Goal: Information Seeking & Learning: Learn about a topic

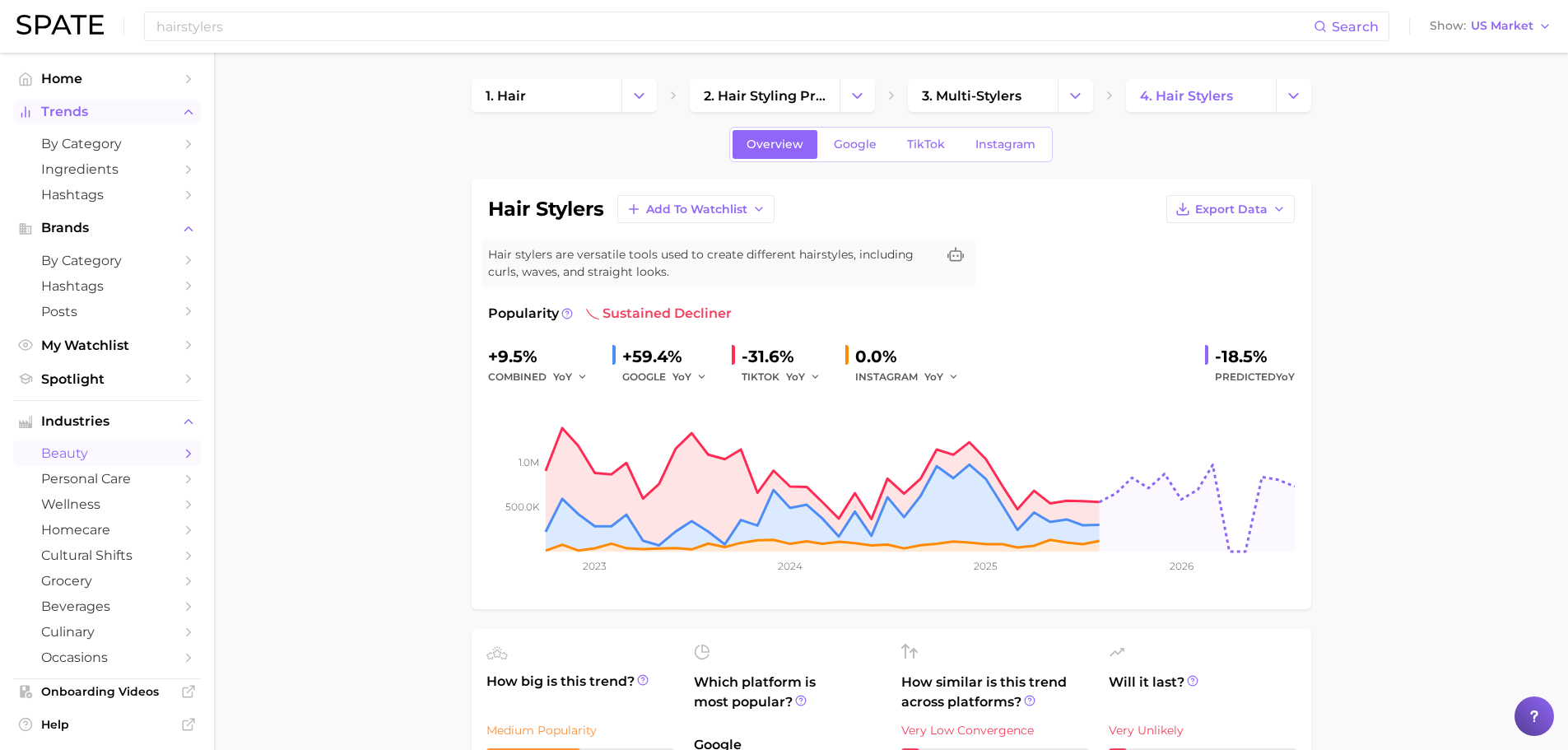
click at [90, 107] on span "Trends" at bounding box center [106, 112] width 132 height 15
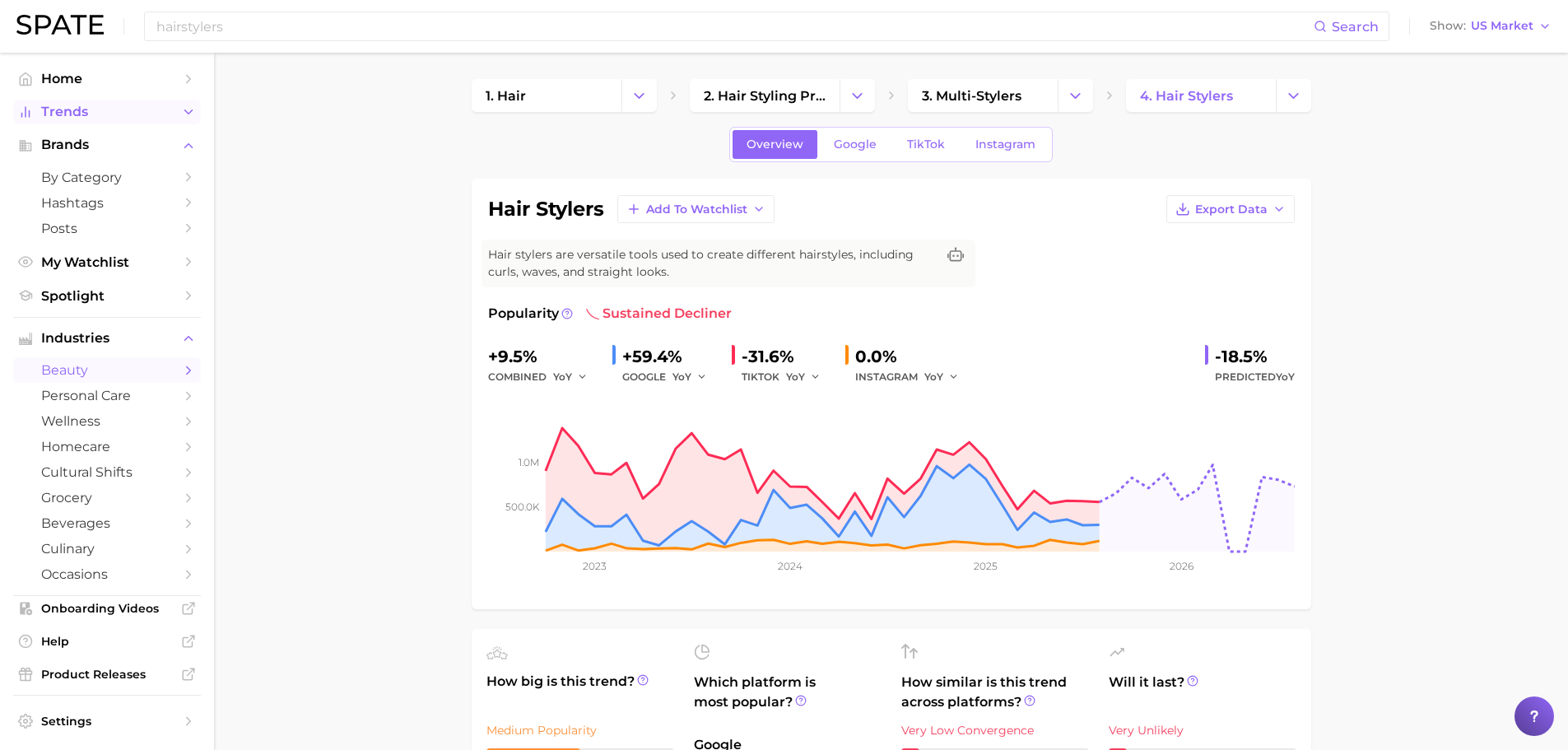
click at [90, 107] on span "Trends" at bounding box center [106, 112] width 132 height 15
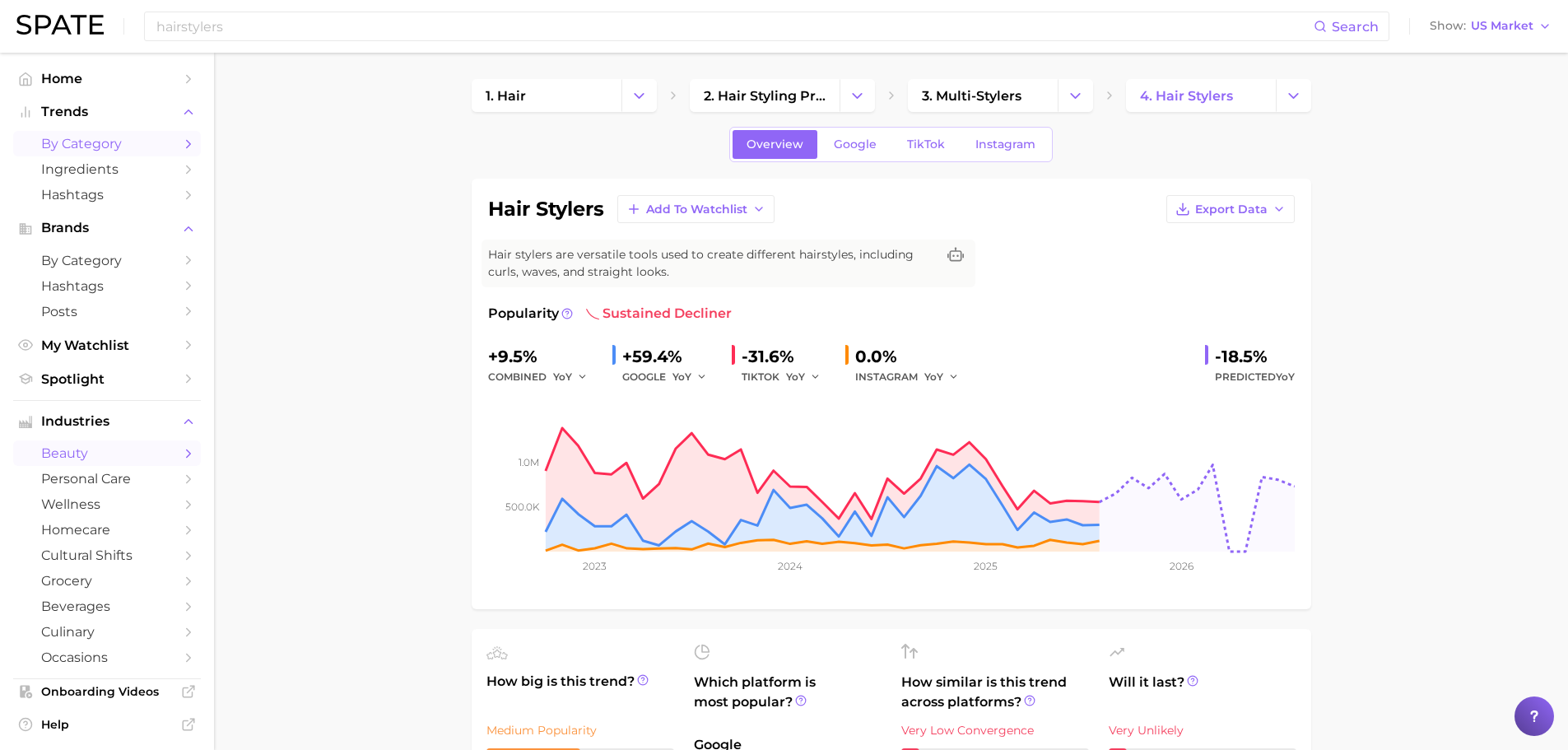
click at [98, 142] on span "by Category" at bounding box center [106, 144] width 132 height 16
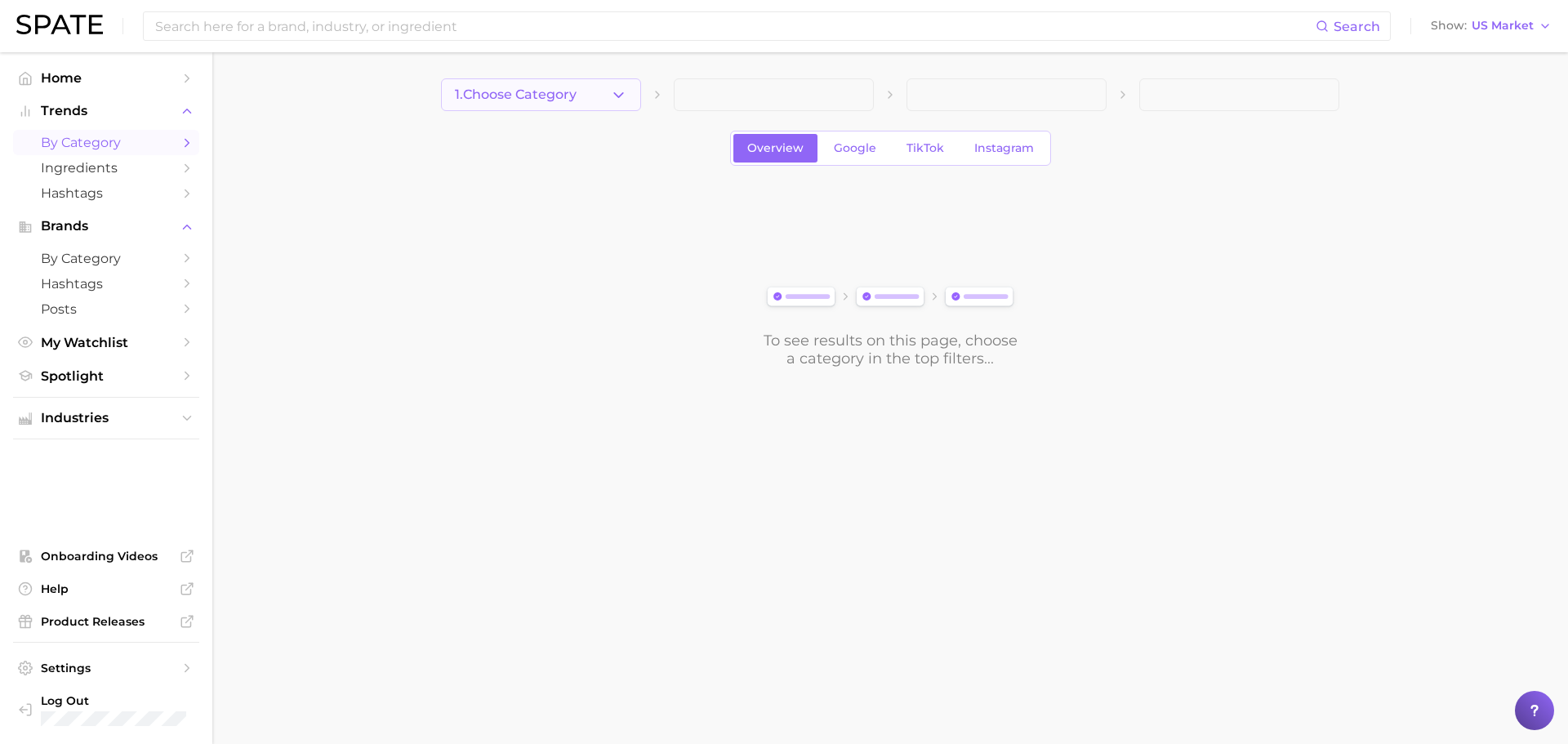
click at [539, 82] on button "1. Choose Category" at bounding box center [540, 94] width 200 height 33
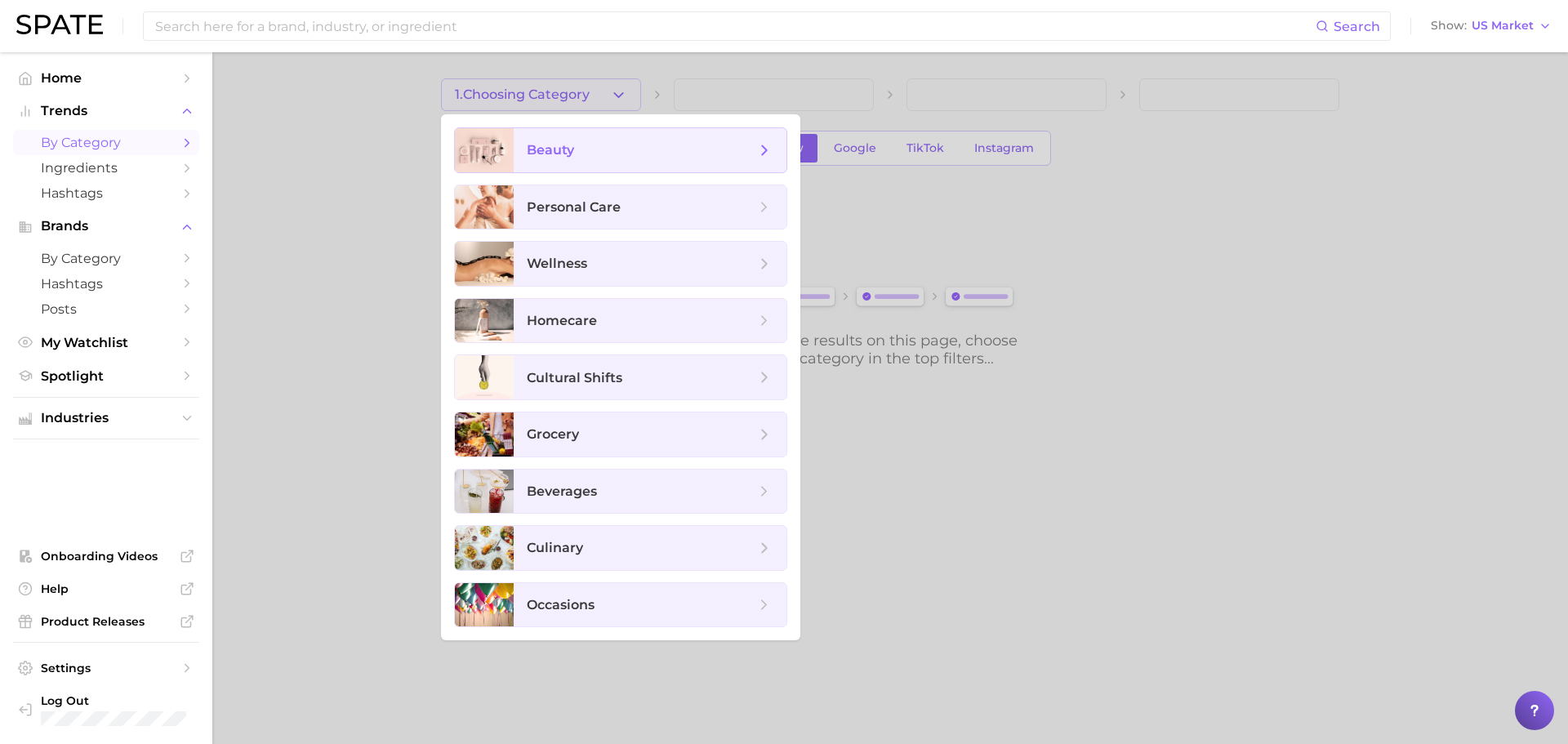
click at [570, 150] on span "beauty" at bounding box center [551, 150] width 48 height 16
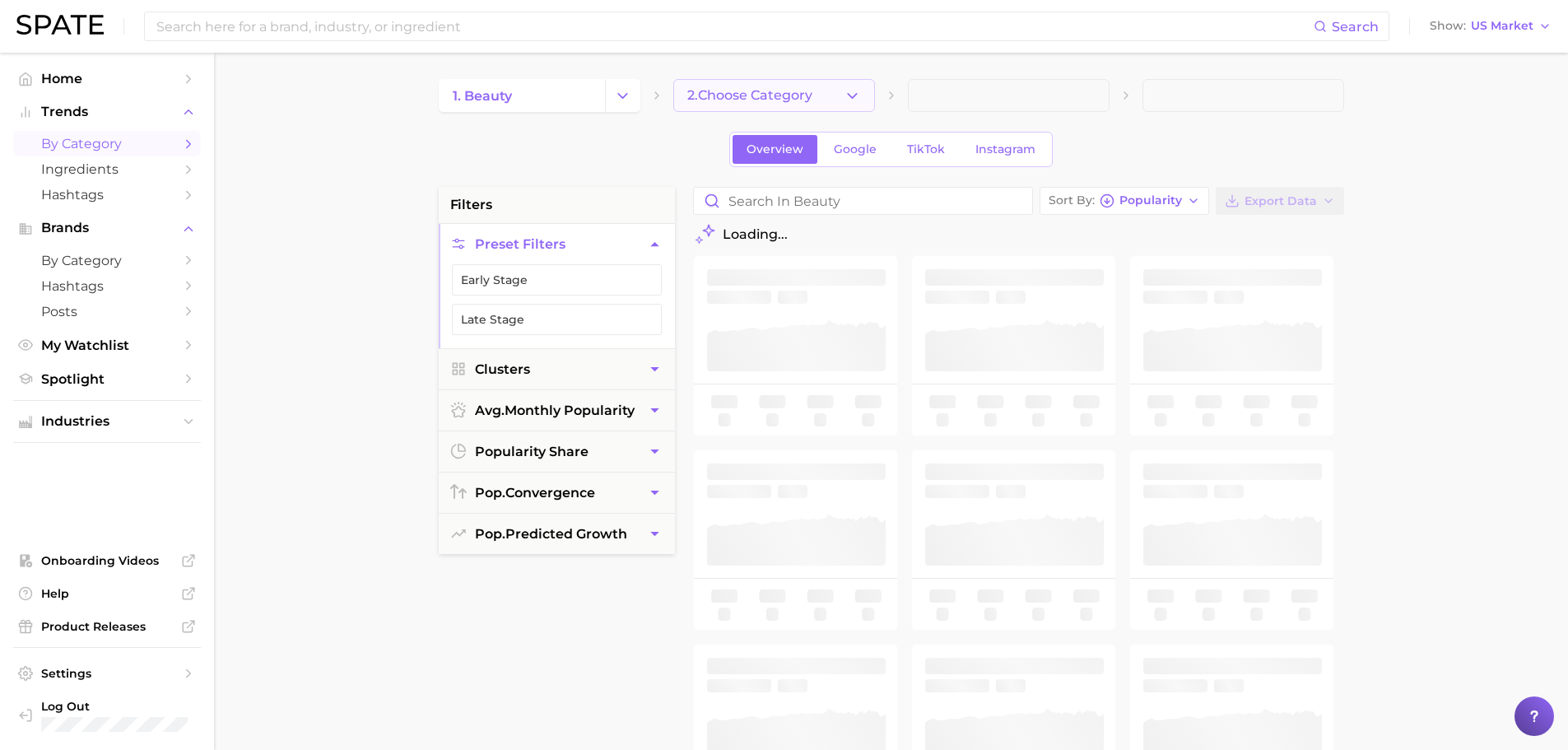
click at [729, 85] on button "2. Choose Category" at bounding box center [773, 95] width 201 height 33
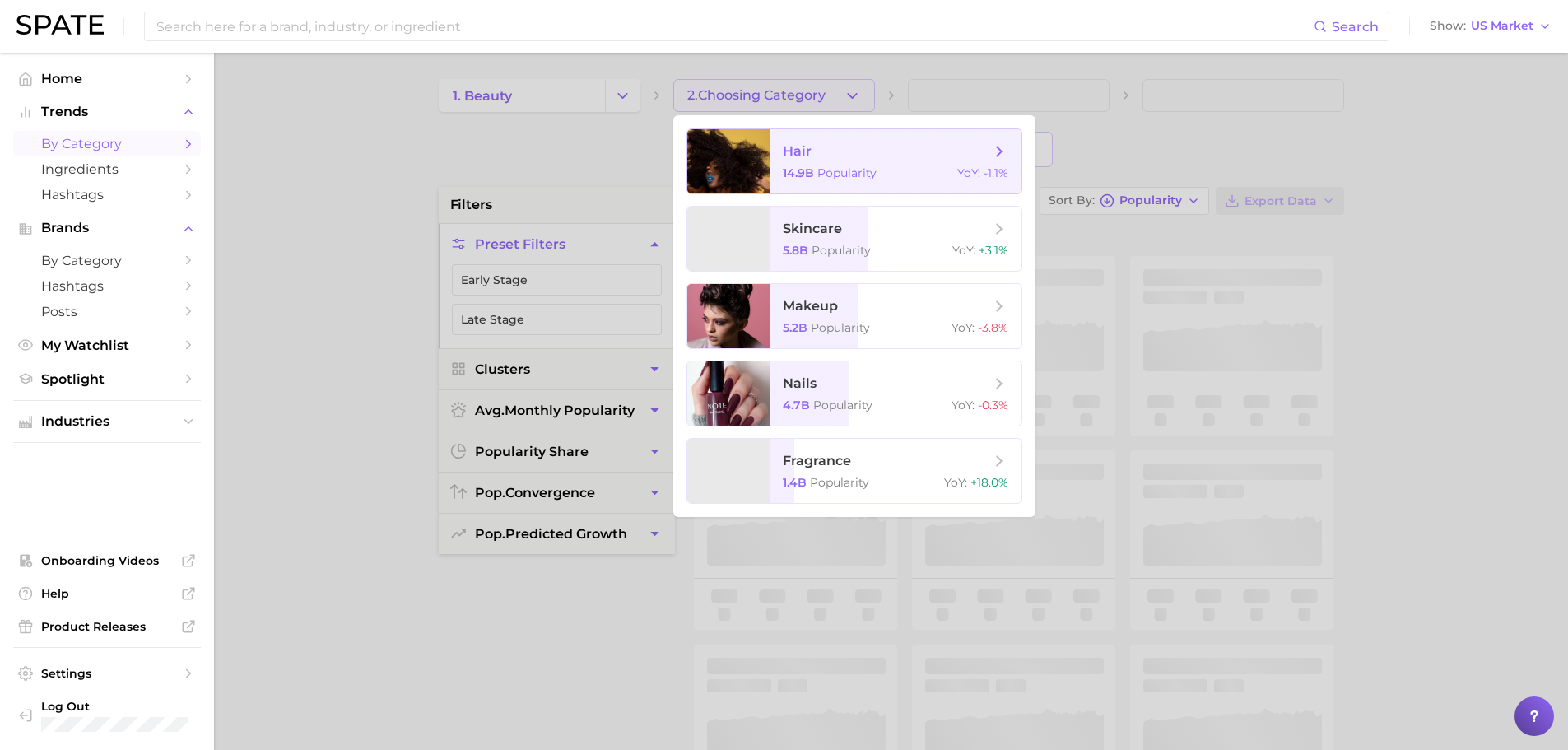
click at [863, 165] on span "hair 14.9b Popularity YoY : -1.1%" at bounding box center [896, 161] width 252 height 64
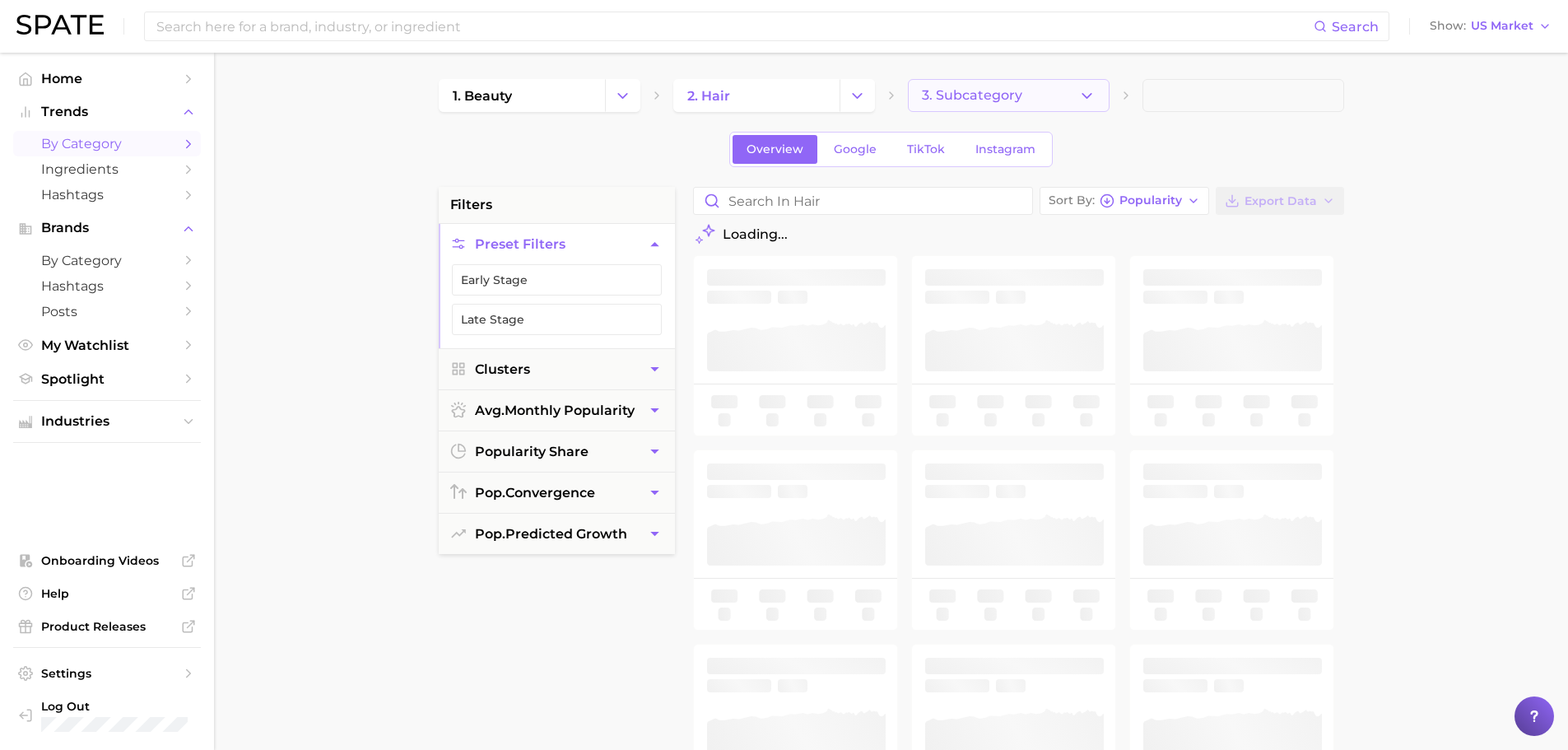
click at [996, 82] on button "3. Subcategory" at bounding box center [1008, 95] width 201 height 33
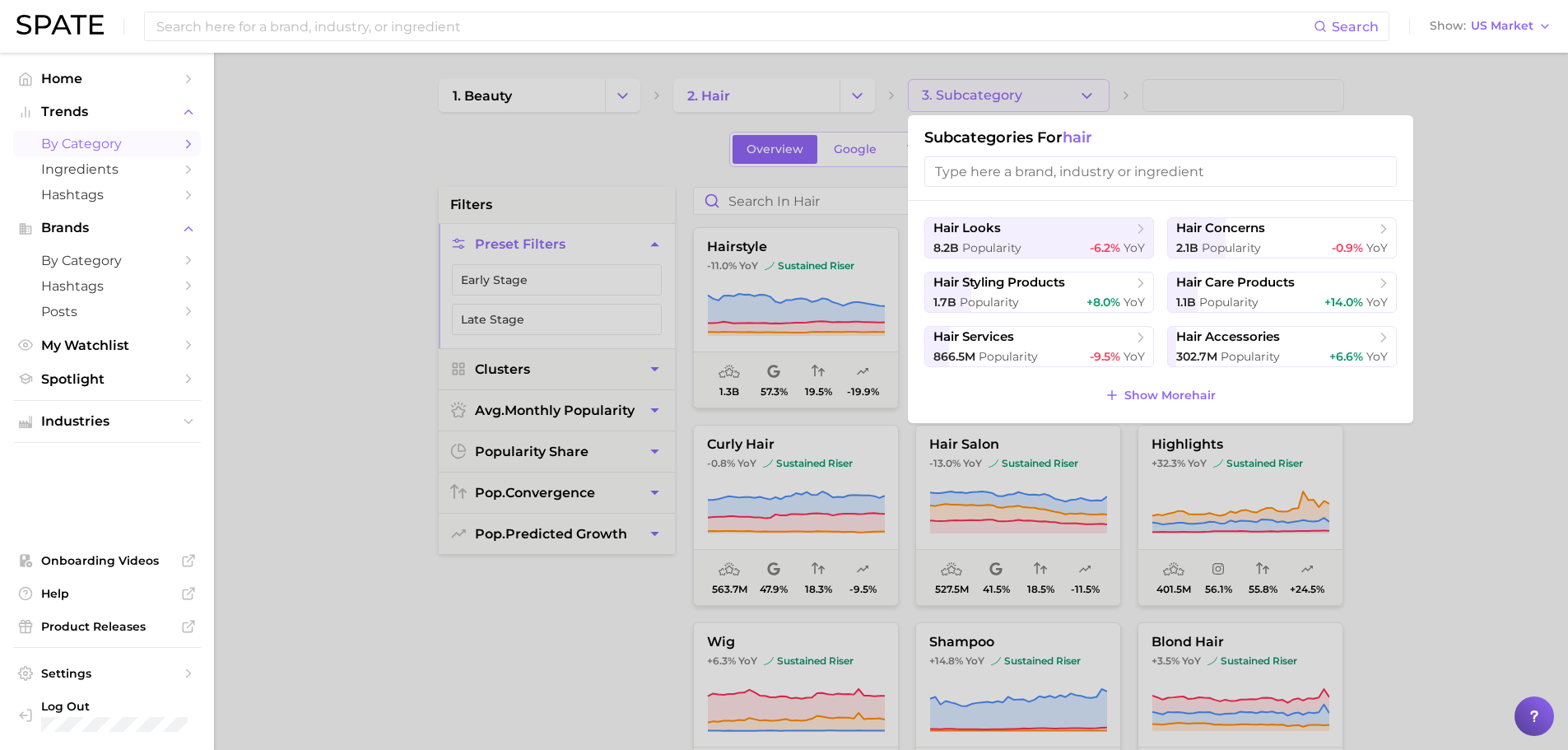
click at [1405, 588] on div at bounding box center [784, 375] width 1568 height 750
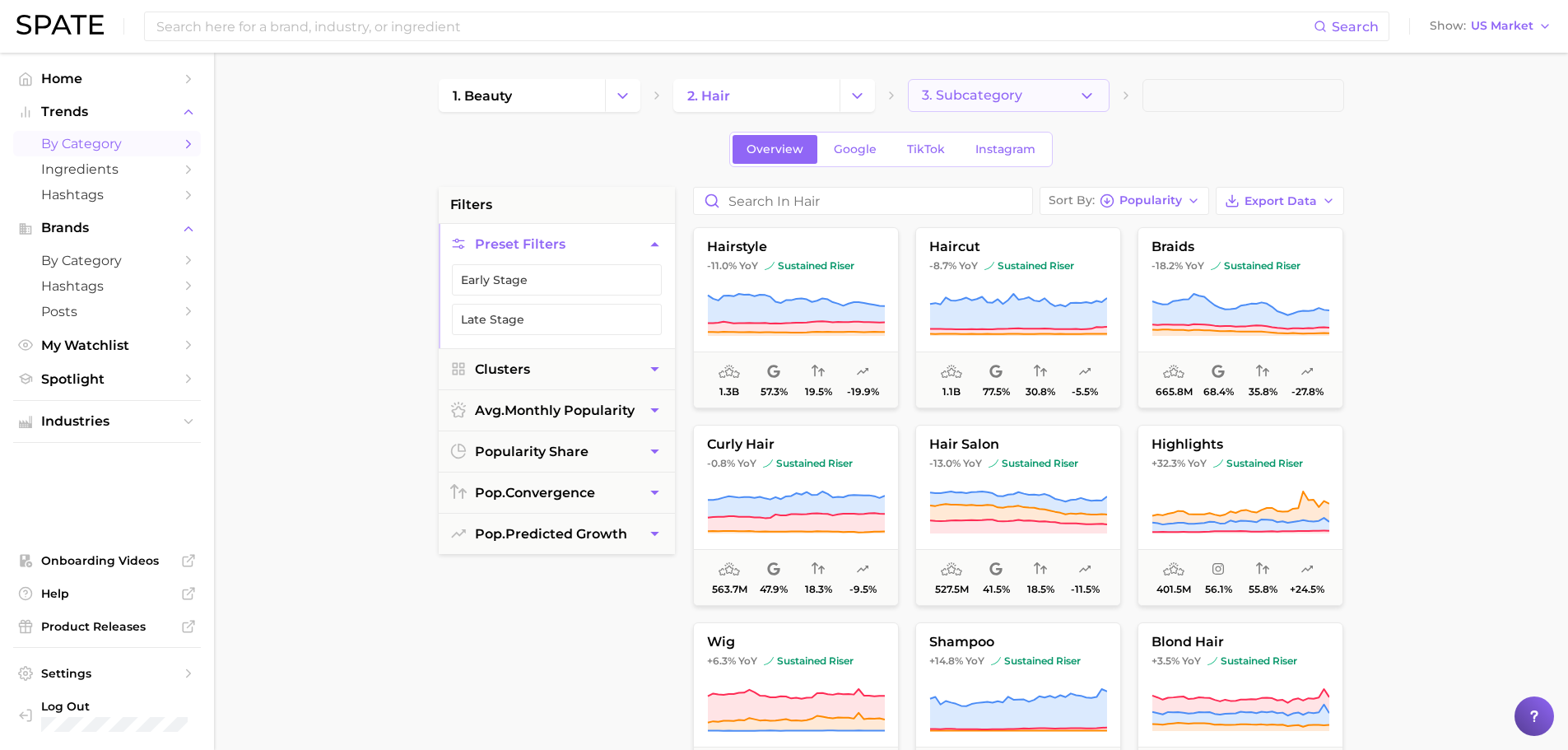
click at [1031, 91] on button "3. Subcategory" at bounding box center [1008, 95] width 201 height 33
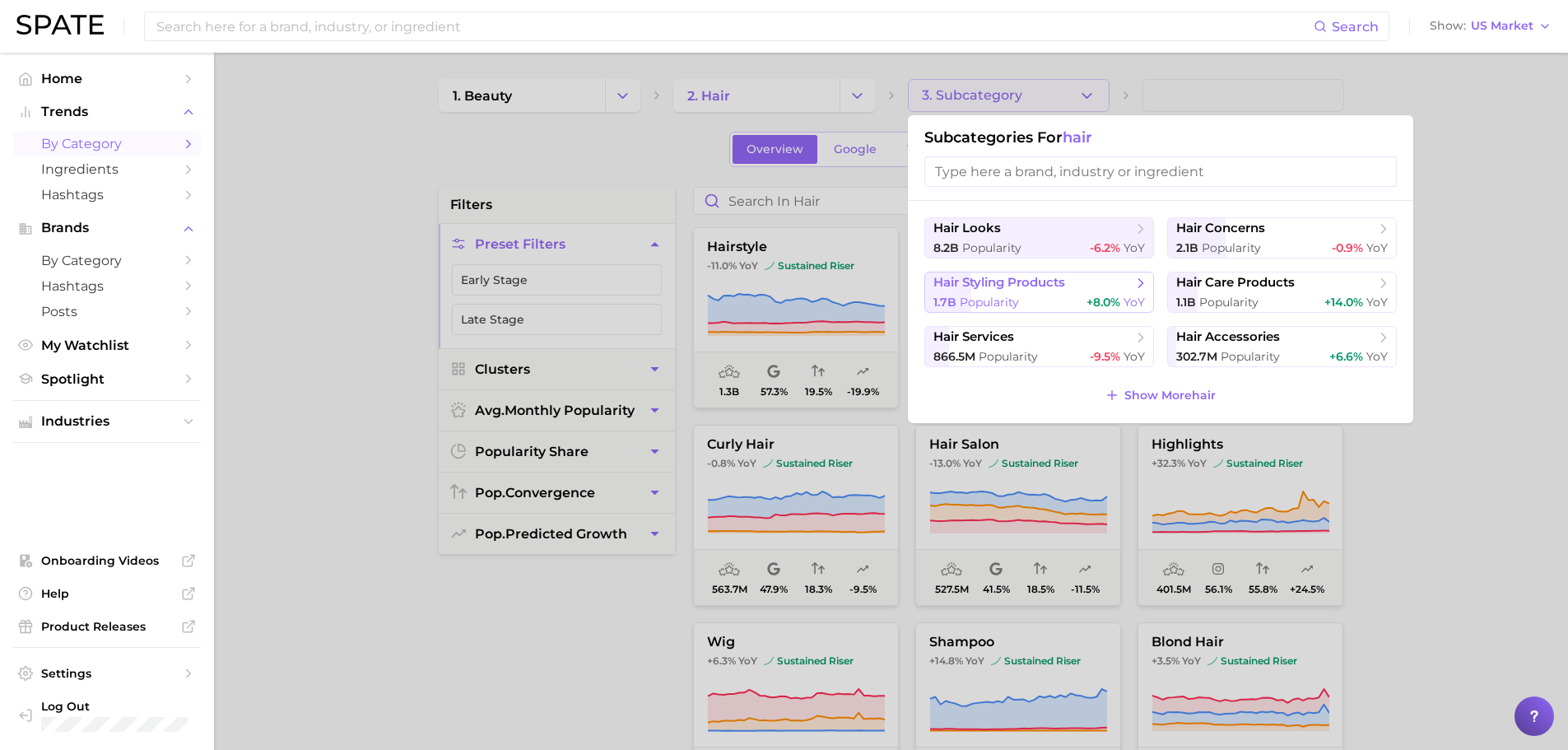
click at [1039, 279] on span "hair styling products" at bounding box center [1000, 283] width 132 height 16
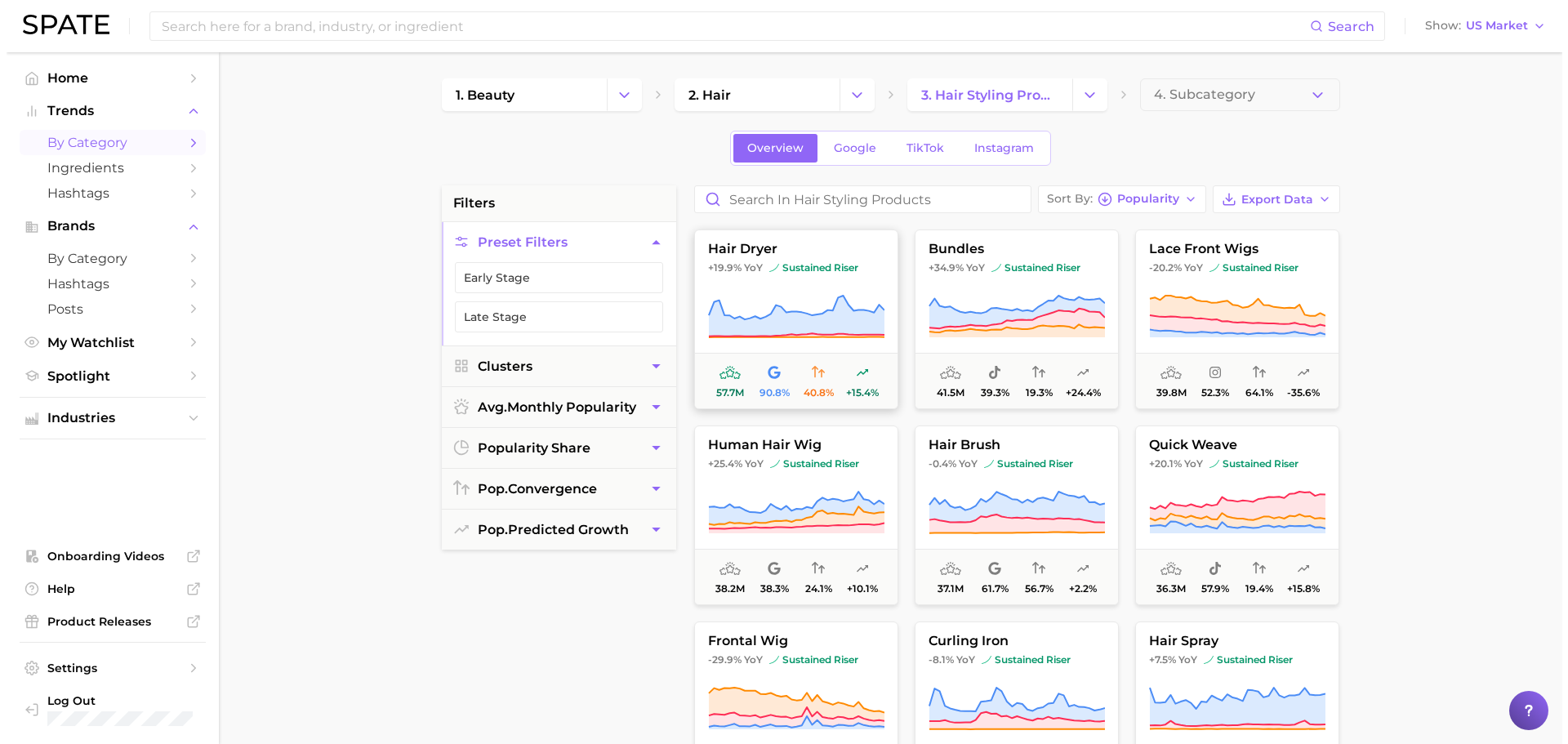
scroll to position [193, 0]
click at [803, 264] on span "sustained riser" at bounding box center [807, 266] width 89 height 13
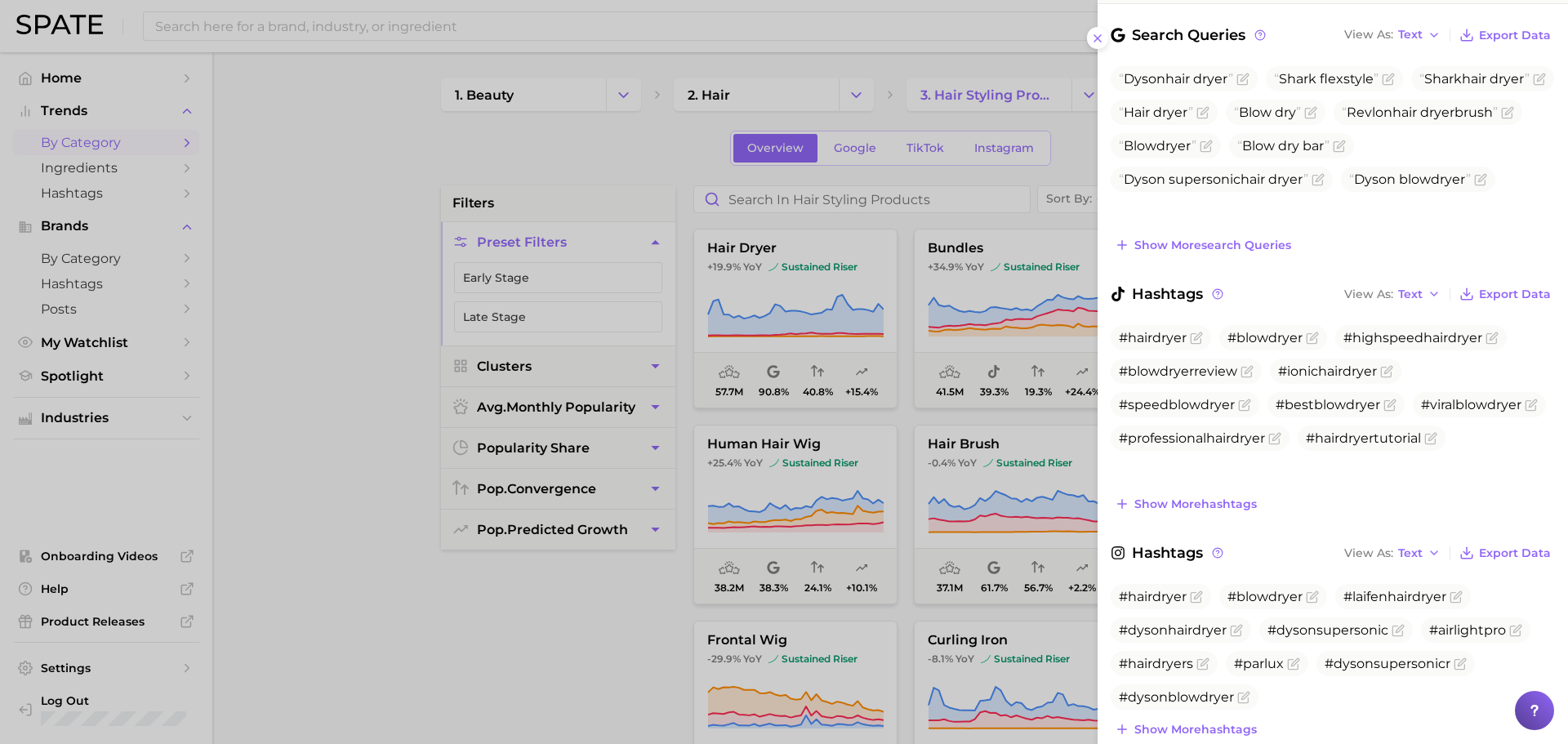
scroll to position [0, 0]
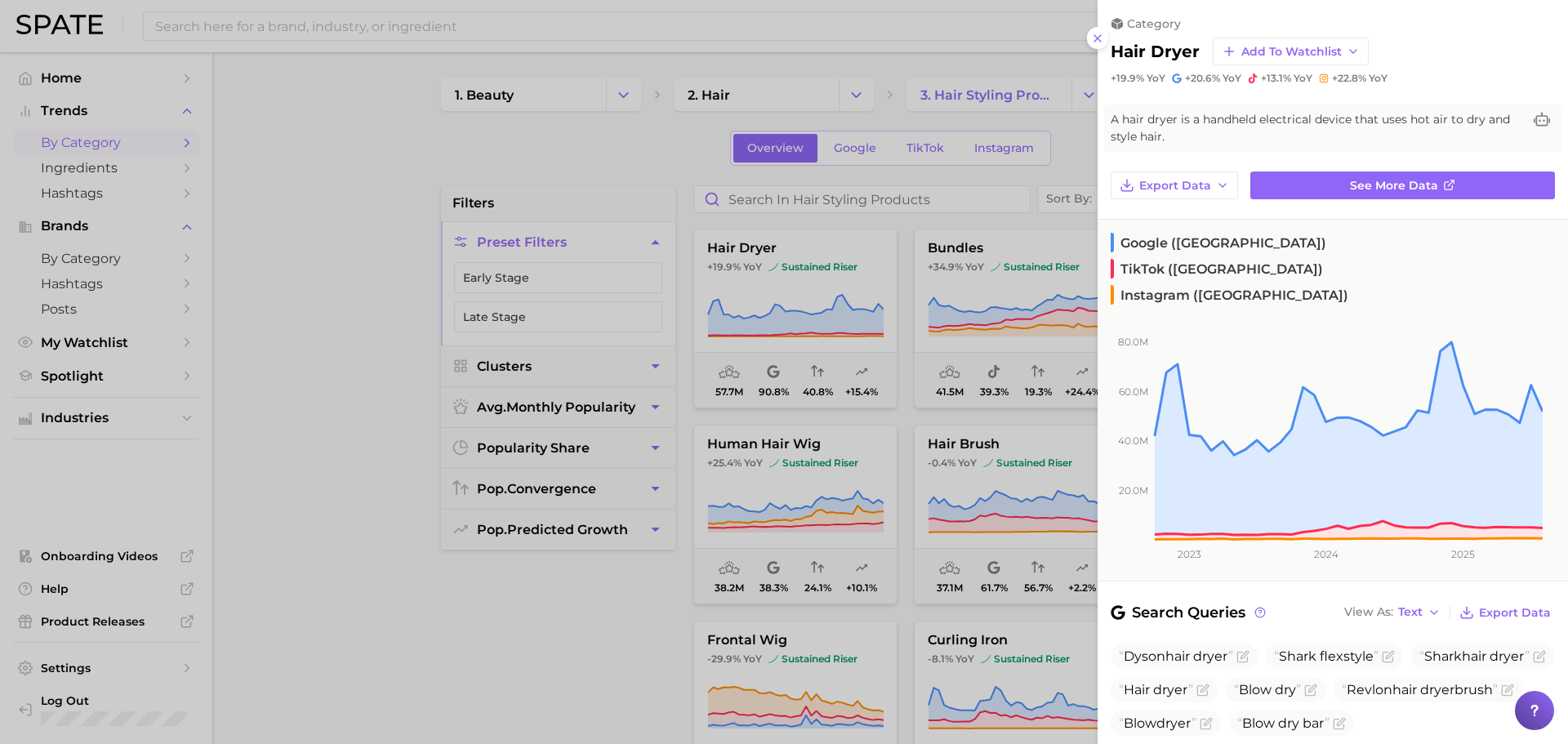
click at [971, 308] on div at bounding box center [784, 372] width 1568 height 744
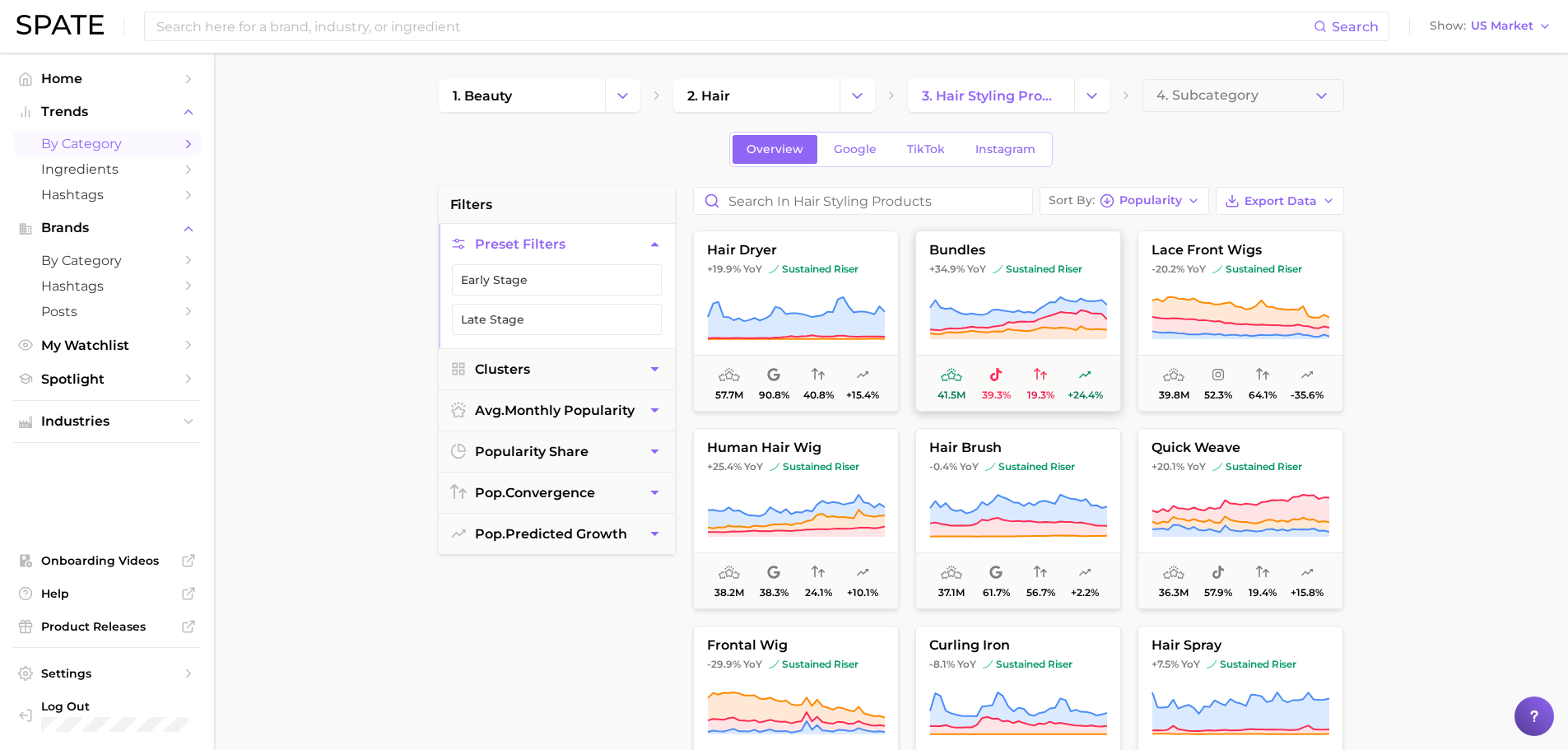
click at [1023, 321] on icon at bounding box center [1018, 319] width 177 height 20
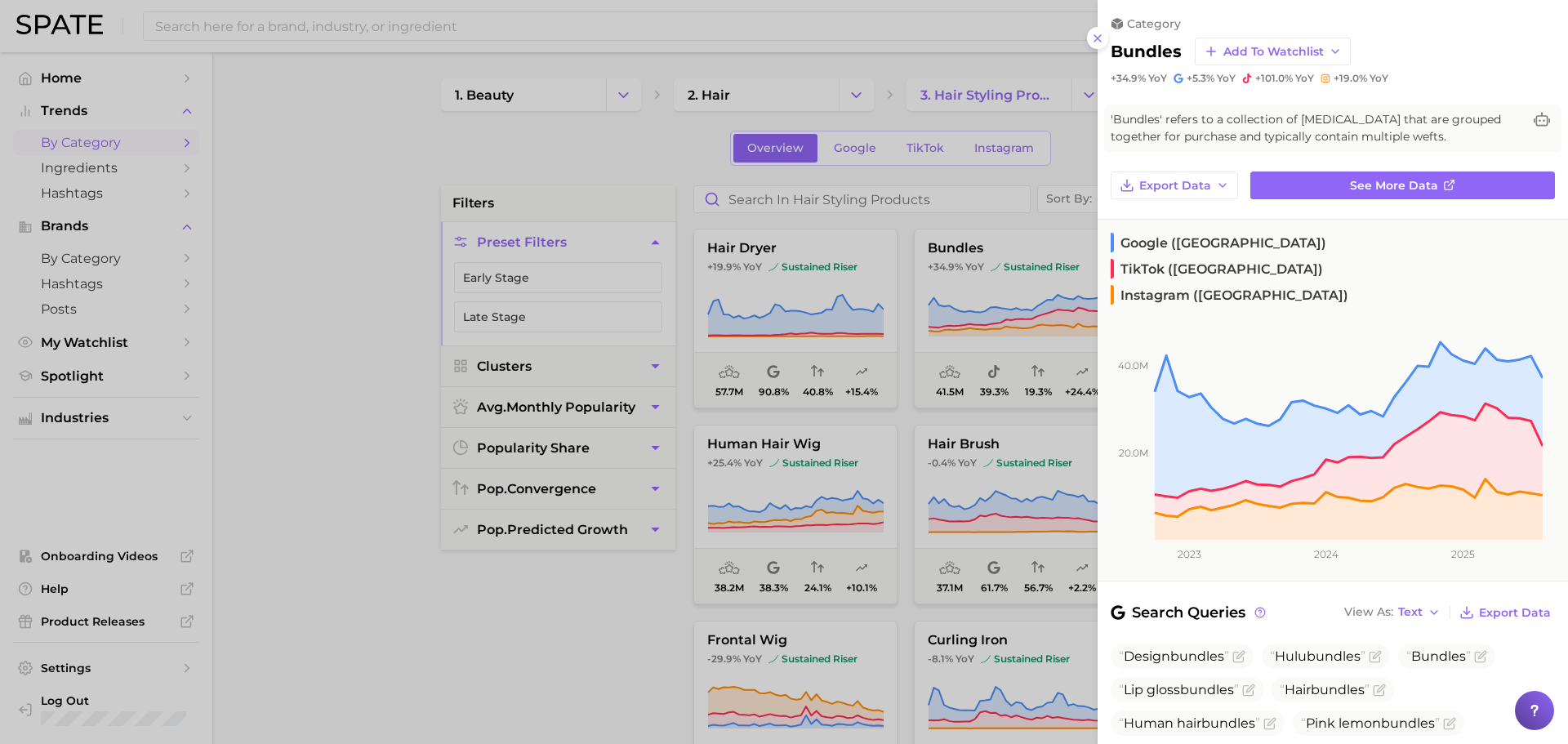
click at [821, 337] on div at bounding box center [784, 372] width 1568 height 744
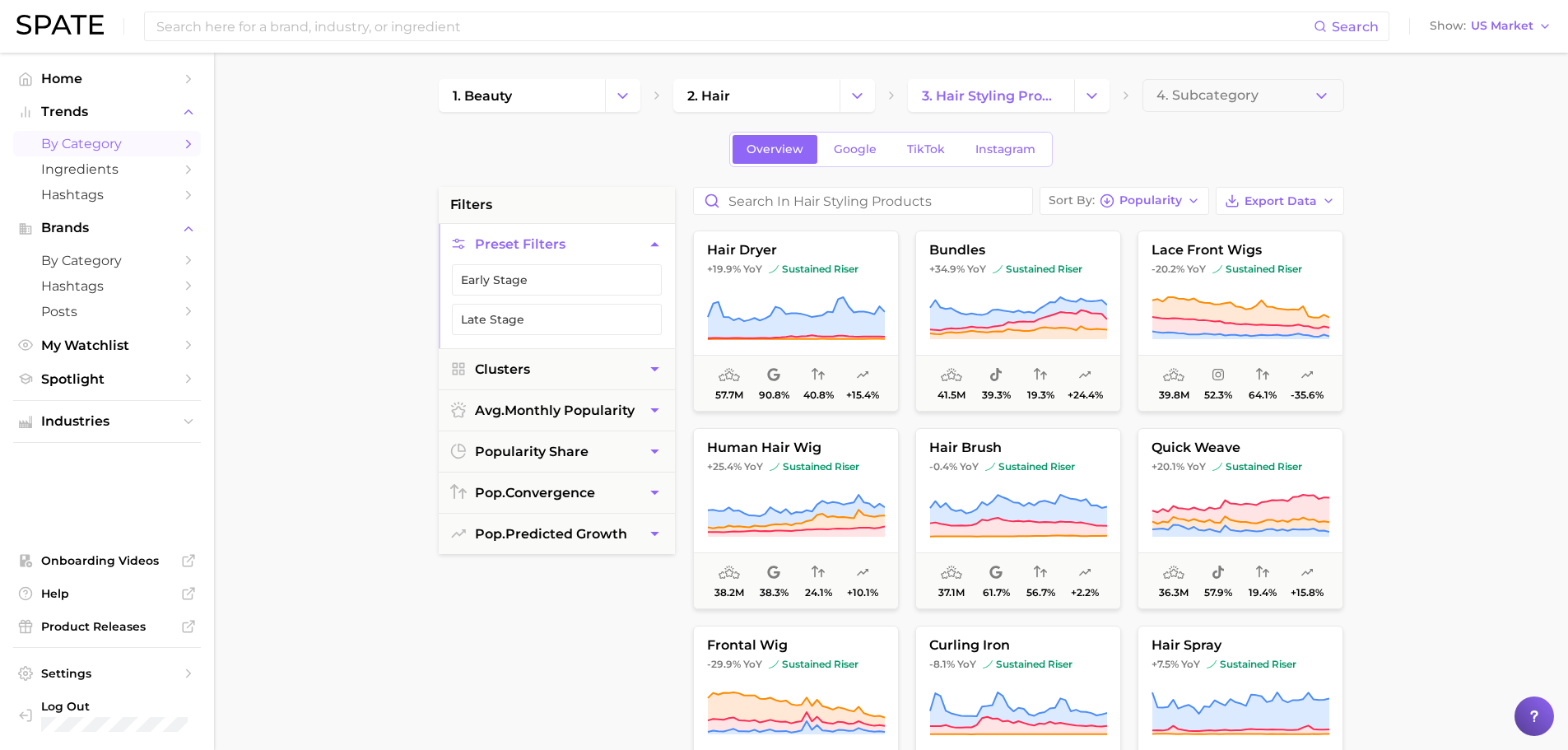
click at [827, 340] on icon at bounding box center [796, 318] width 178 height 46
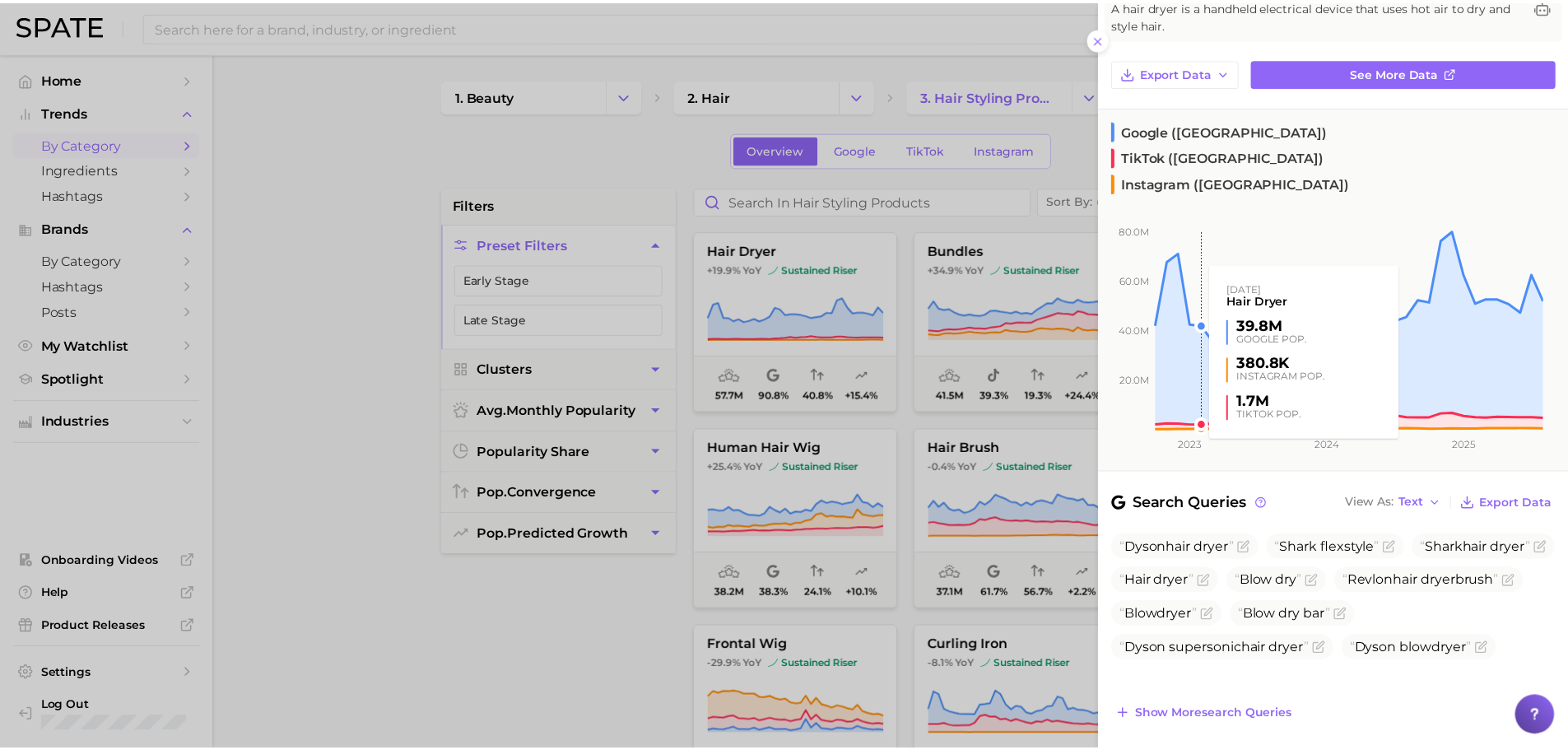
scroll to position [115, 0]
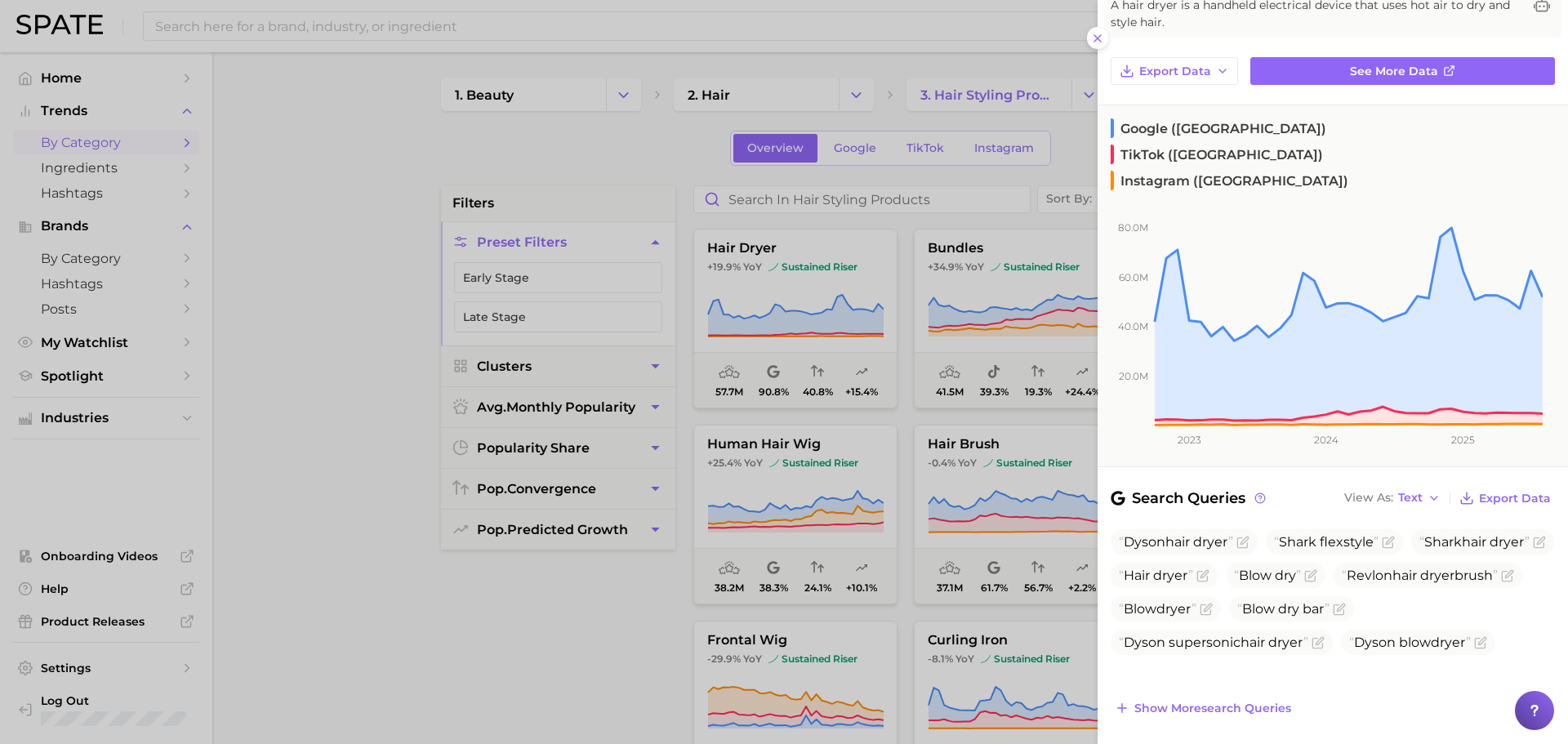
click at [968, 456] on div at bounding box center [784, 372] width 1568 height 744
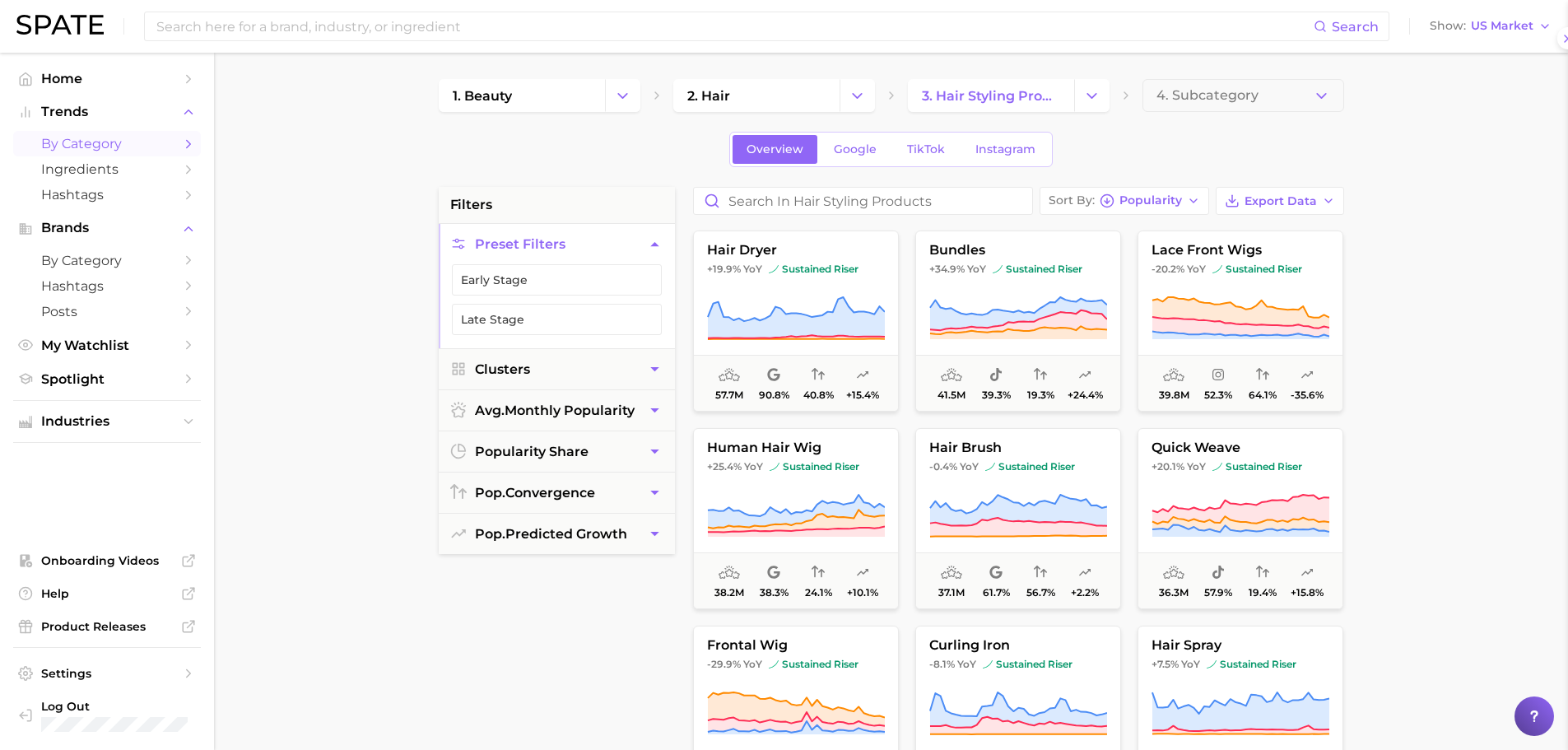
scroll to position [0, 0]
click at [1219, 98] on span "4. Subcategory" at bounding box center [1207, 95] width 102 height 15
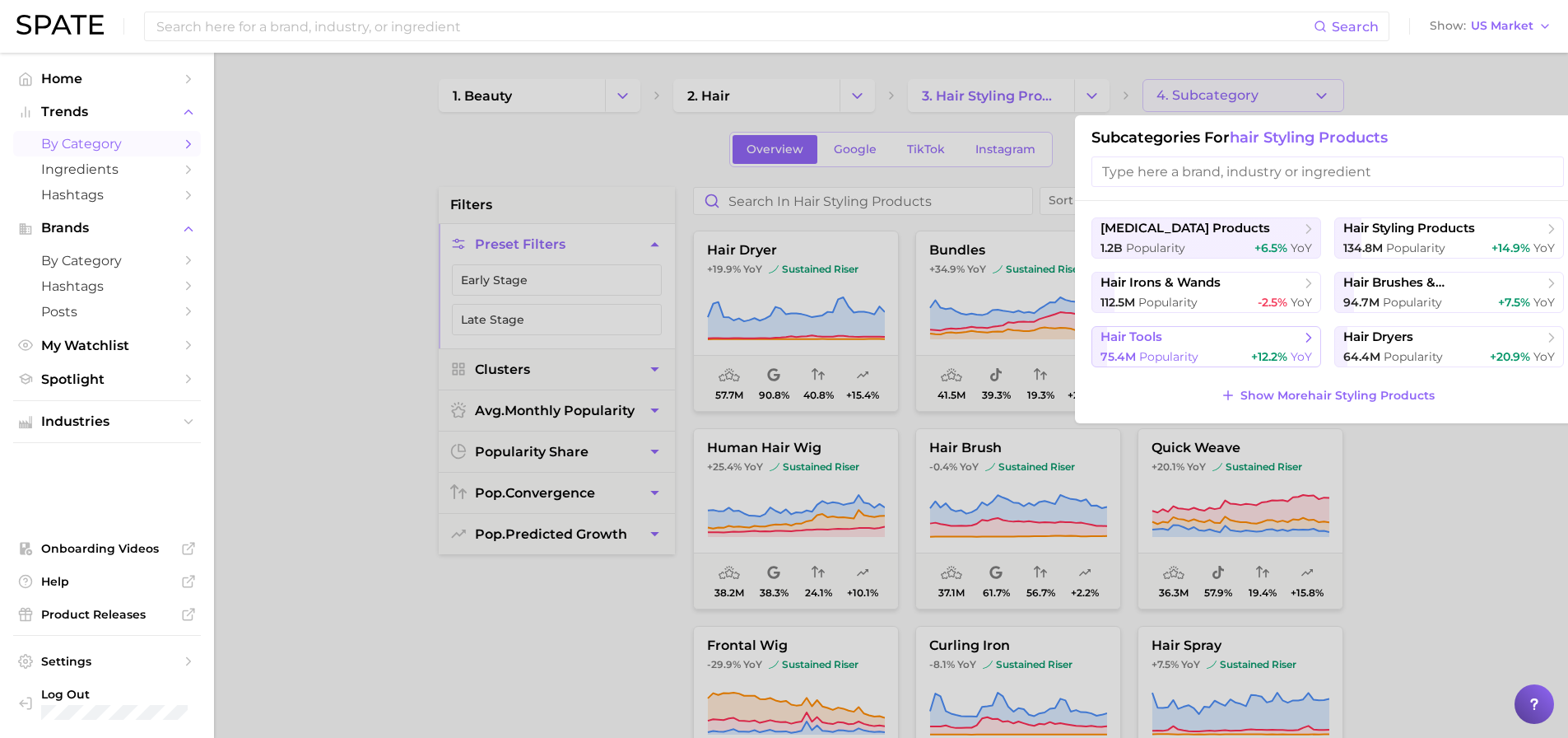
click at [1257, 341] on span "hair tools" at bounding box center [1201, 337] width 200 height 17
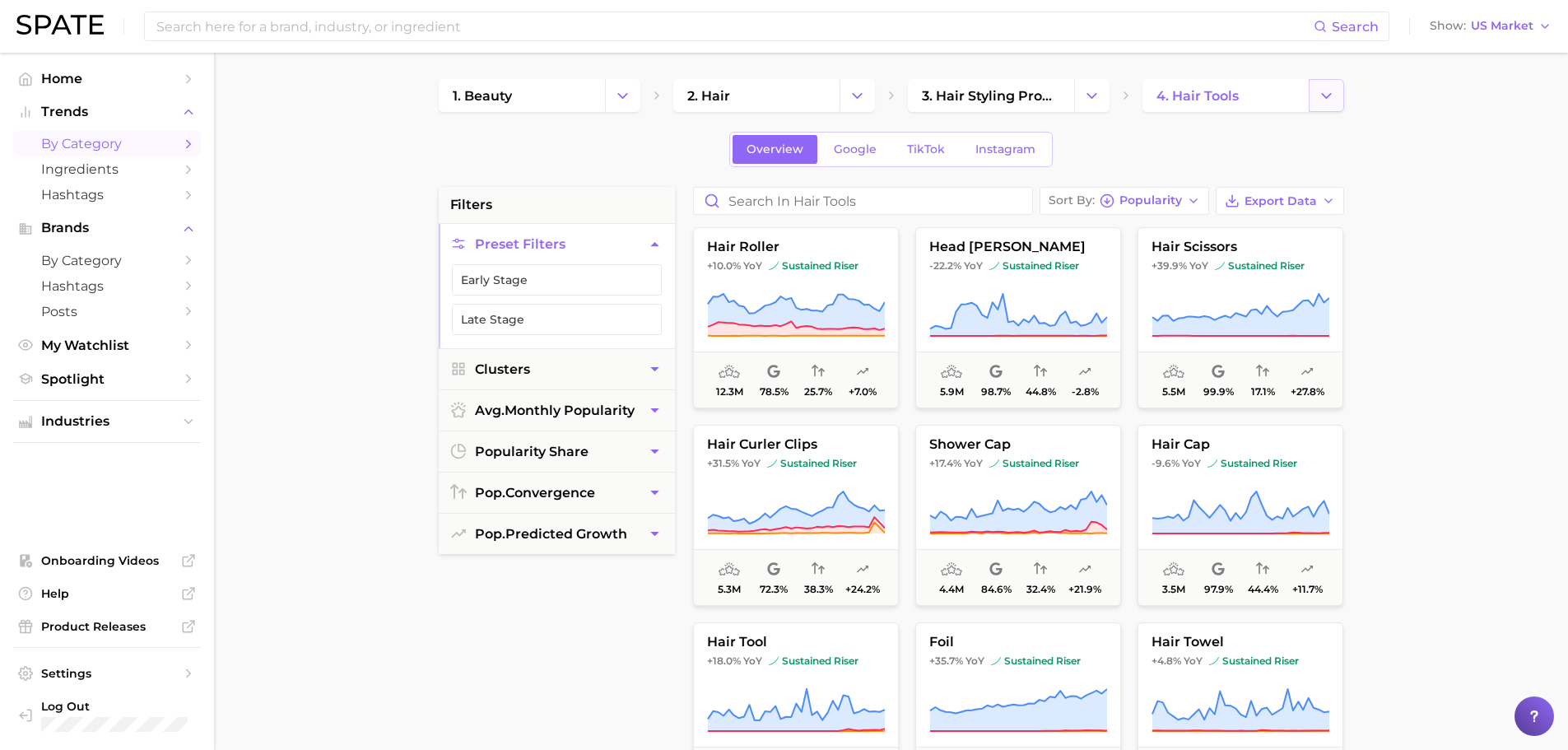
click at [1325, 91] on icon "Change Category" at bounding box center [1326, 95] width 17 height 17
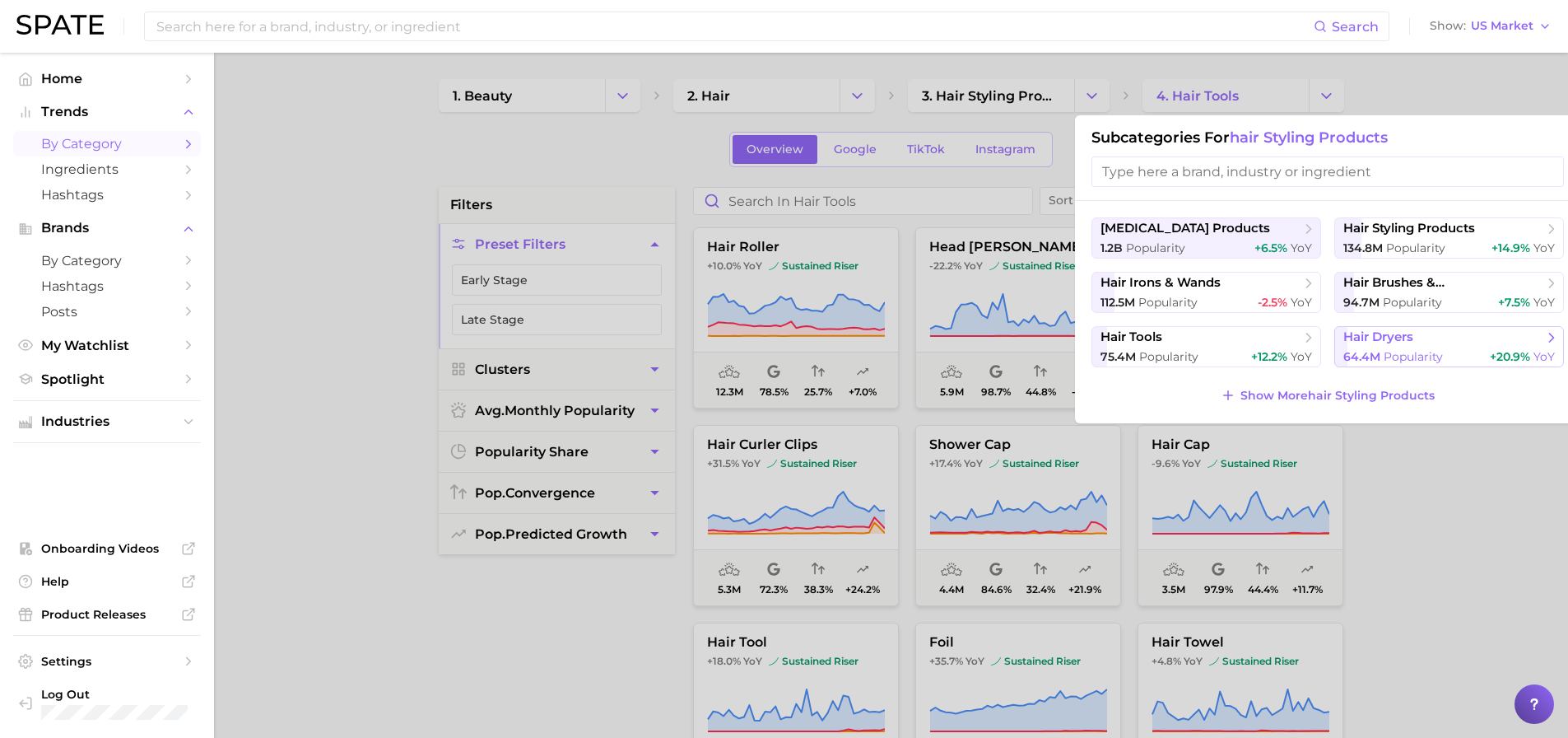
click at [1383, 336] on span "hair dryers" at bounding box center [1378, 337] width 70 height 16
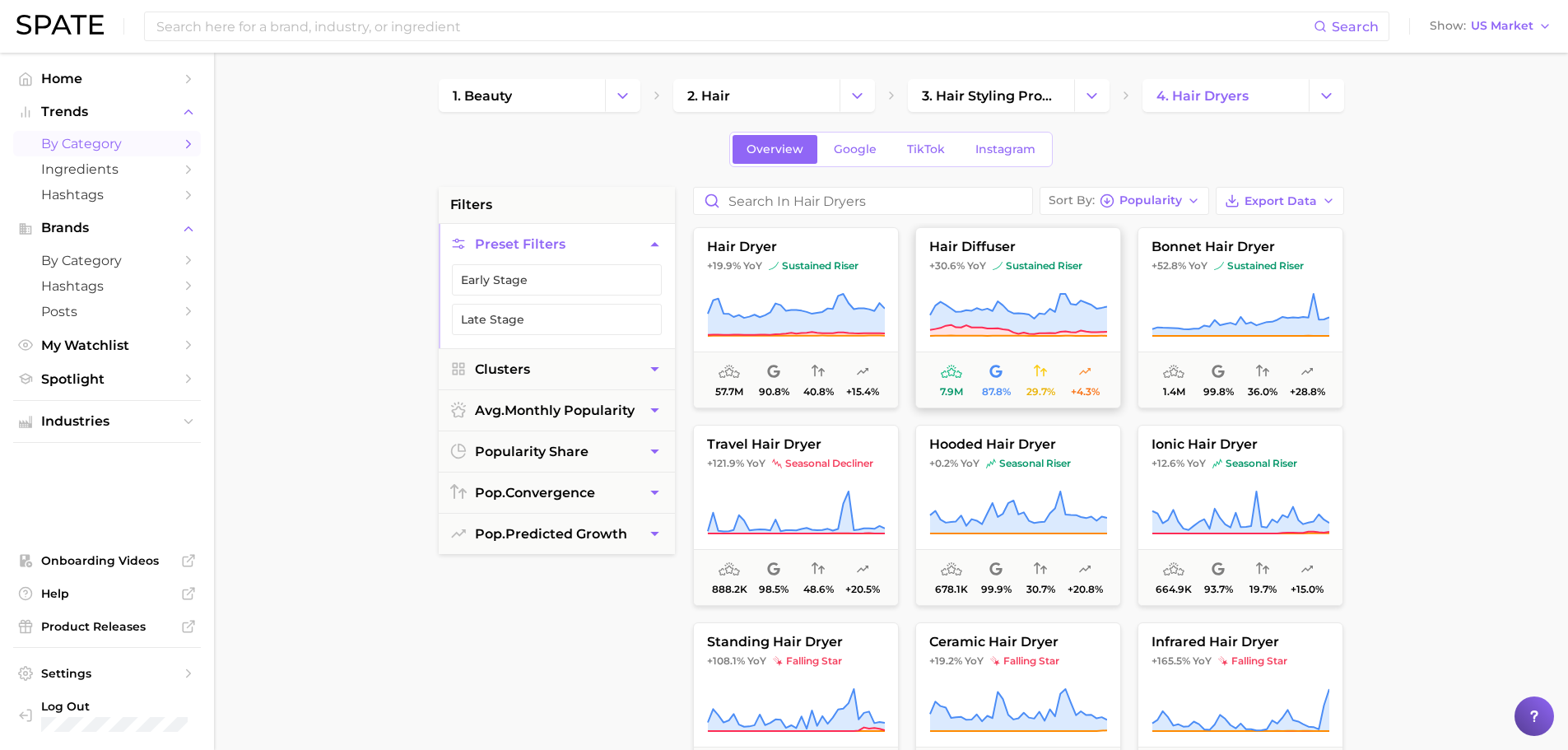
click at [1016, 284] on button "hair diffuser +30.6% YoY sustained riser 7.9m 87.8% 29.7% +4.3%" at bounding box center [1018, 317] width 206 height 181
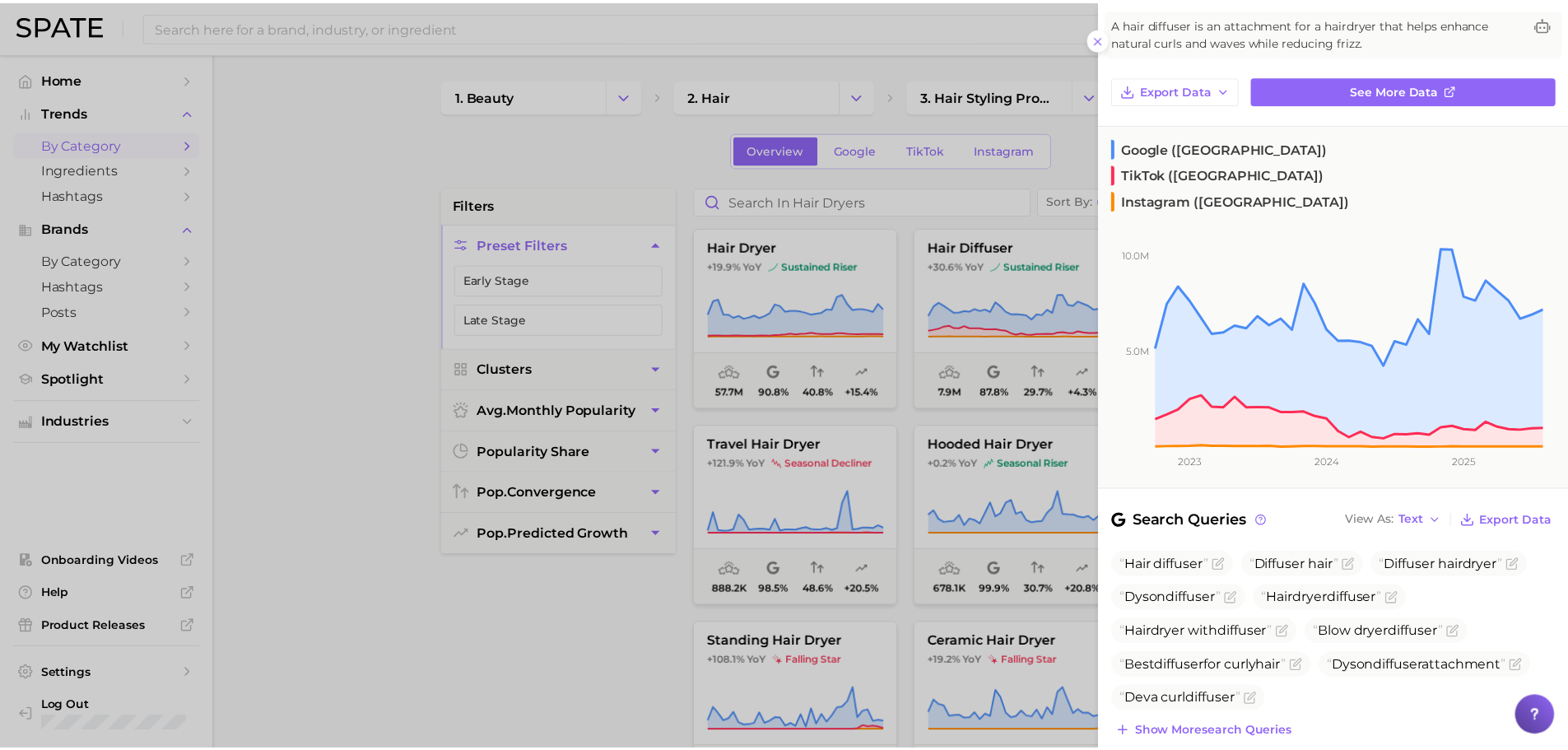
scroll to position [98, 0]
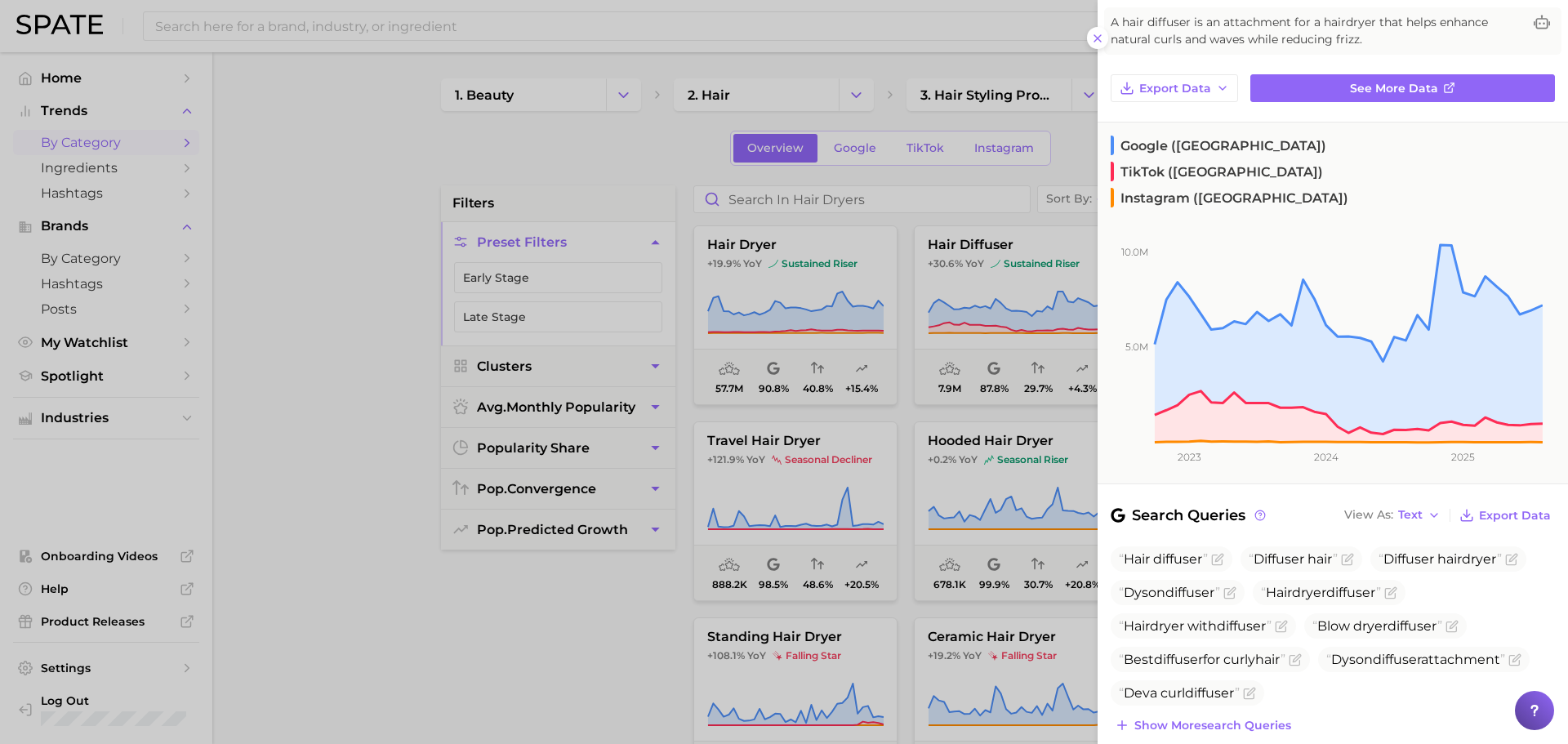
click at [881, 619] on div at bounding box center [784, 372] width 1568 height 744
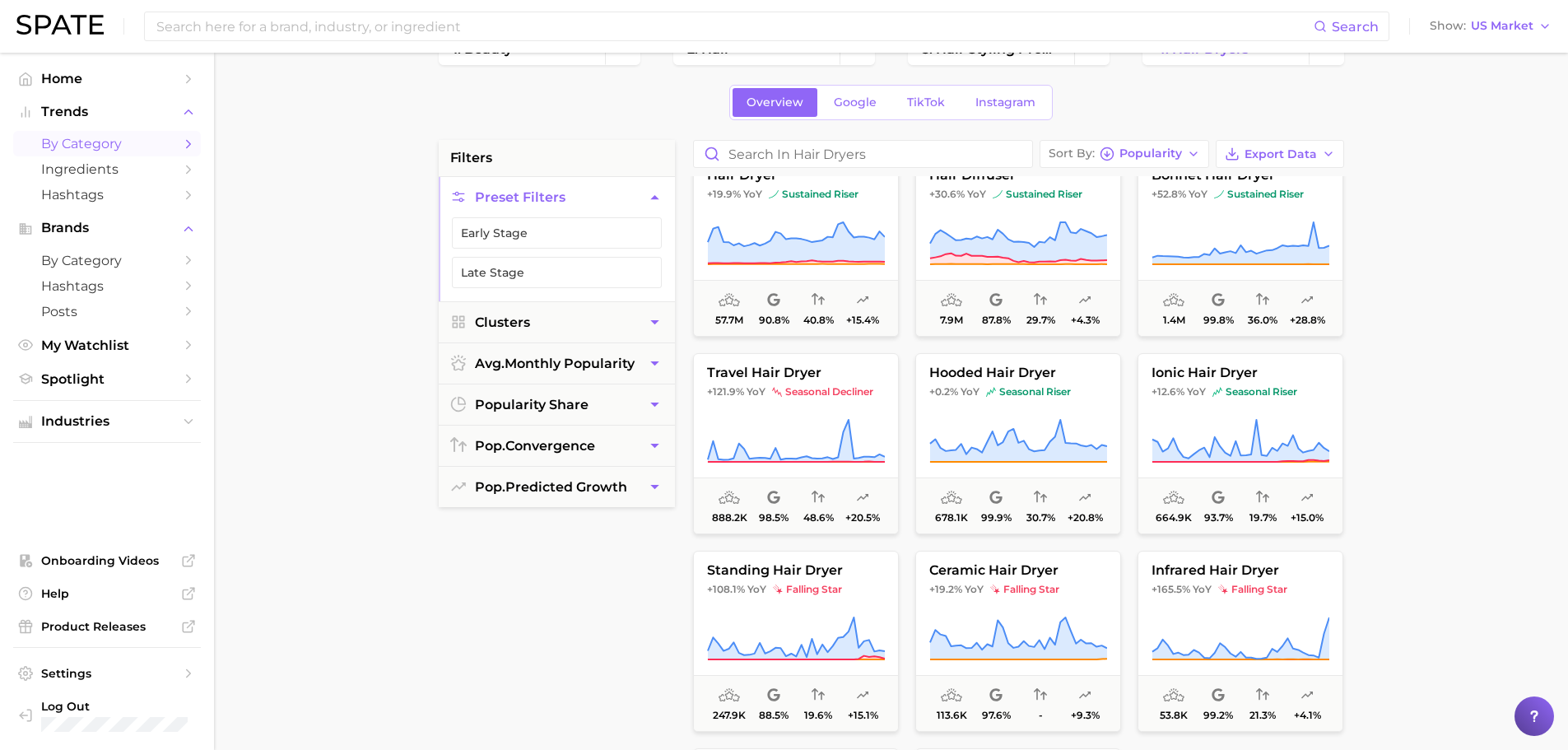
scroll to position [0, 0]
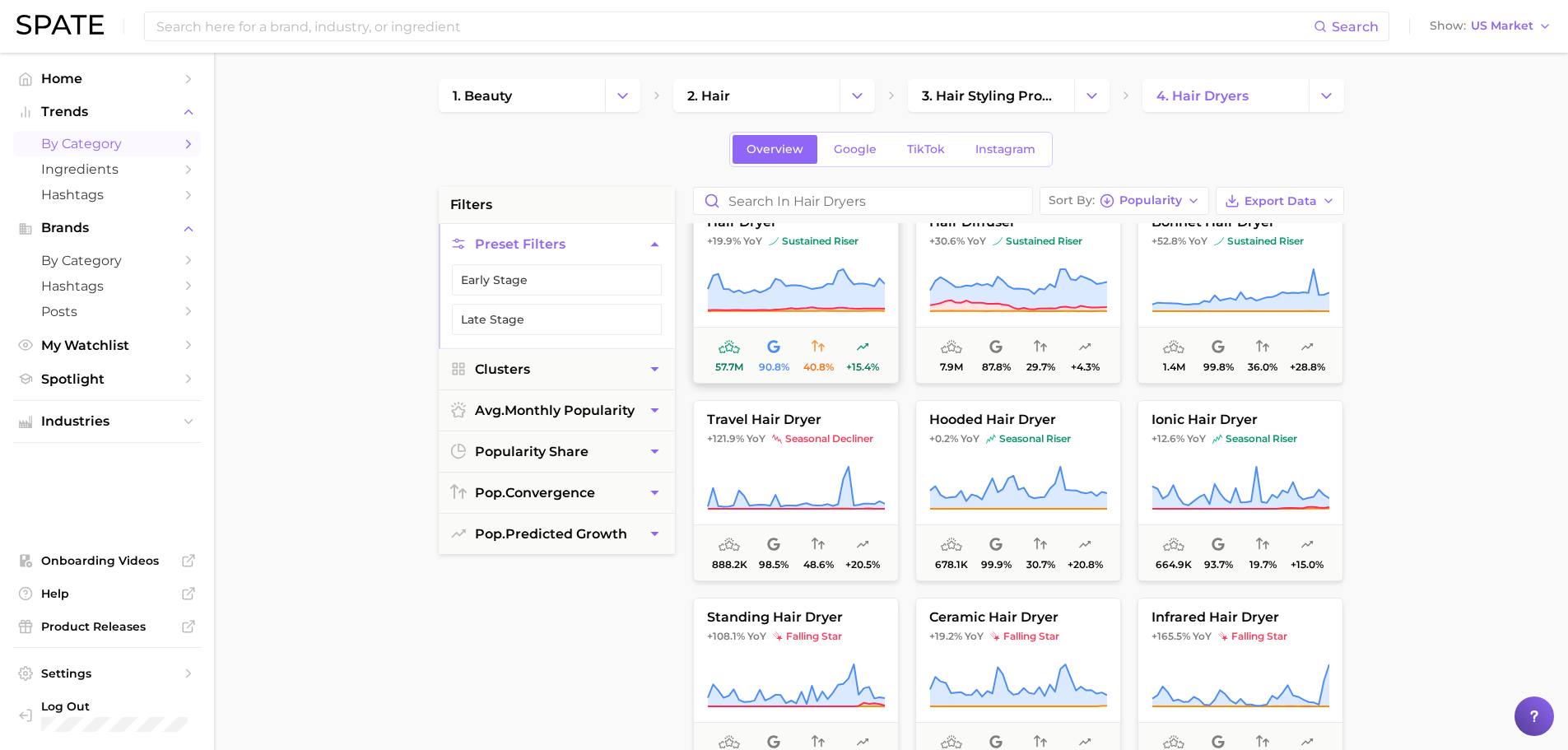
click at [796, 283] on icon at bounding box center [796, 291] width 178 height 46
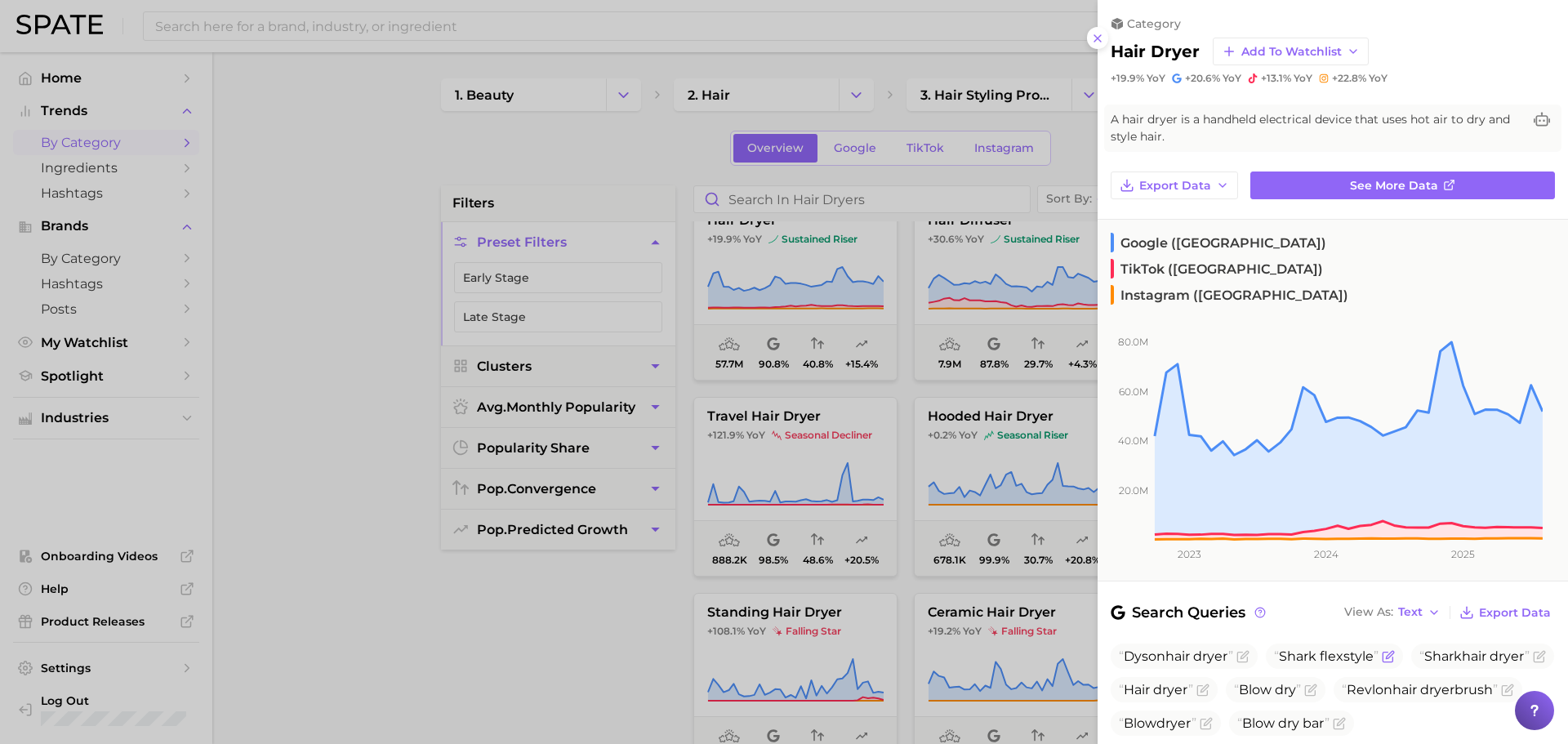
click at [1310, 648] on span "Shark flexstyle" at bounding box center [1326, 656] width 105 height 16
click at [1315, 648] on span "Shark flexstyle" at bounding box center [1326, 656] width 105 height 16
click at [1044, 416] on div at bounding box center [784, 372] width 1568 height 744
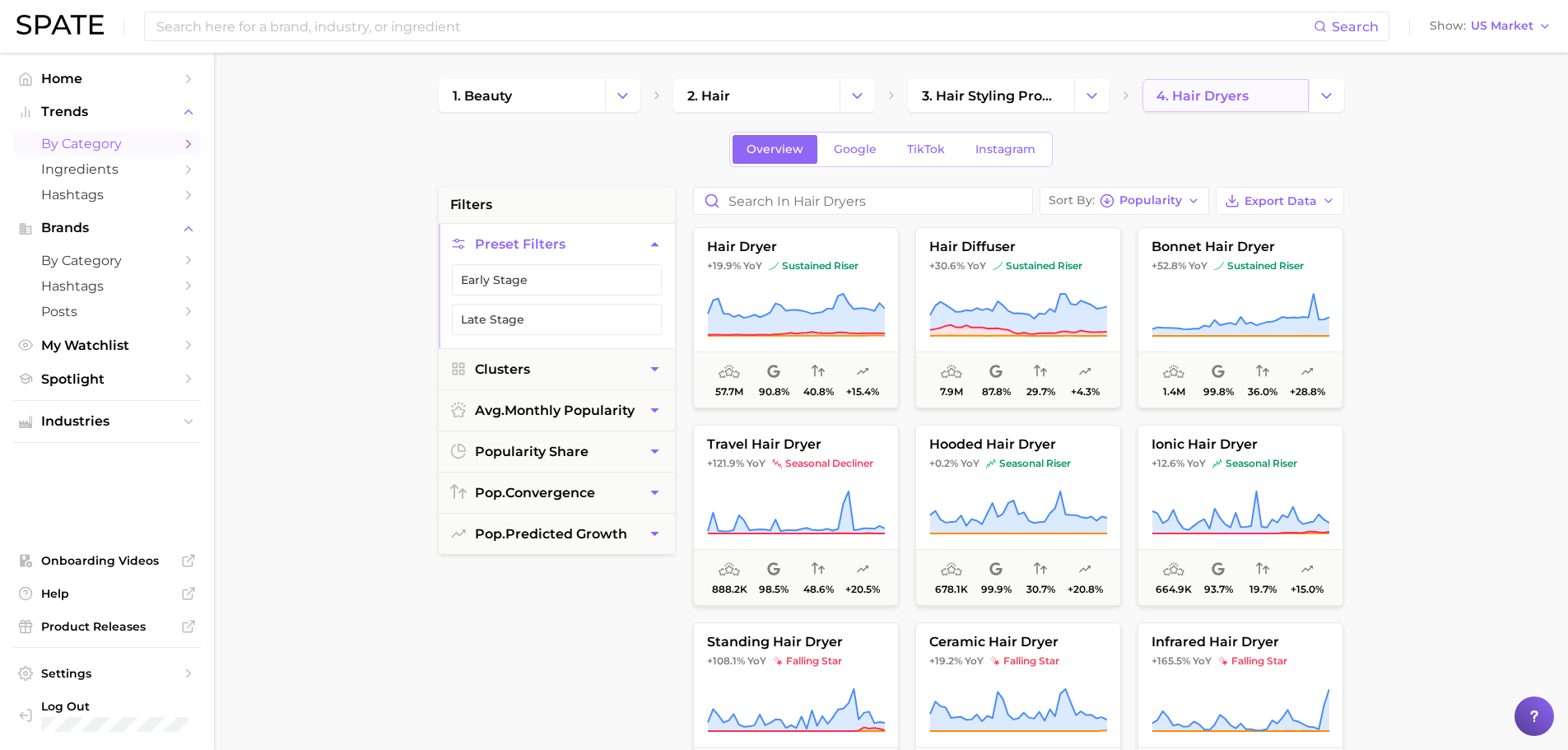
click at [1269, 99] on link "4. hair dryers" at bounding box center [1227, 95] width 167 height 33
click at [1330, 96] on icon "Change Category" at bounding box center [1326, 95] width 17 height 17
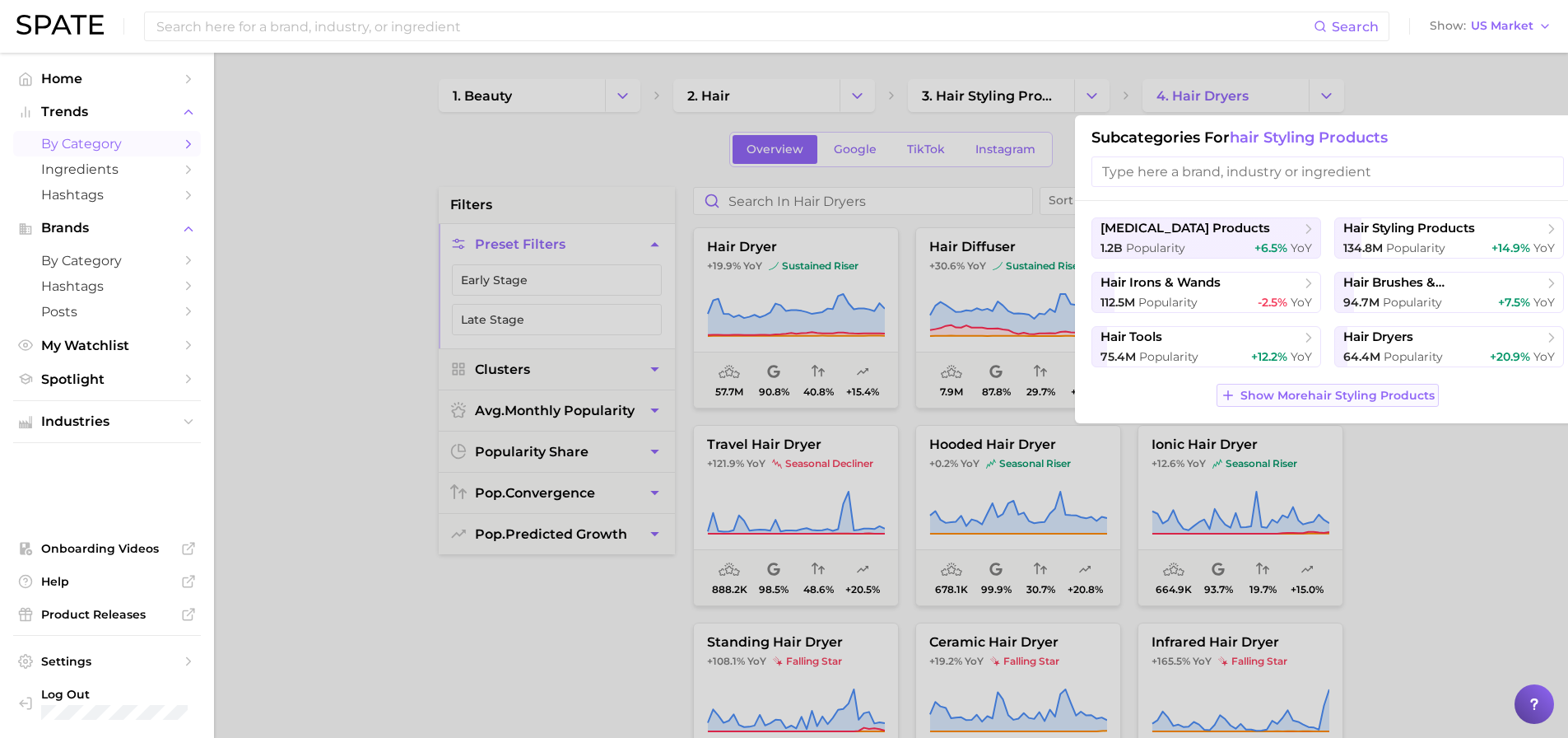
click at [1316, 390] on span "Show More hair styling products" at bounding box center [1337, 396] width 194 height 14
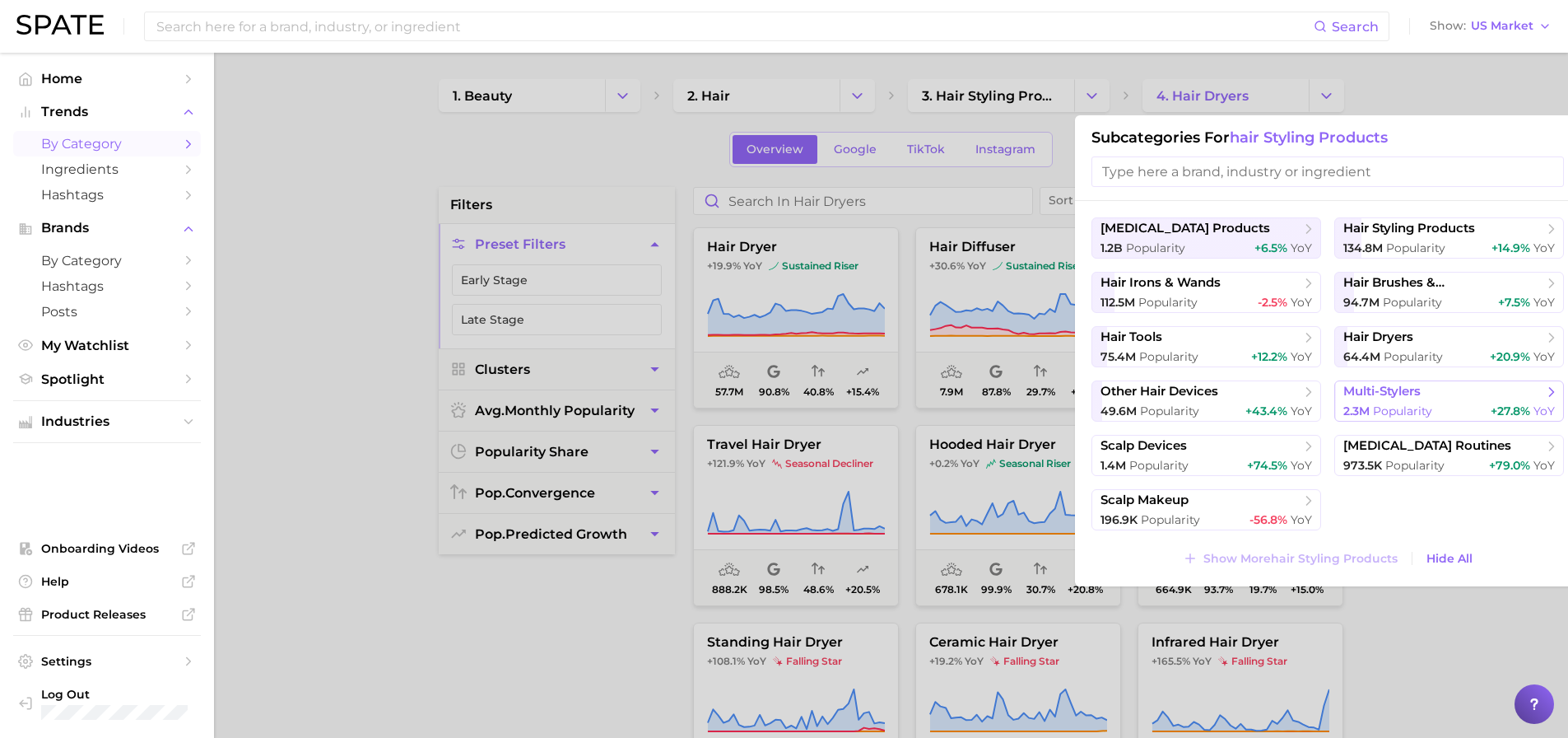
click at [1409, 404] on span "Popularity" at bounding box center [1402, 411] width 59 height 15
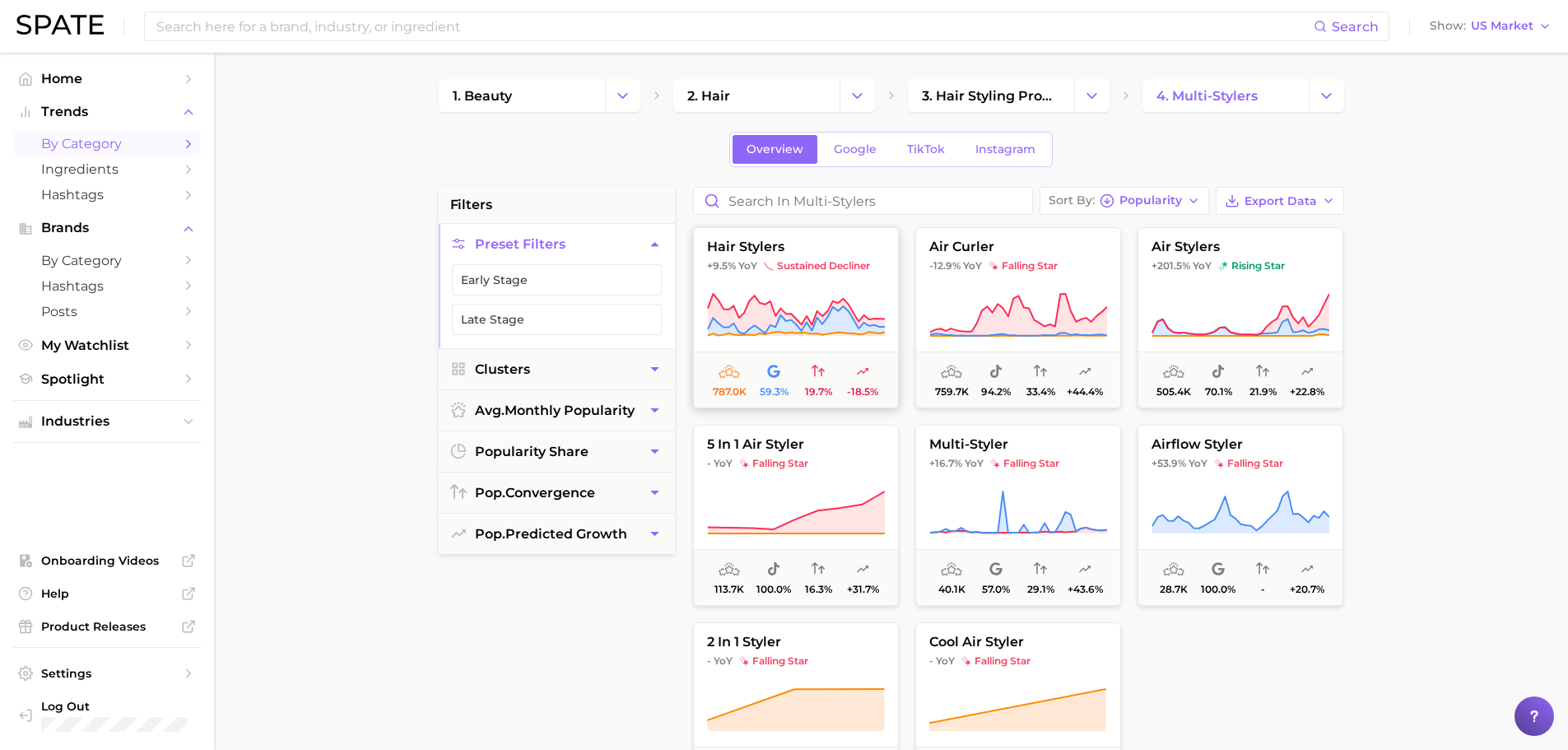
click at [819, 328] on icon at bounding box center [796, 320] width 177 height 29
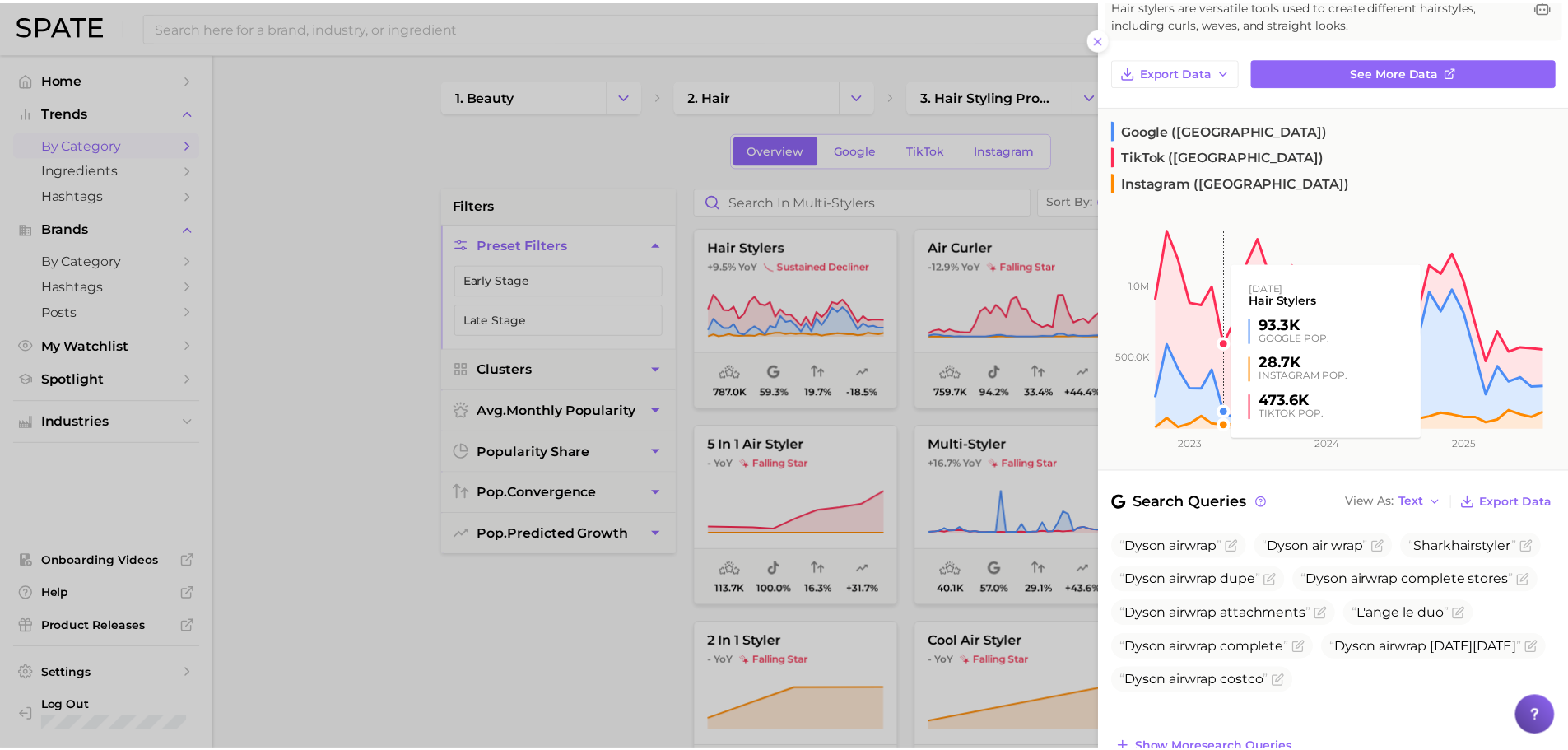
scroll to position [117, 0]
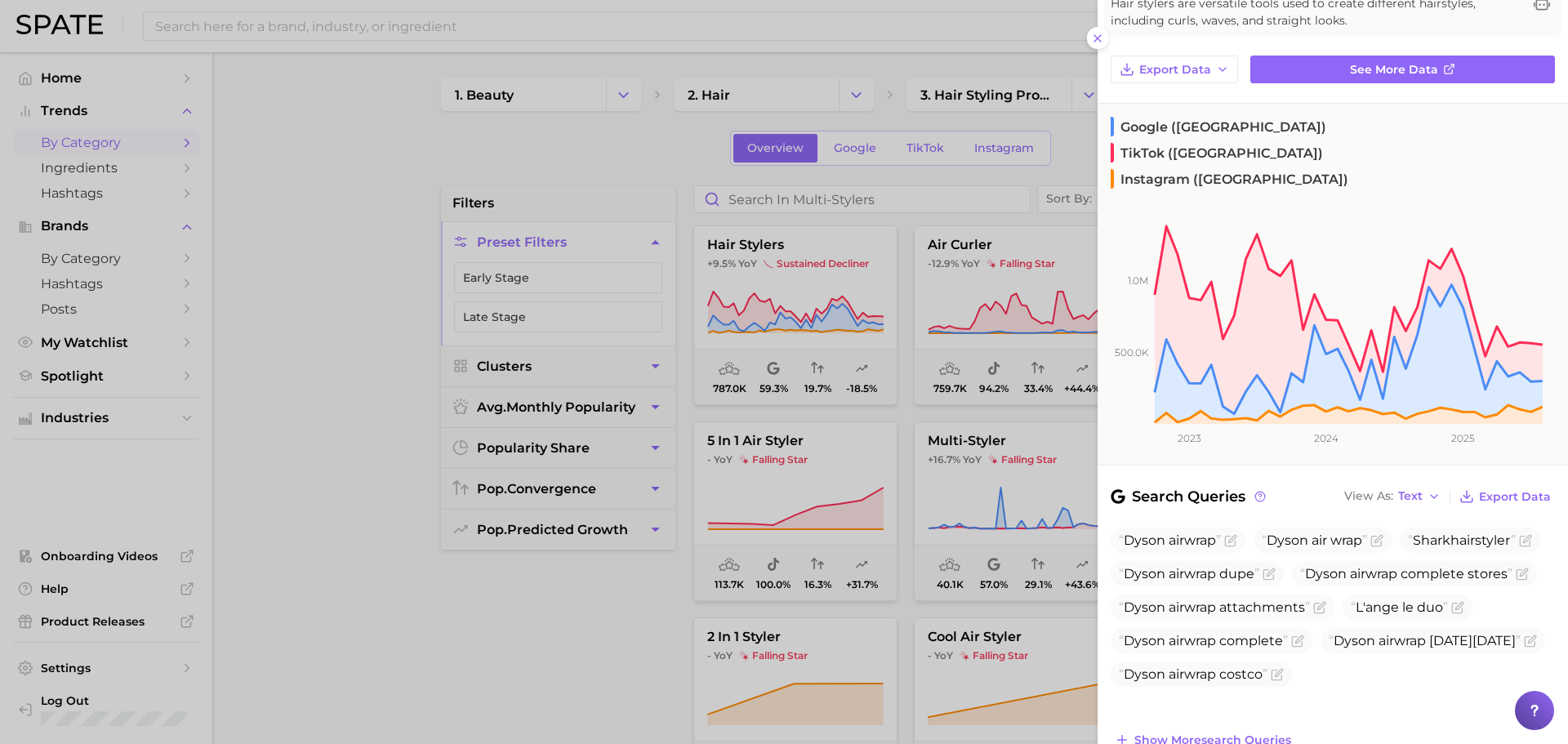
click at [751, 483] on div at bounding box center [784, 372] width 1568 height 744
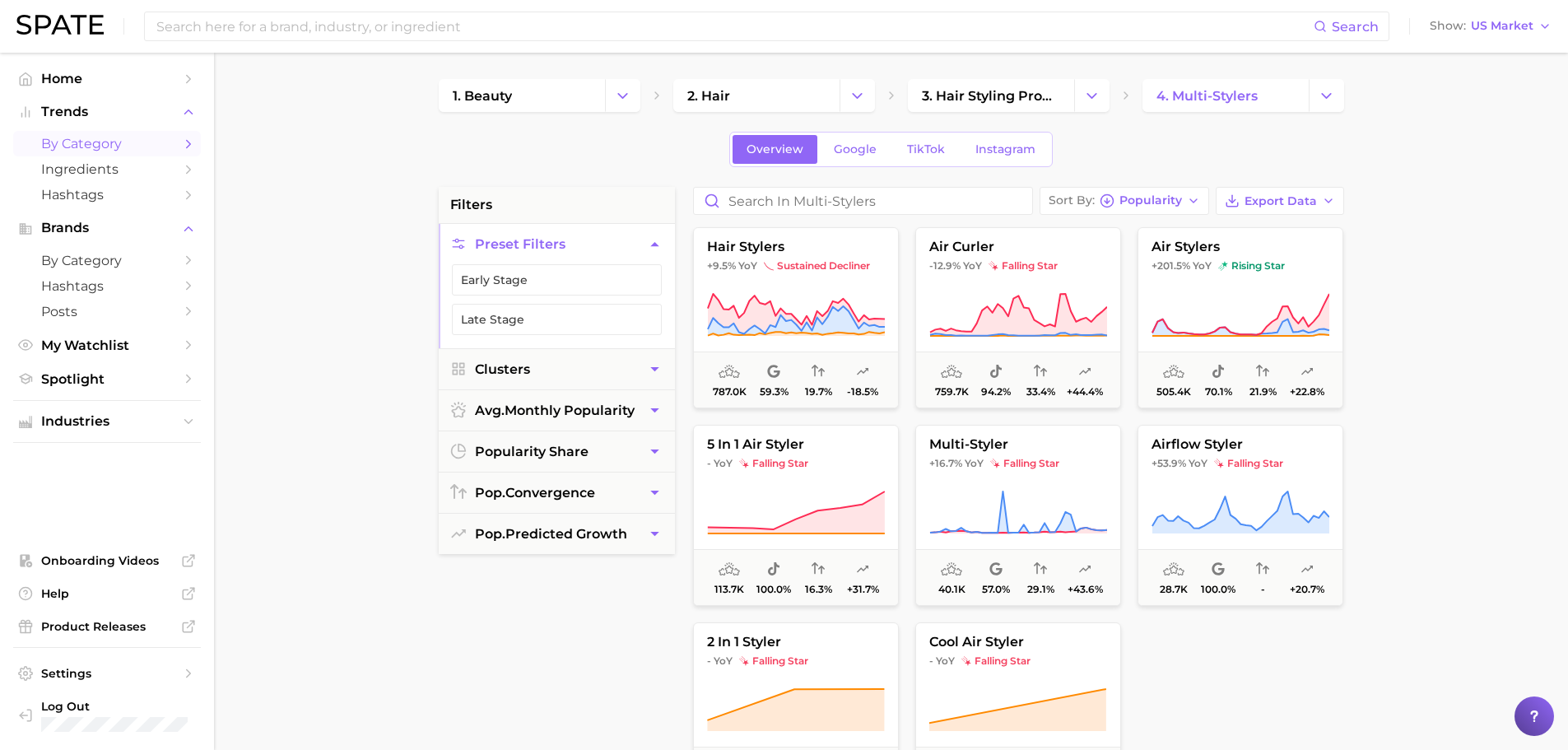
click at [757, 487] on button "5 in 1 air styler - YoY falling star 113.7k 100.0% 16.3% +31.7%" at bounding box center [796, 515] width 206 height 181
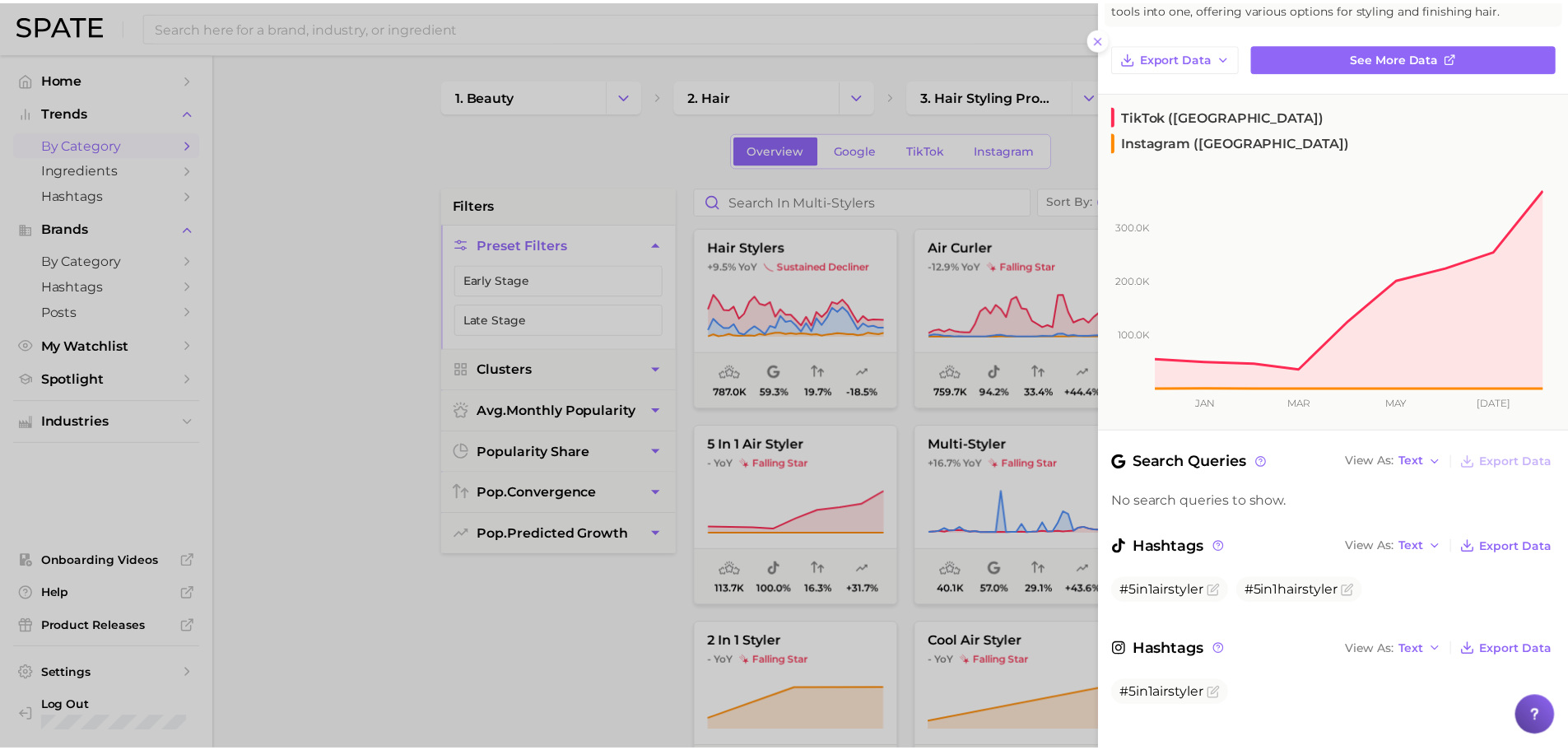
scroll to position [141, 0]
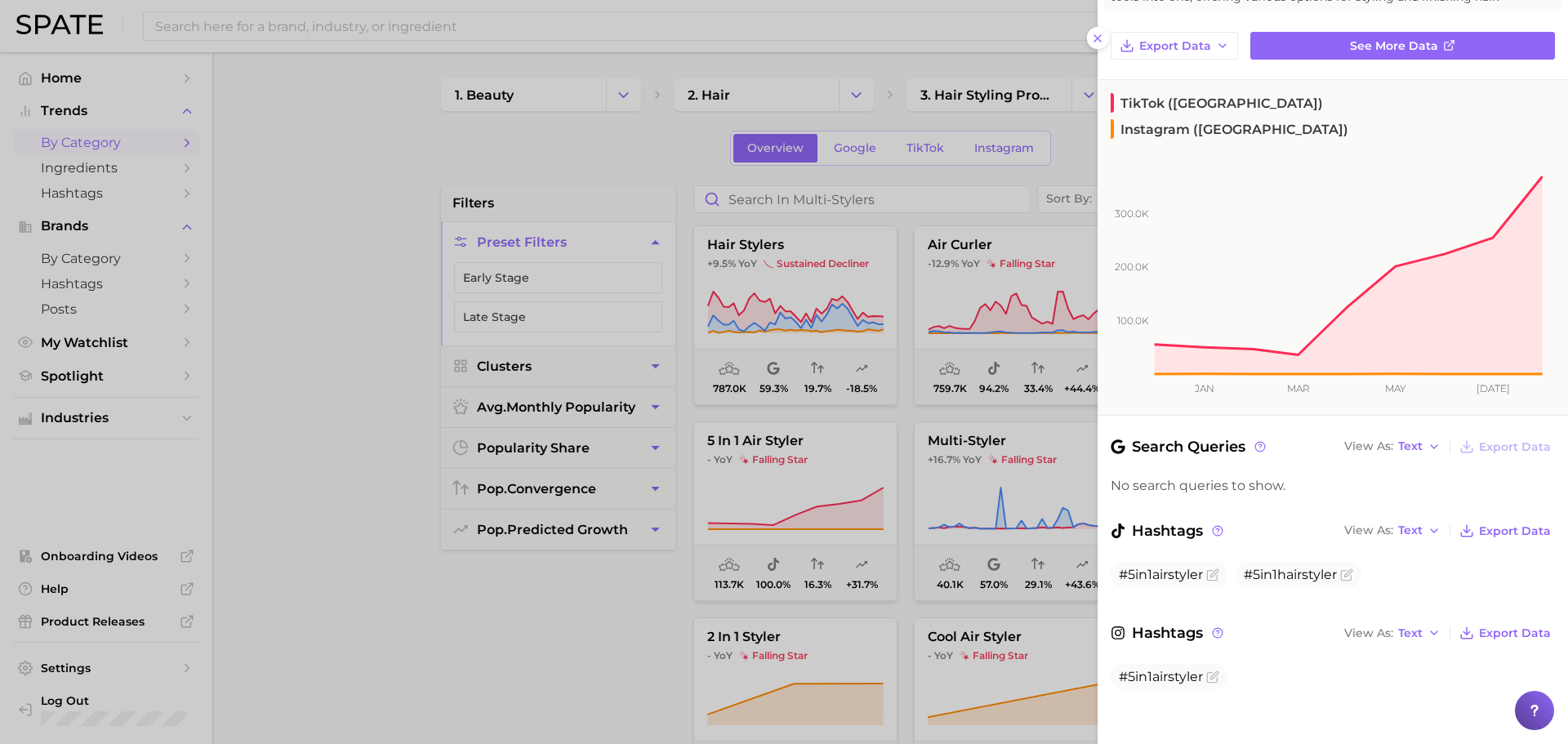
click at [982, 573] on div at bounding box center [784, 372] width 1568 height 744
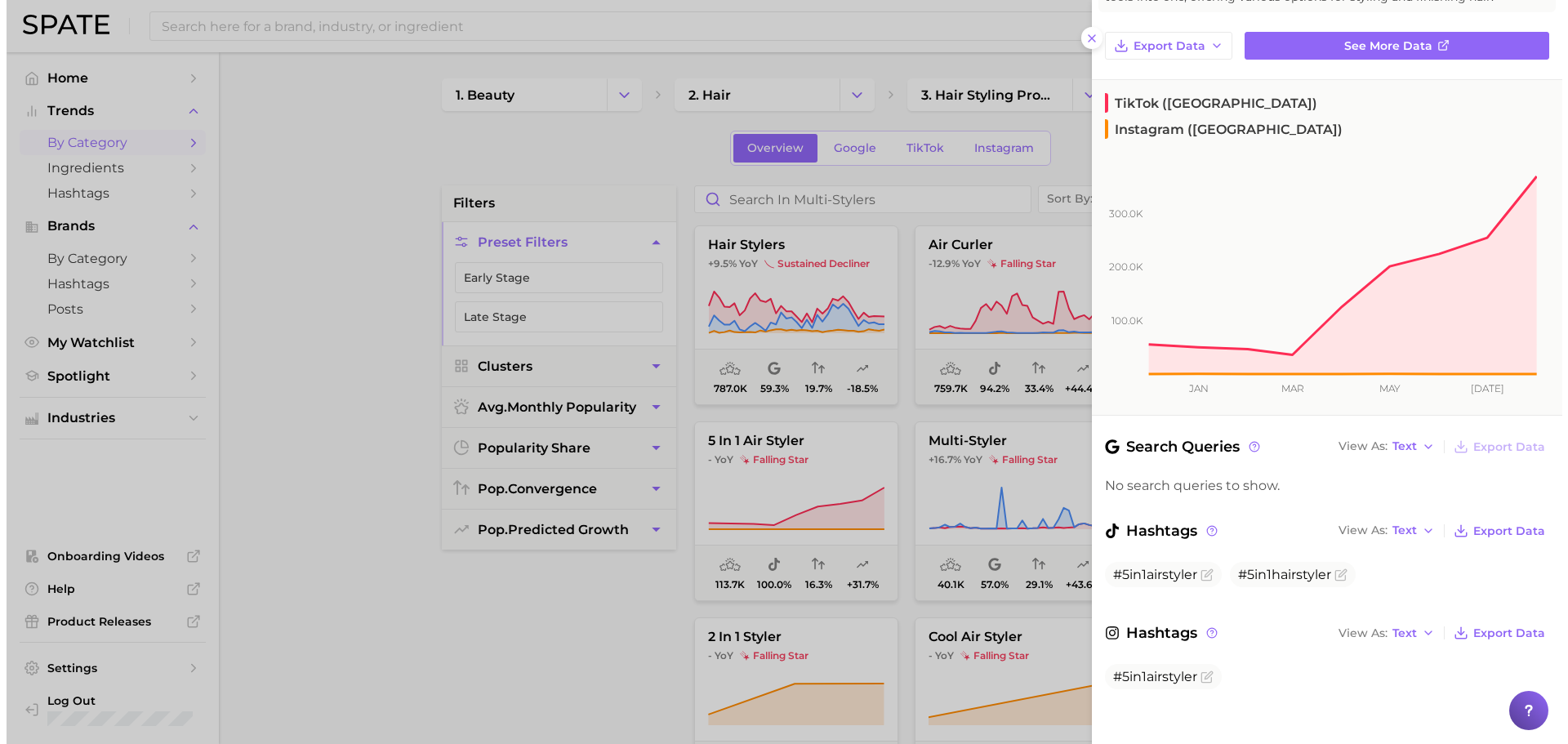
scroll to position [0, 0]
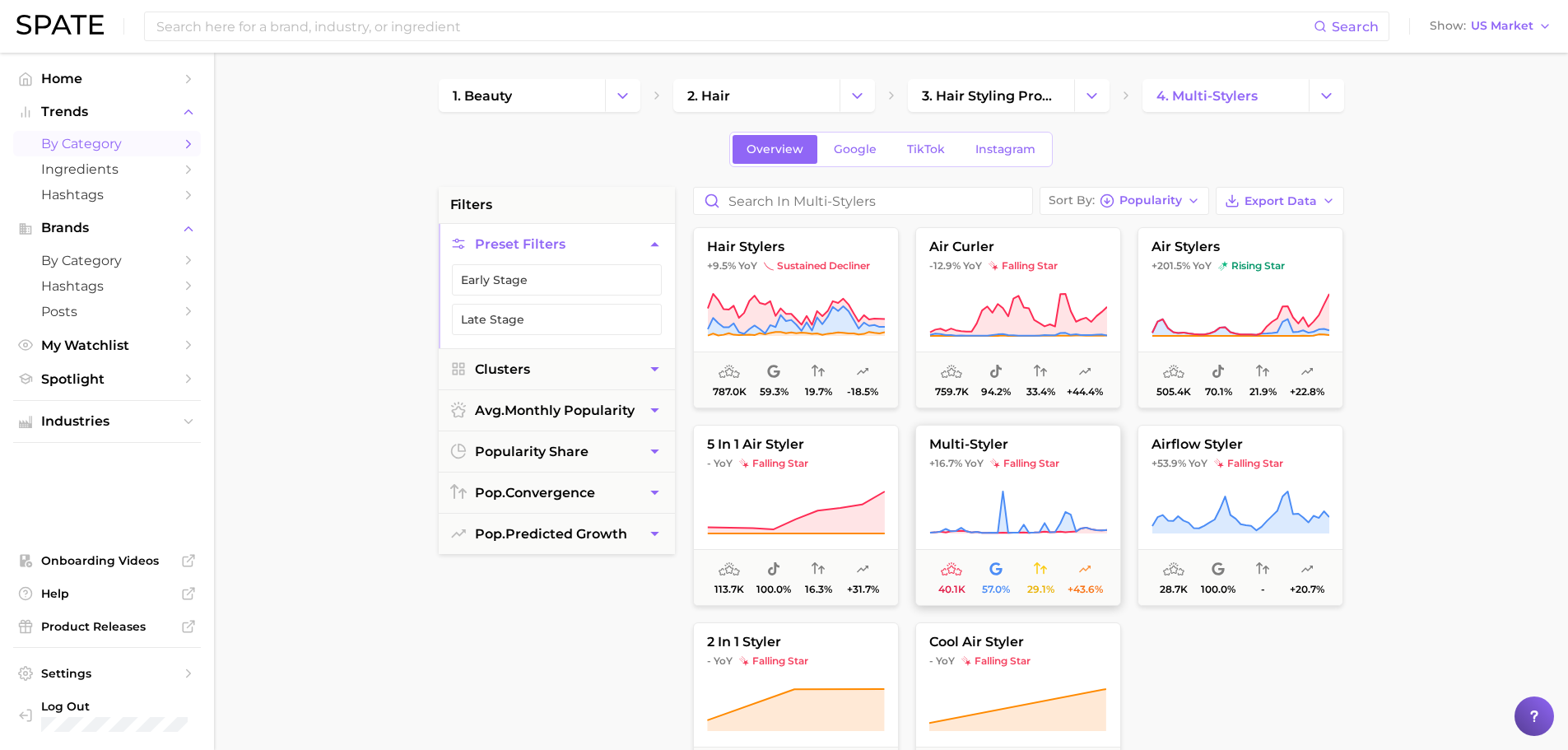
click at [1007, 488] on button "multi-styler +16.7% YoY falling star 40.1k 57.0% 29.1% +43.6%" at bounding box center [1018, 515] width 206 height 181
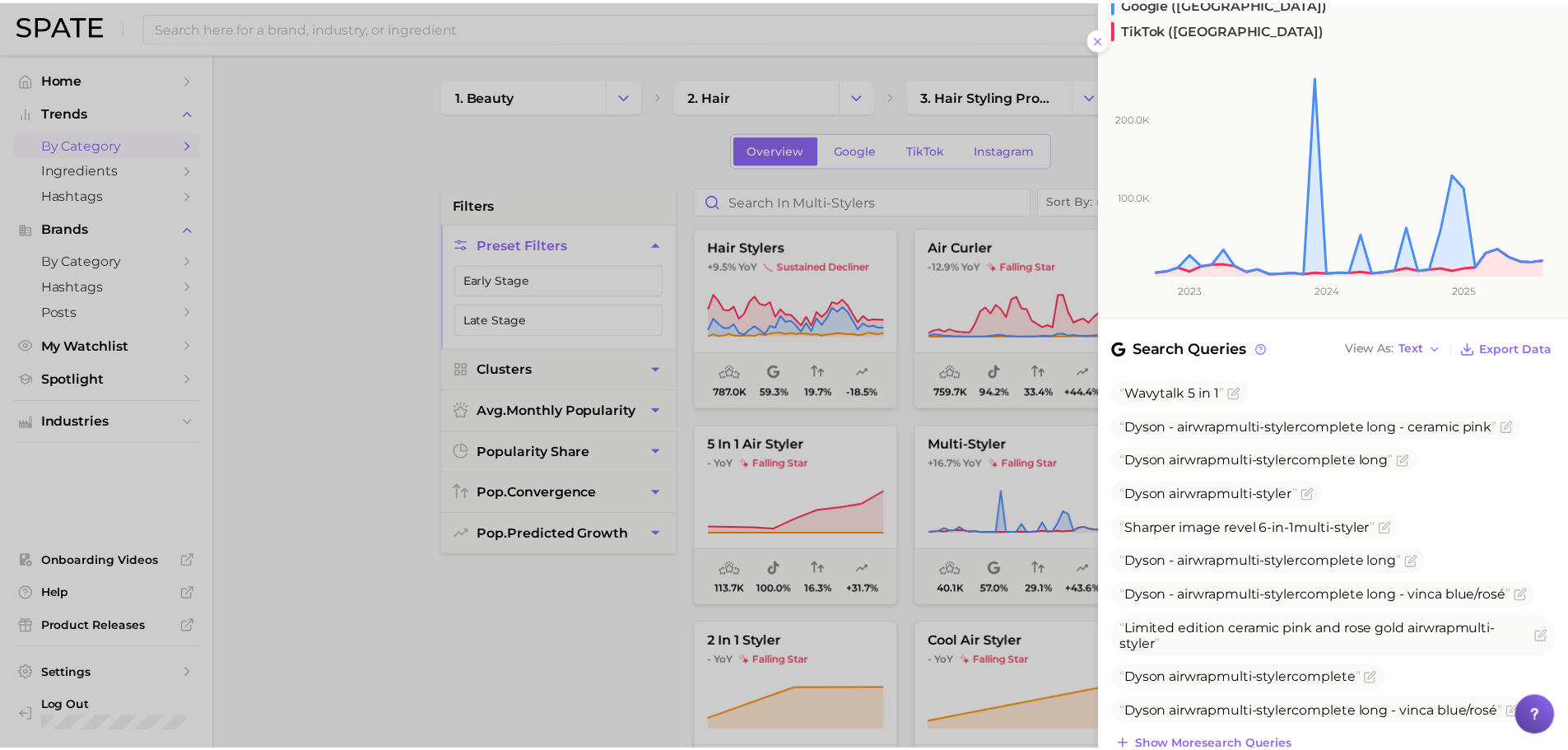
scroll to position [246, 0]
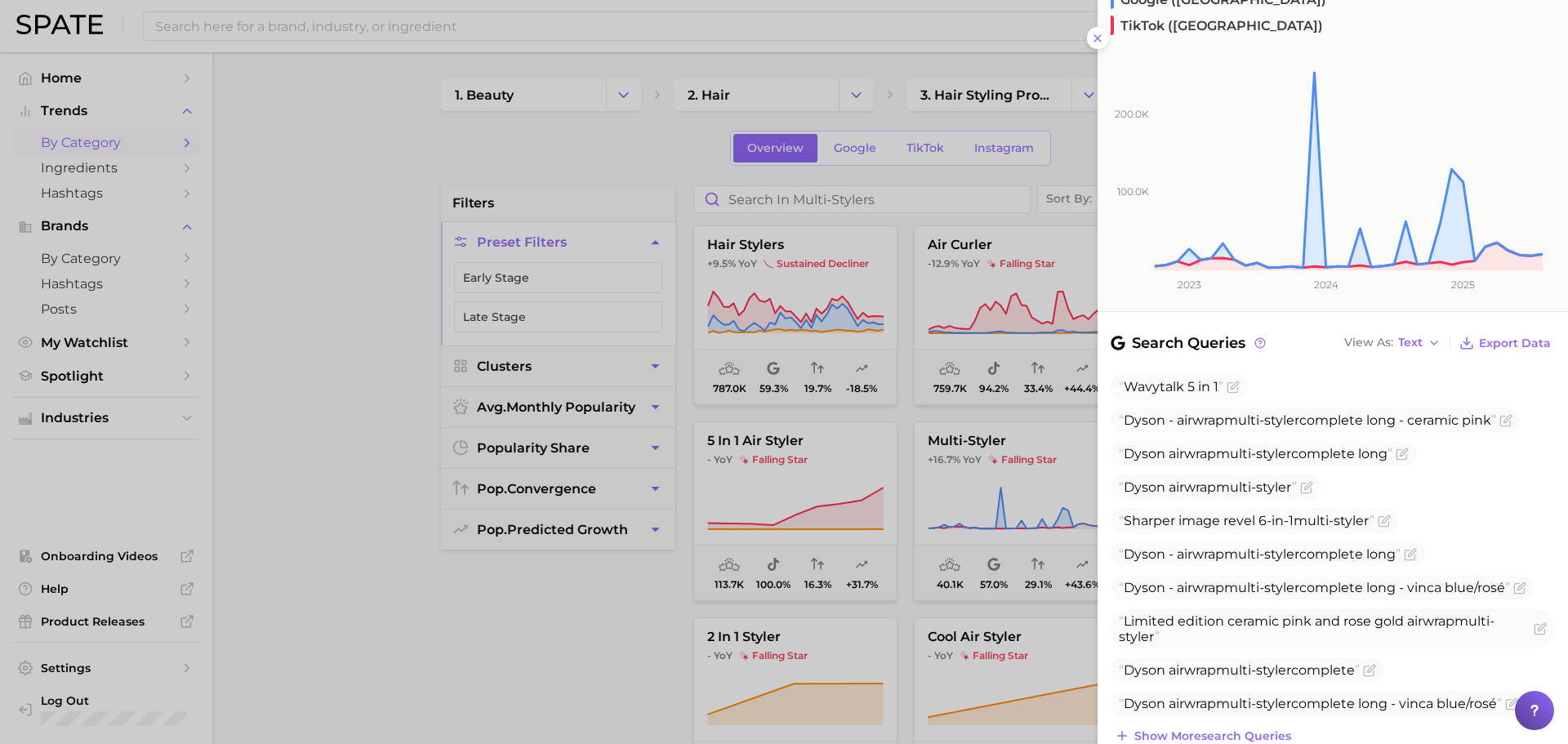
click at [1045, 419] on div at bounding box center [784, 372] width 1568 height 744
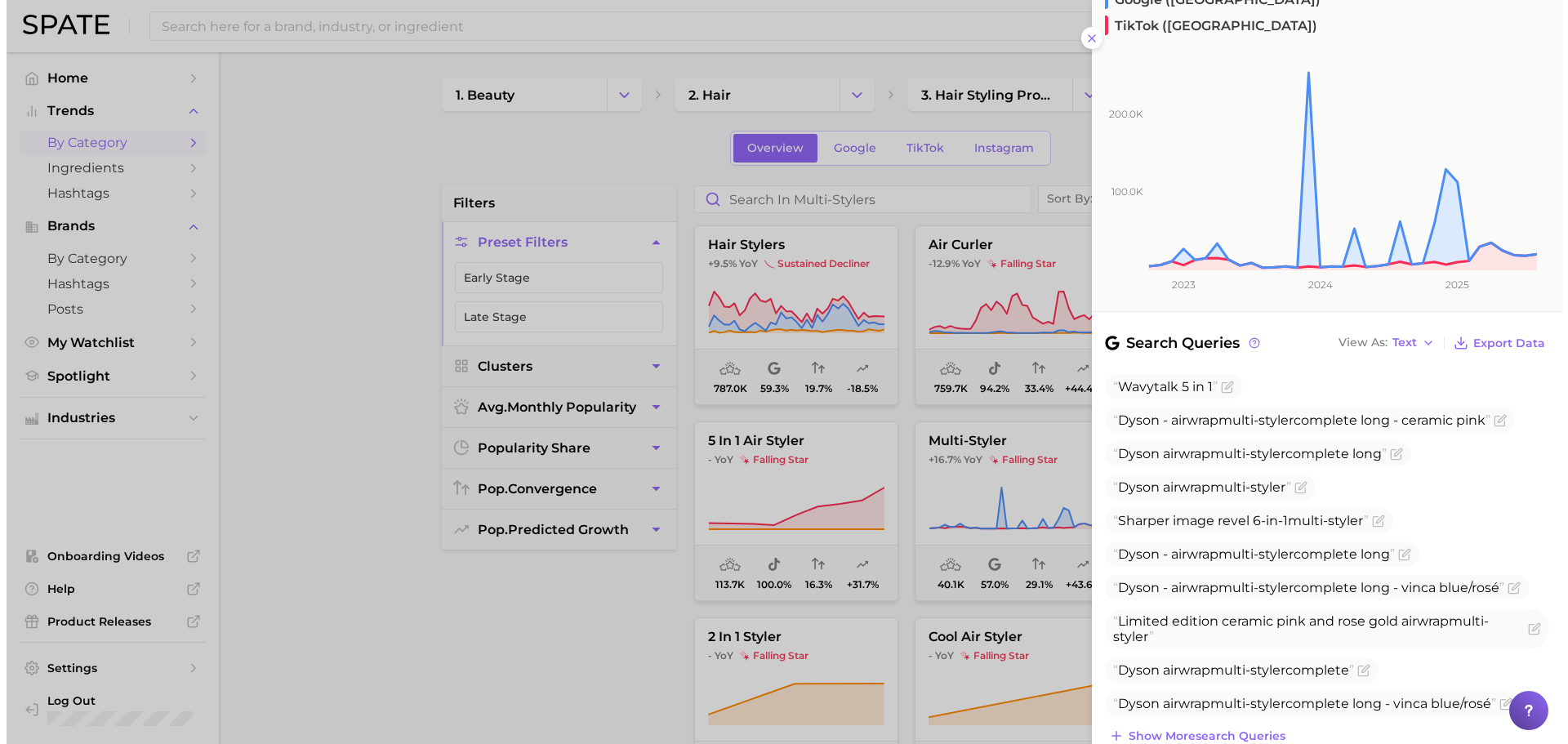
scroll to position [0, 0]
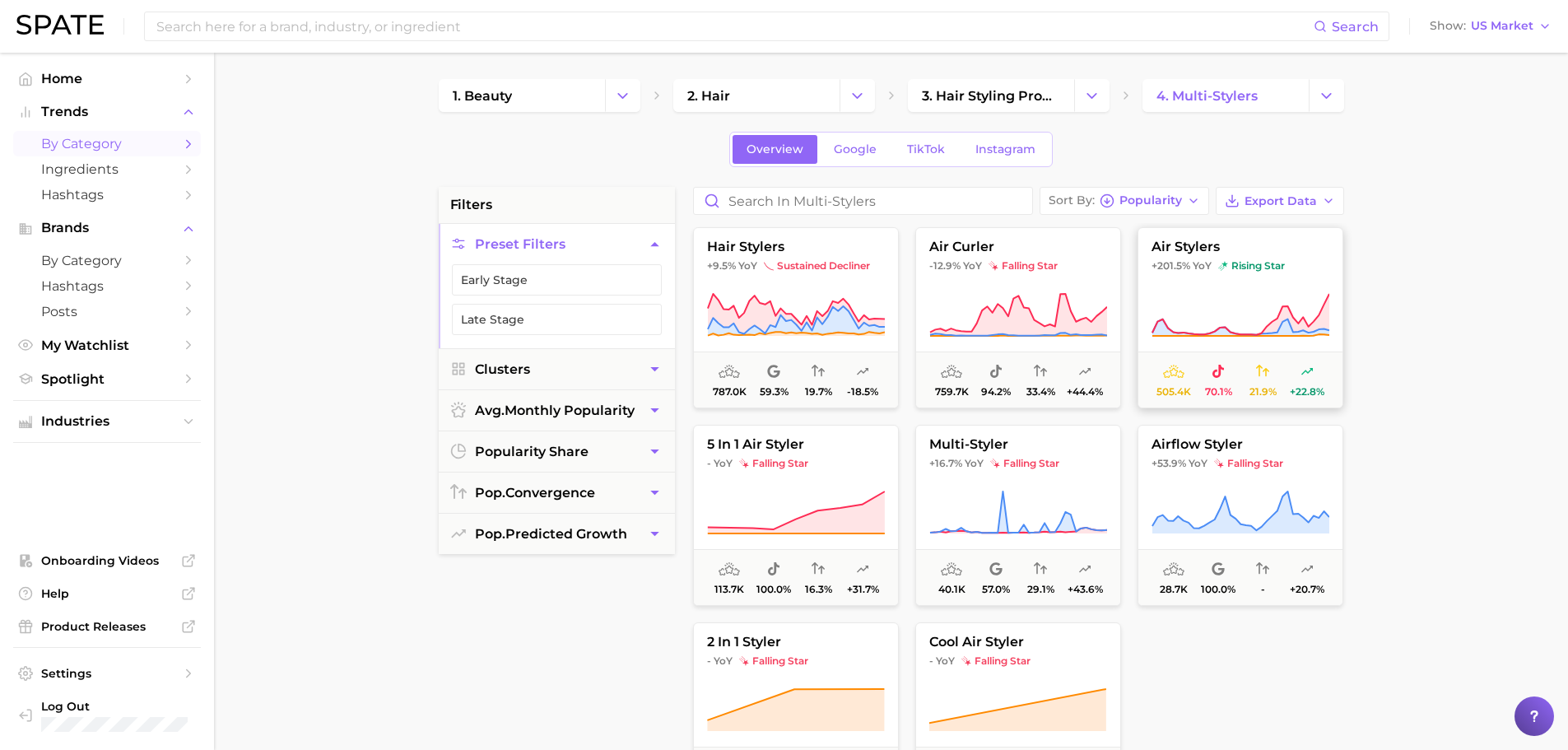
click at [1201, 302] on icon at bounding box center [1241, 316] width 178 height 46
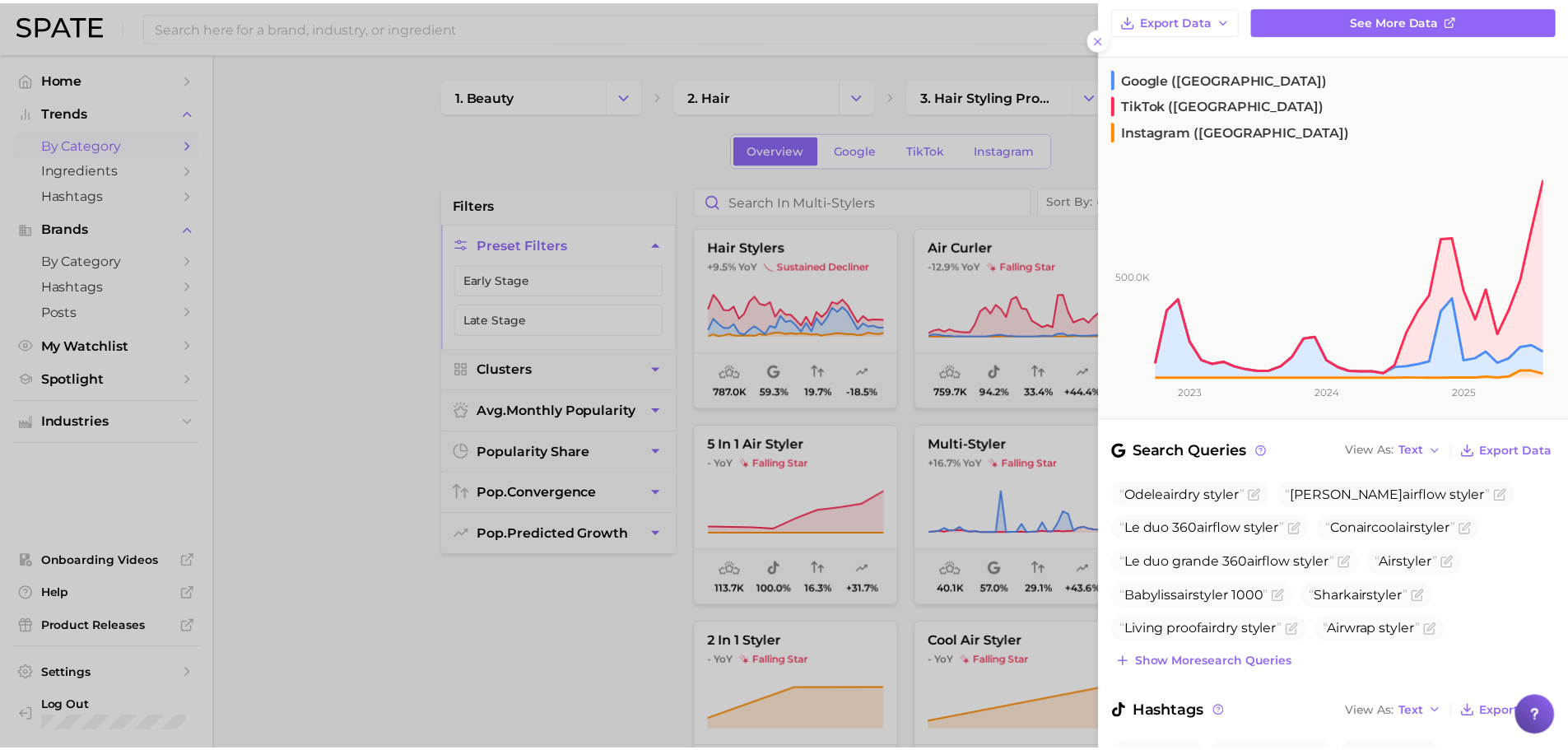
scroll to position [168, 0]
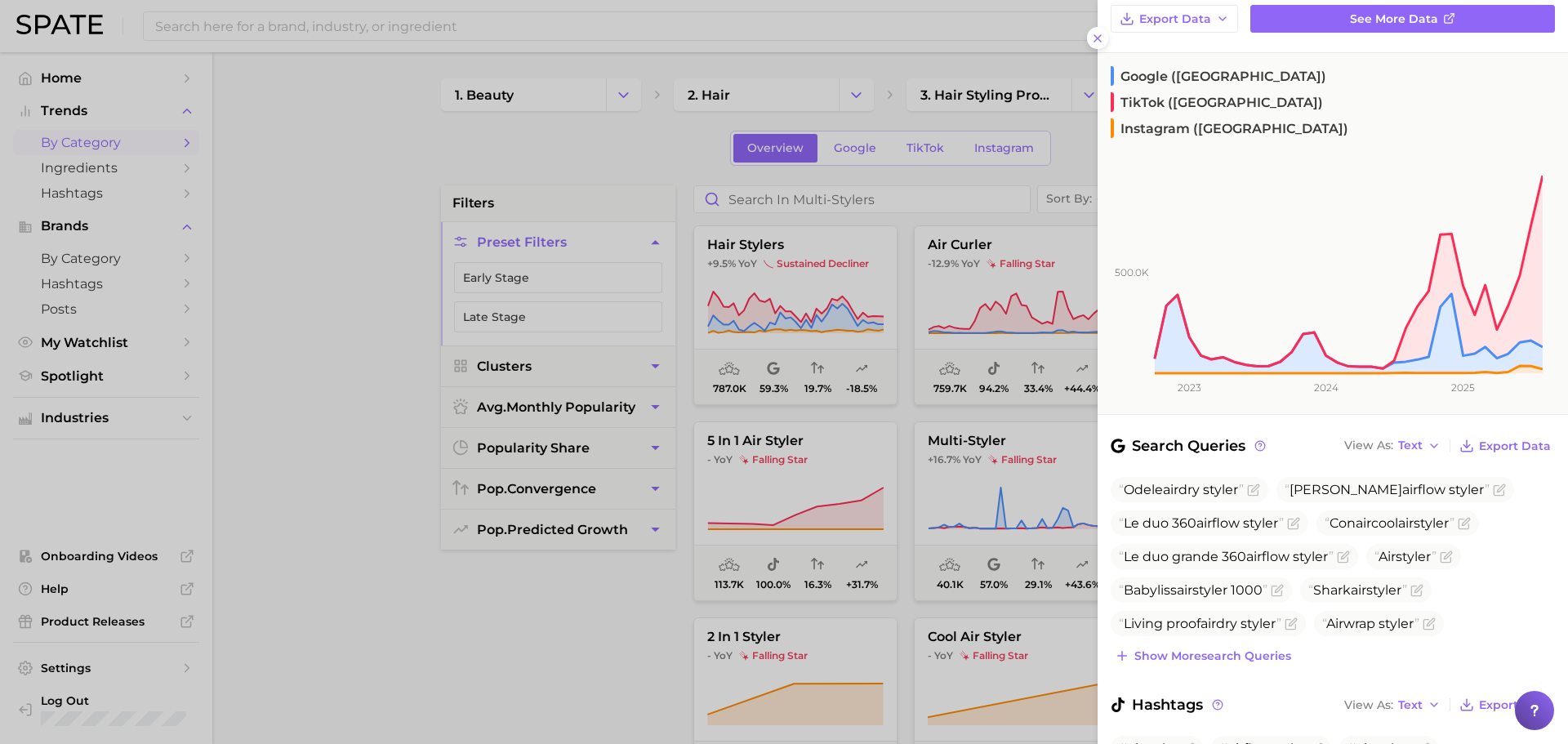
click at [1090, 419] on div at bounding box center [784, 372] width 1568 height 744
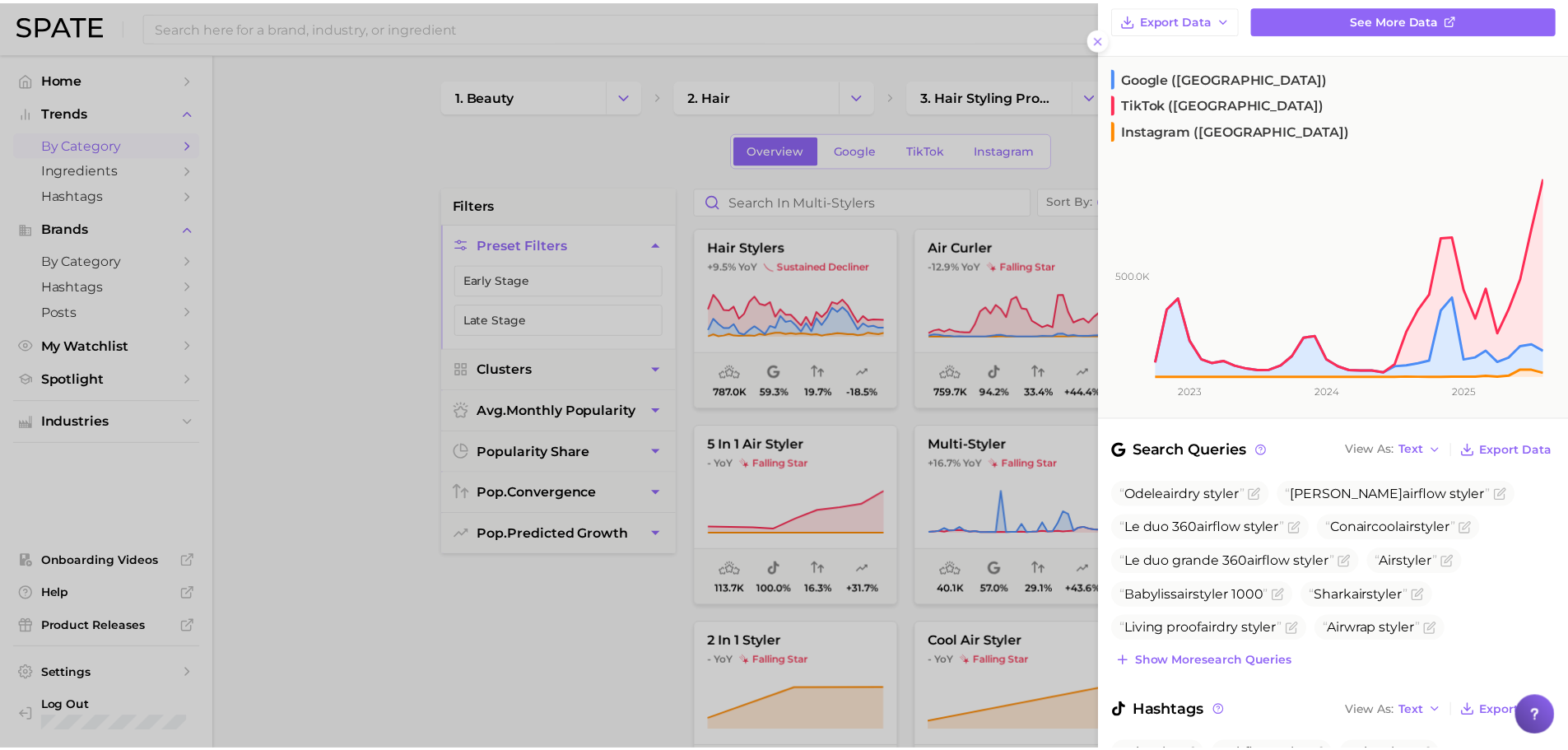
scroll to position [0, 0]
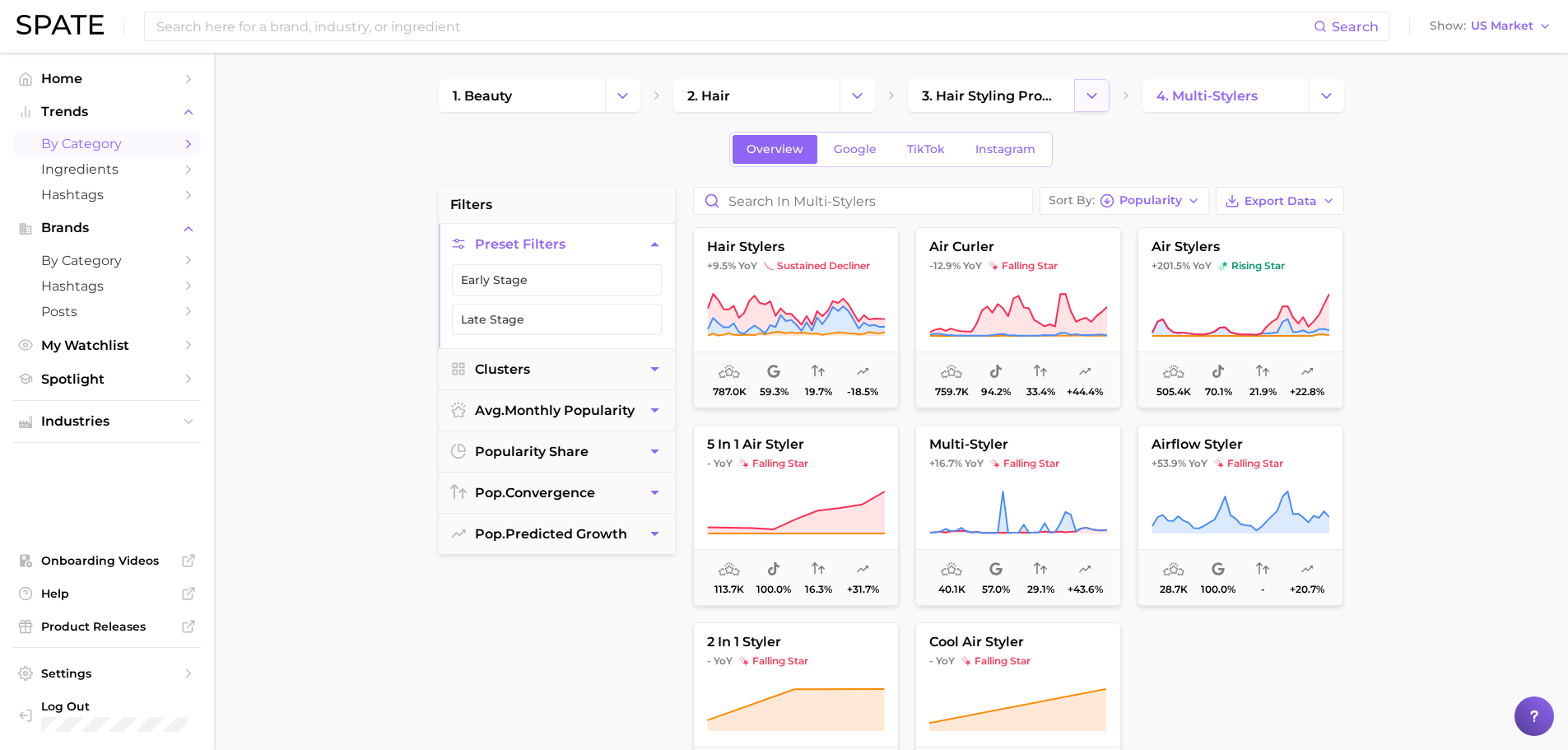
click at [1085, 94] on icon "Change Category" at bounding box center [1092, 95] width 17 height 17
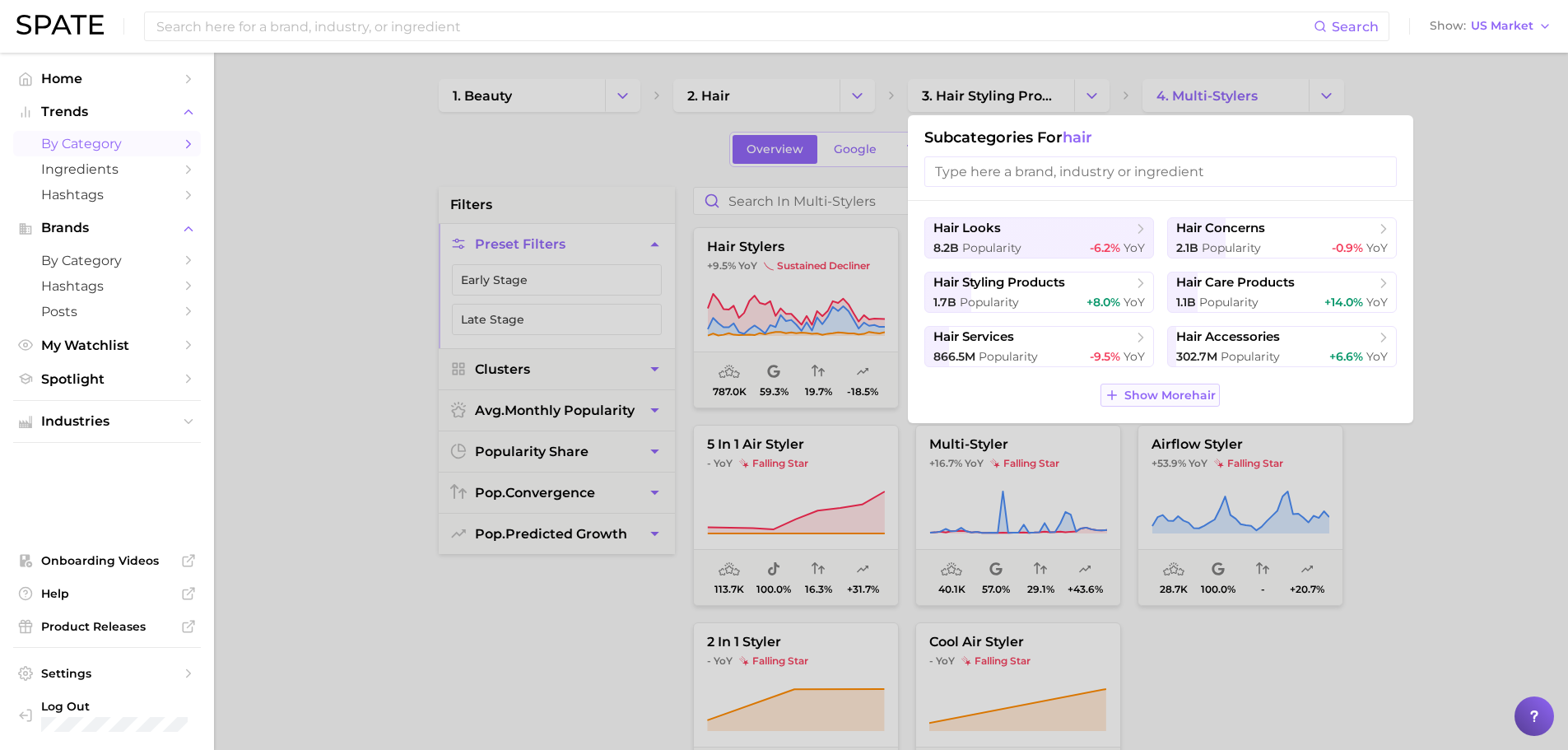
click at [1173, 400] on span "Show More hair" at bounding box center [1170, 395] width 91 height 14
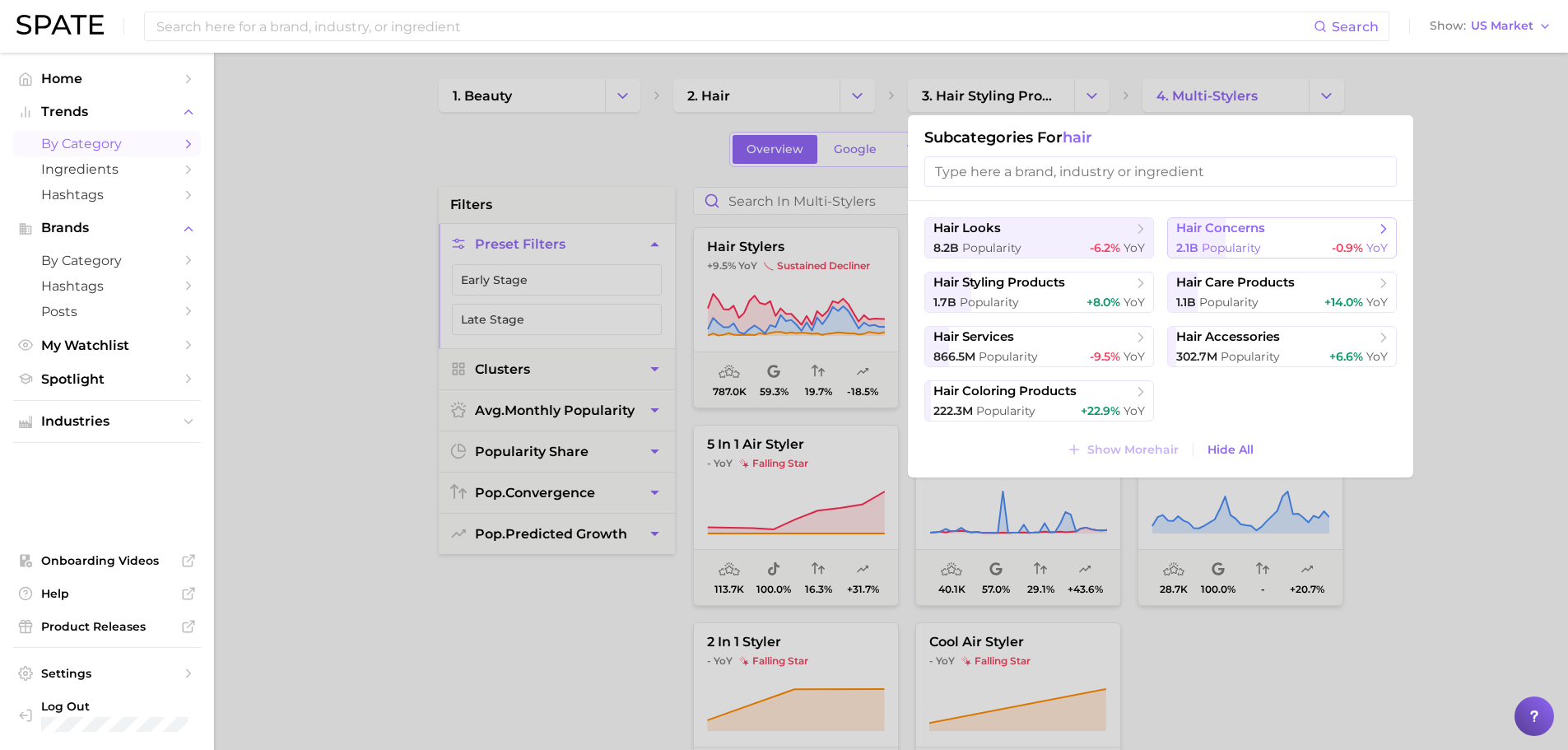
click at [1305, 229] on span "hair concerns" at bounding box center [1277, 229] width 200 height 17
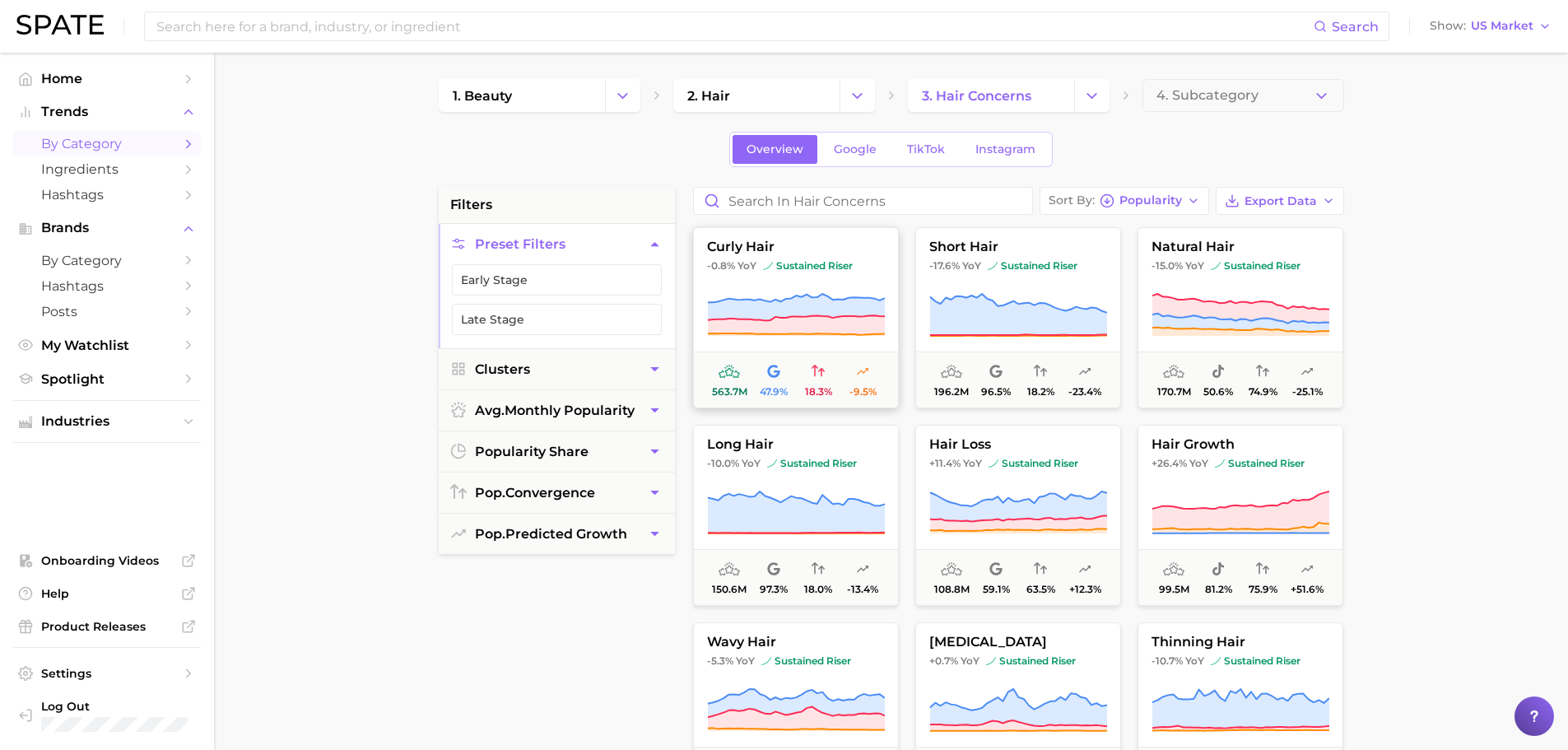
click at [873, 305] on icon at bounding box center [796, 307] width 177 height 27
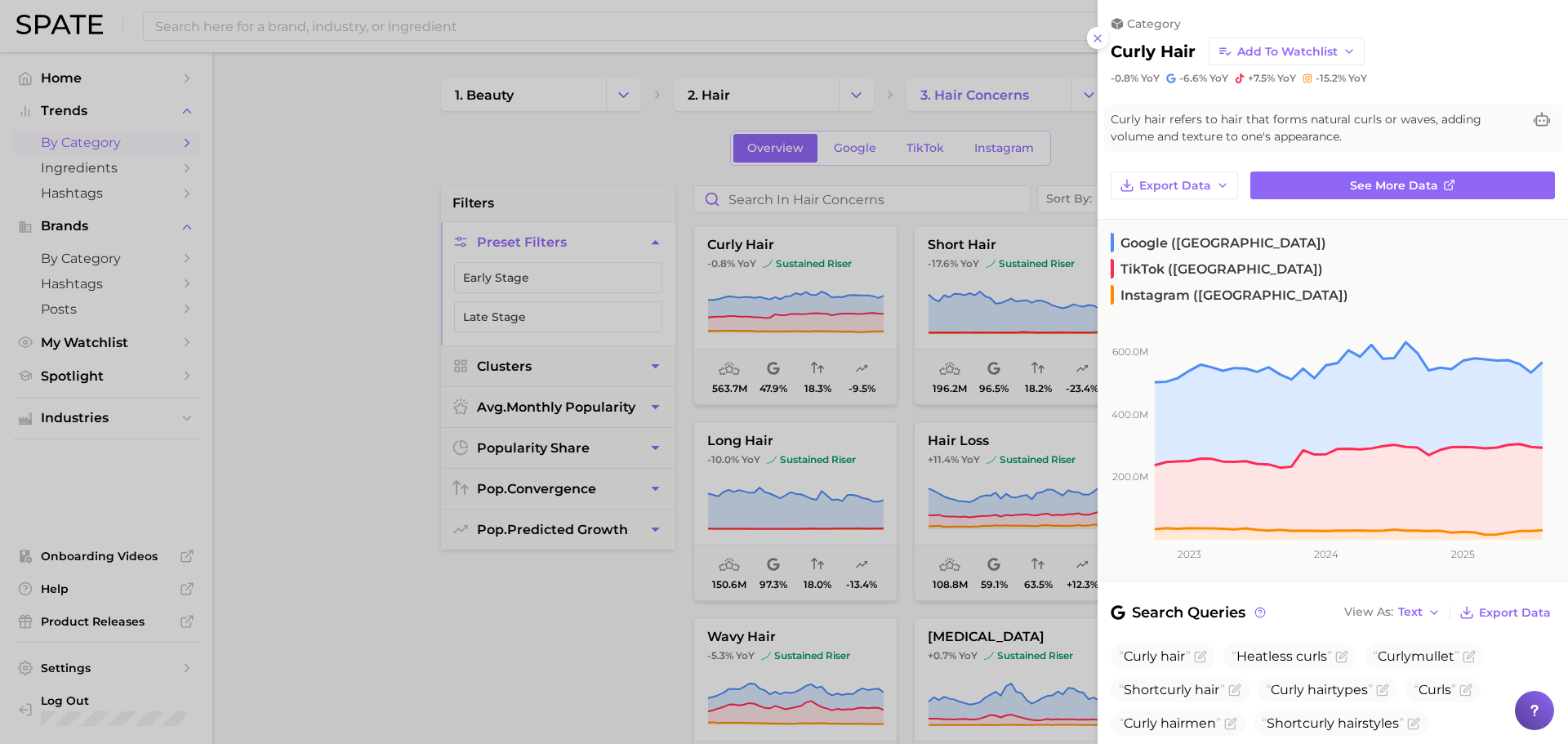
click at [1007, 379] on div at bounding box center [784, 372] width 1568 height 744
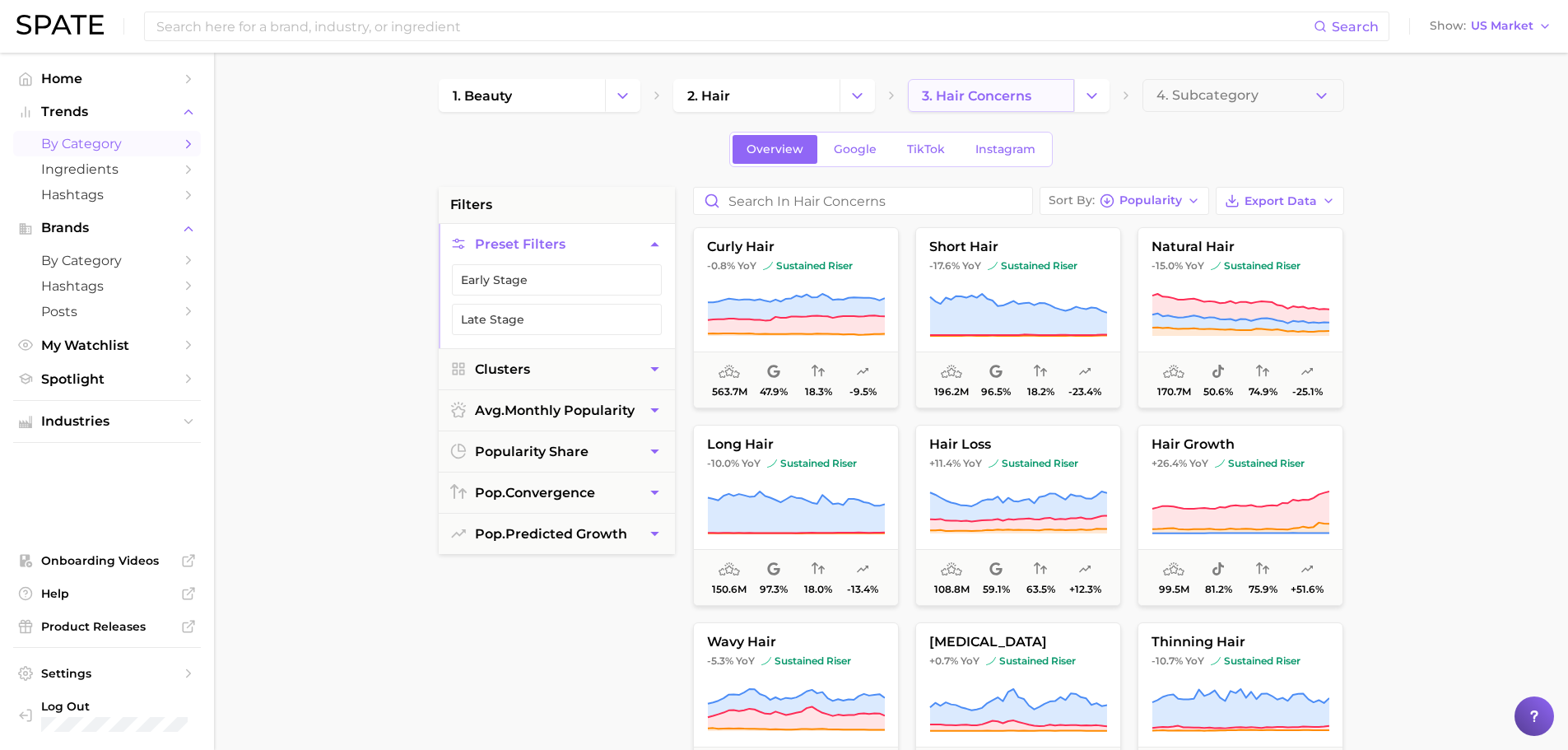
click at [1053, 82] on link "3. hair concerns" at bounding box center [992, 95] width 167 height 33
click at [1091, 93] on icon "Change Category" at bounding box center [1092, 95] width 17 height 17
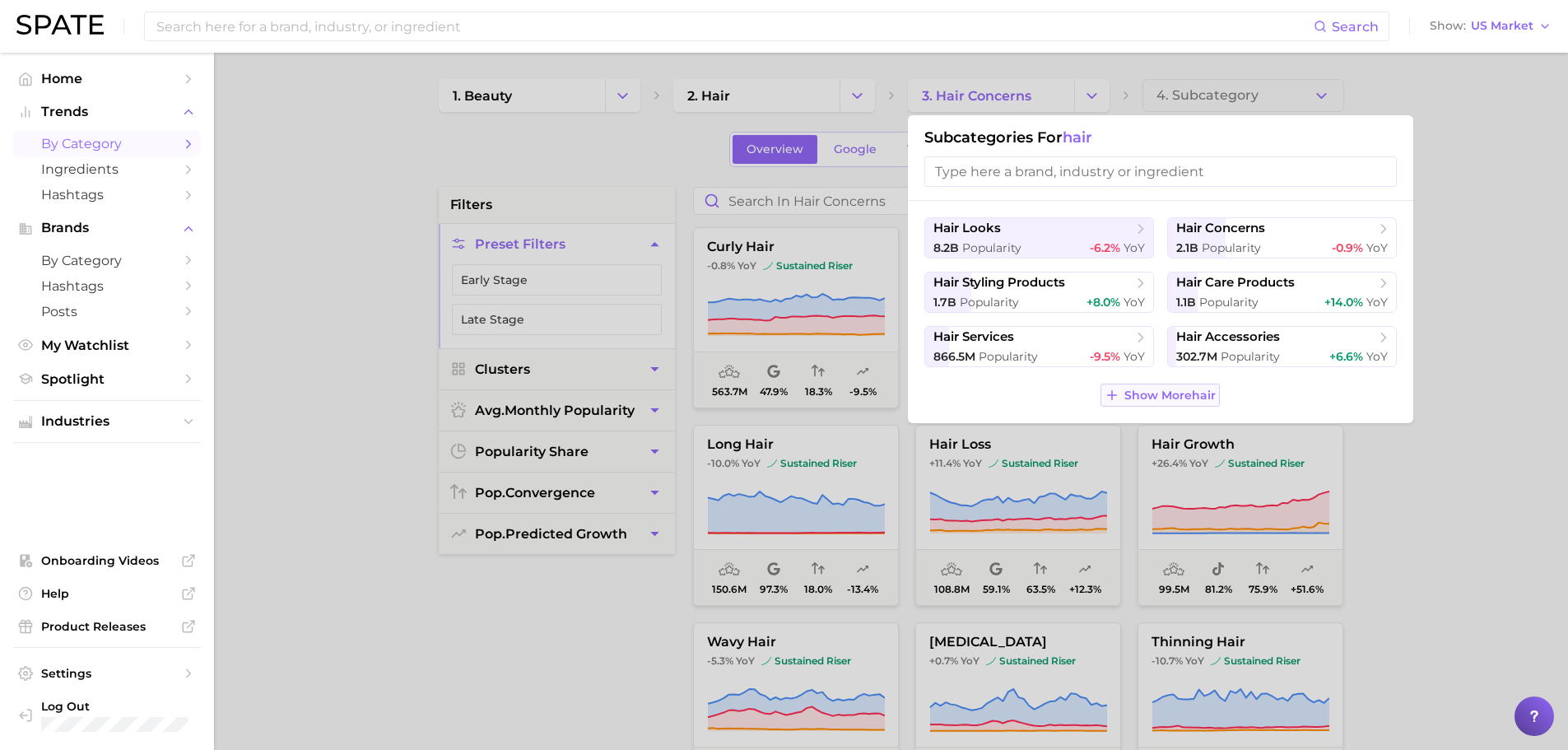
click at [1143, 393] on span "Show More hair" at bounding box center [1170, 395] width 91 height 14
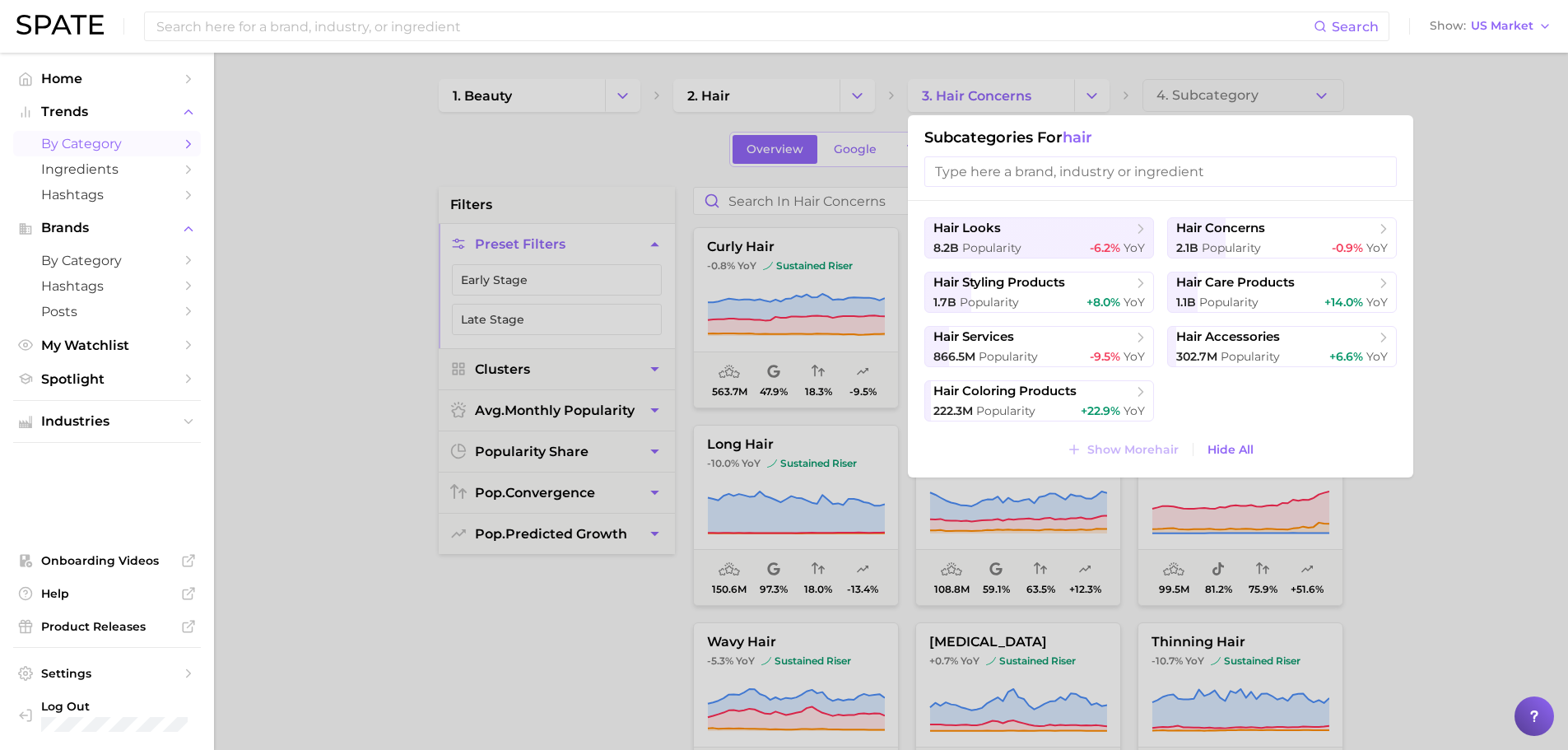
click at [1235, 323] on ul "hair looks 8.2b Popularity -6.2% YoY hair concerns 2.1b Popularity -0.9% YoY ha…" at bounding box center [1161, 319] width 473 height 204
click at [1252, 343] on span "hair accessories" at bounding box center [1228, 337] width 104 height 16
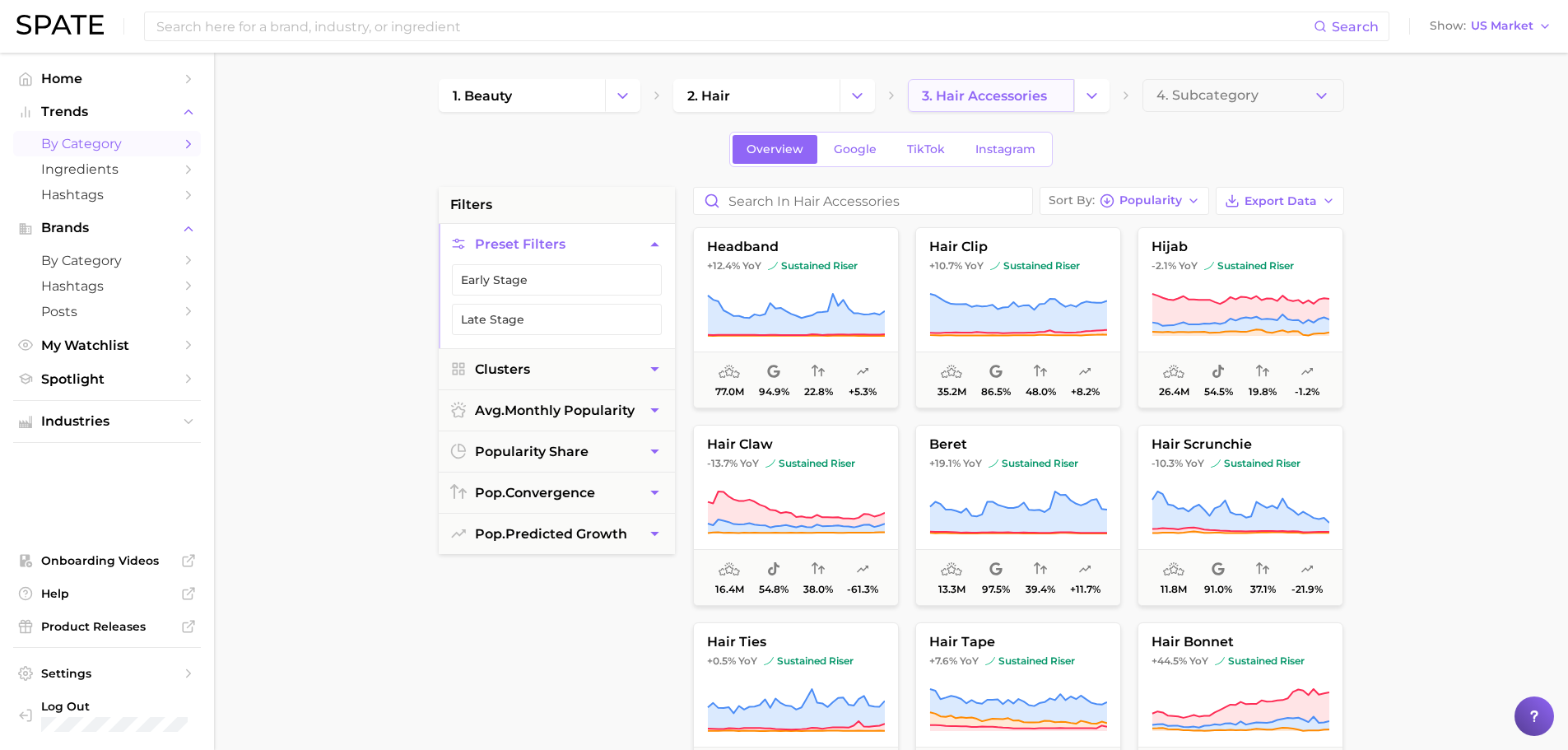
click at [1064, 92] on link "3. hair accessories" at bounding box center [992, 95] width 167 height 33
click at [1085, 90] on icon "Change Category" at bounding box center [1092, 95] width 17 height 17
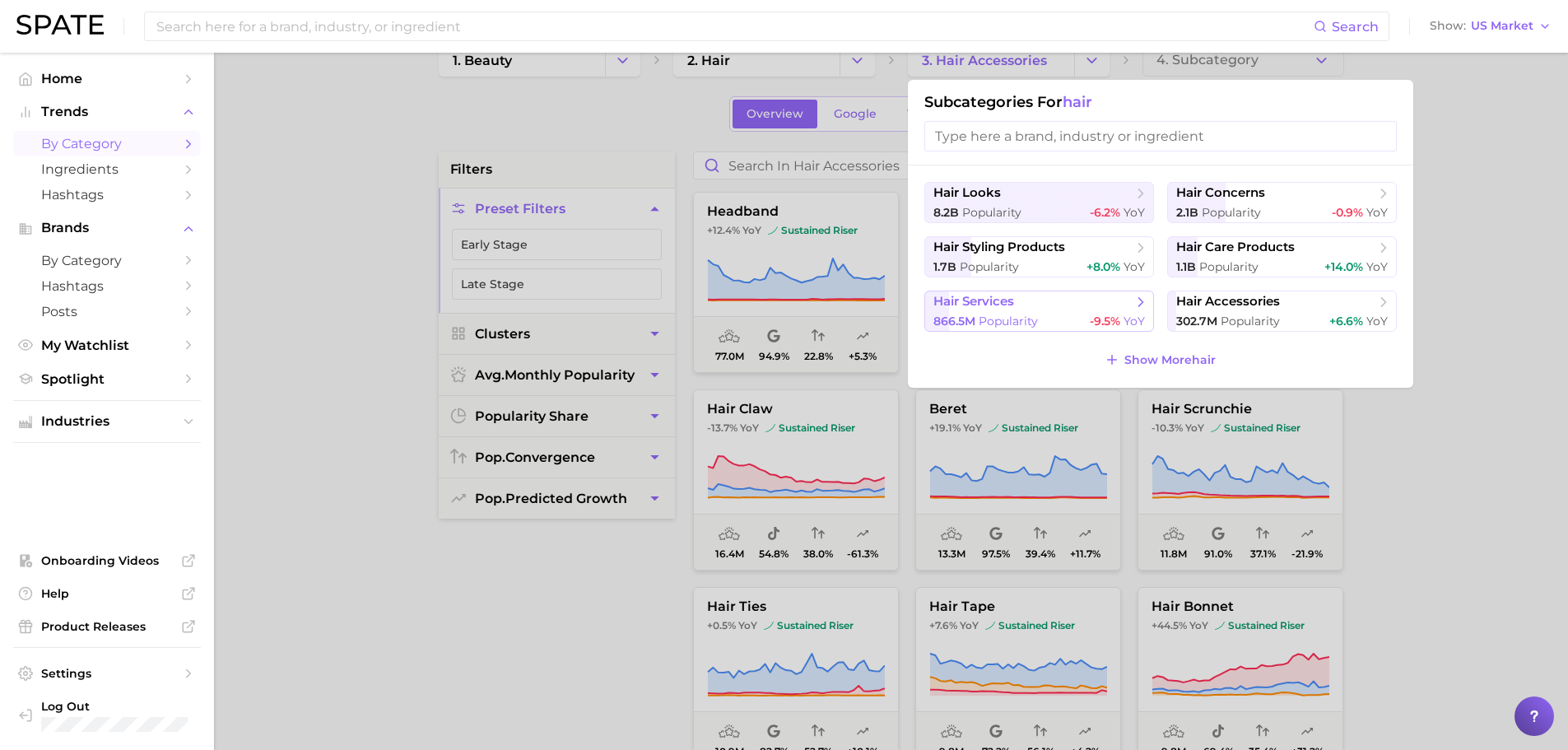
scroll to position [12, 0]
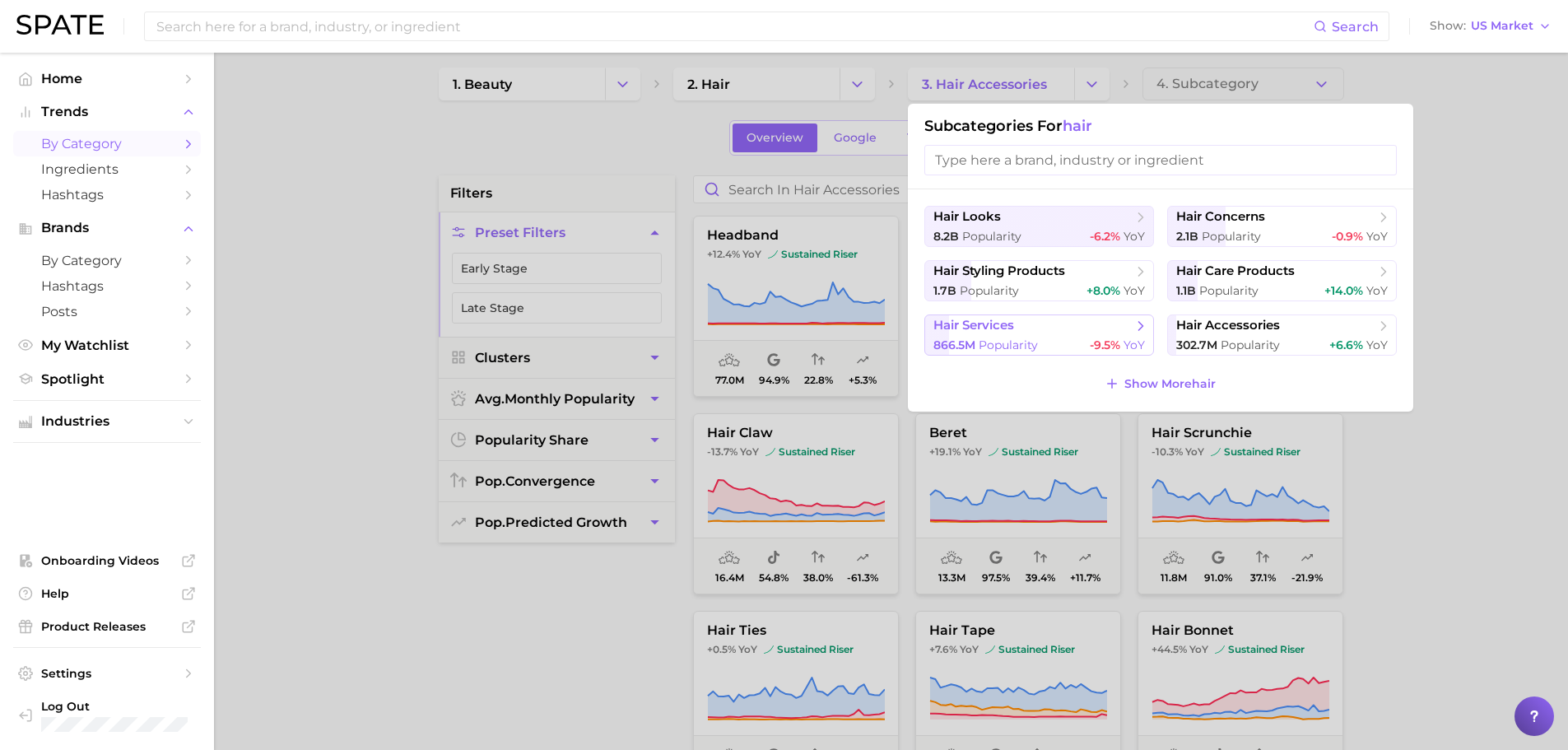
click at [1051, 330] on span "hair services" at bounding box center [1034, 325] width 200 height 17
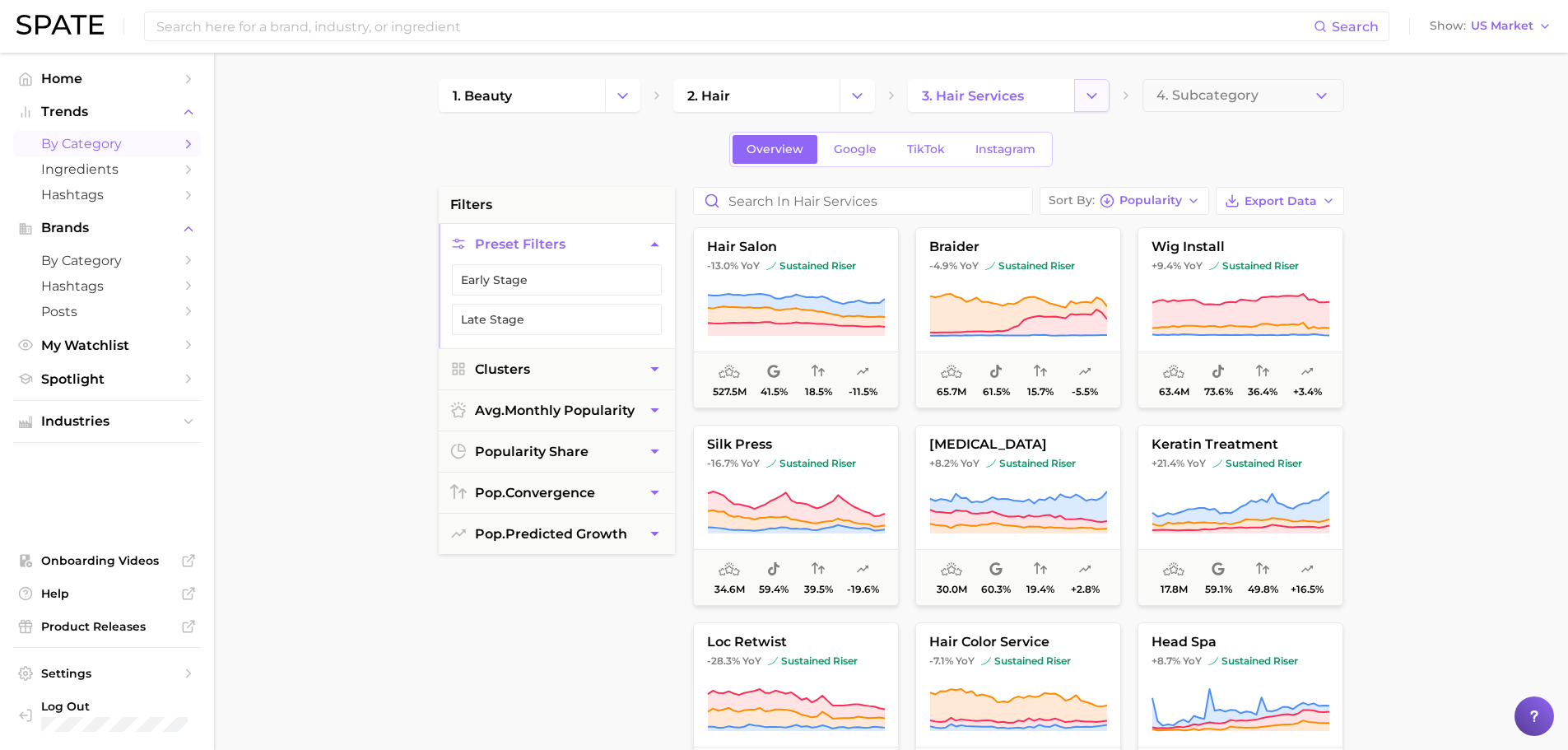
click at [1095, 96] on icon "Change Category" at bounding box center [1092, 95] width 17 height 17
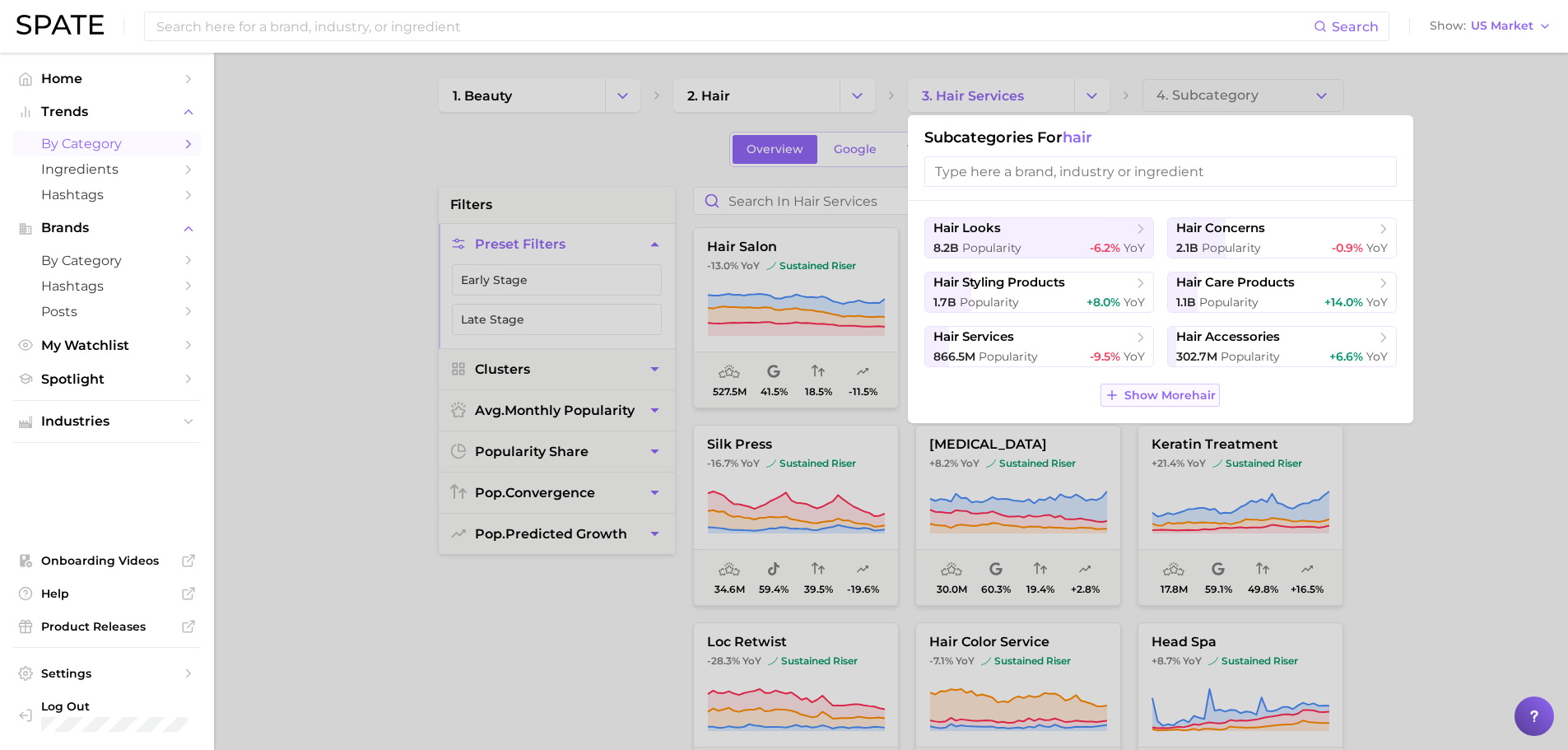
click at [1156, 391] on span "Show More hair" at bounding box center [1170, 395] width 91 height 14
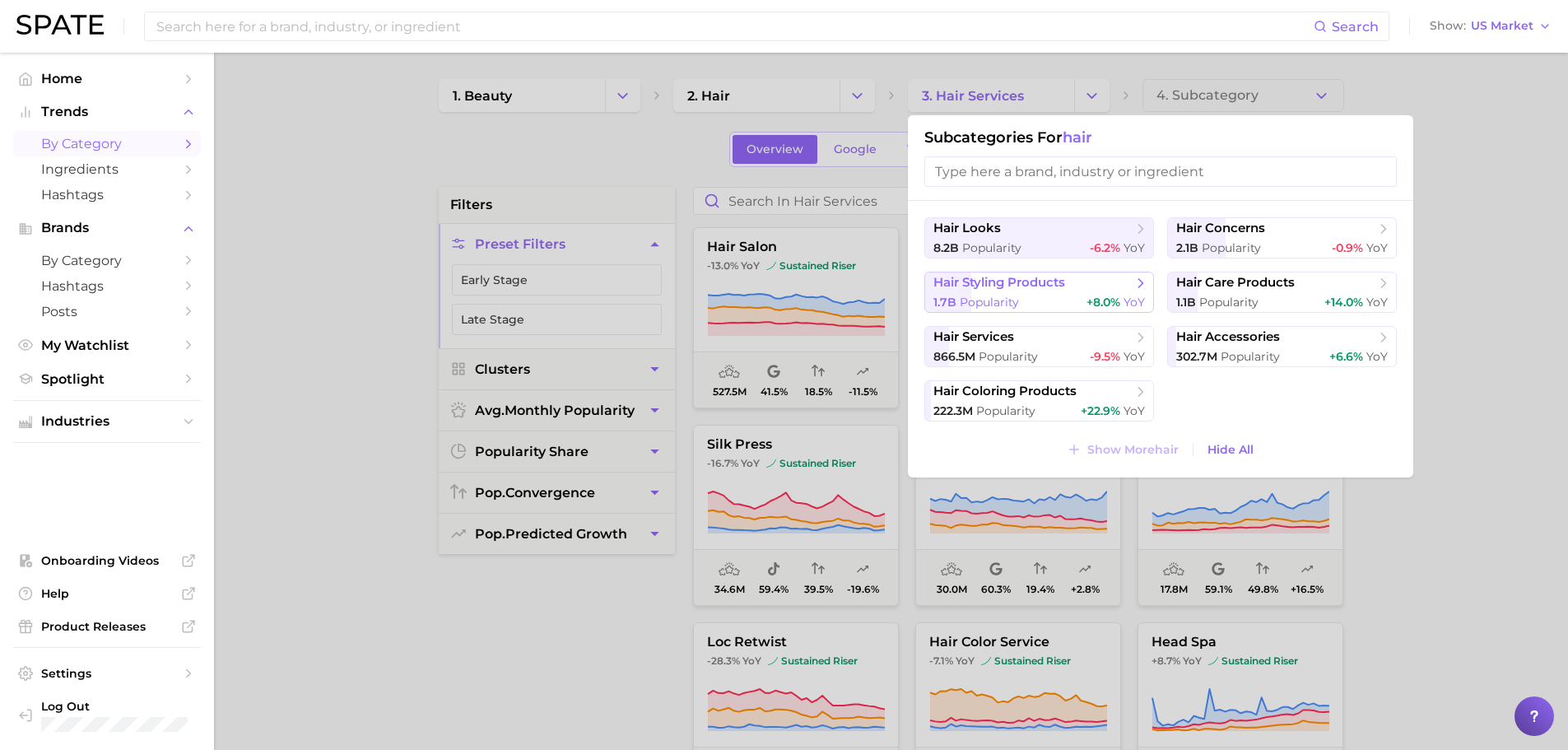
click at [1089, 301] on span "+8.0%" at bounding box center [1103, 301] width 34 height 15
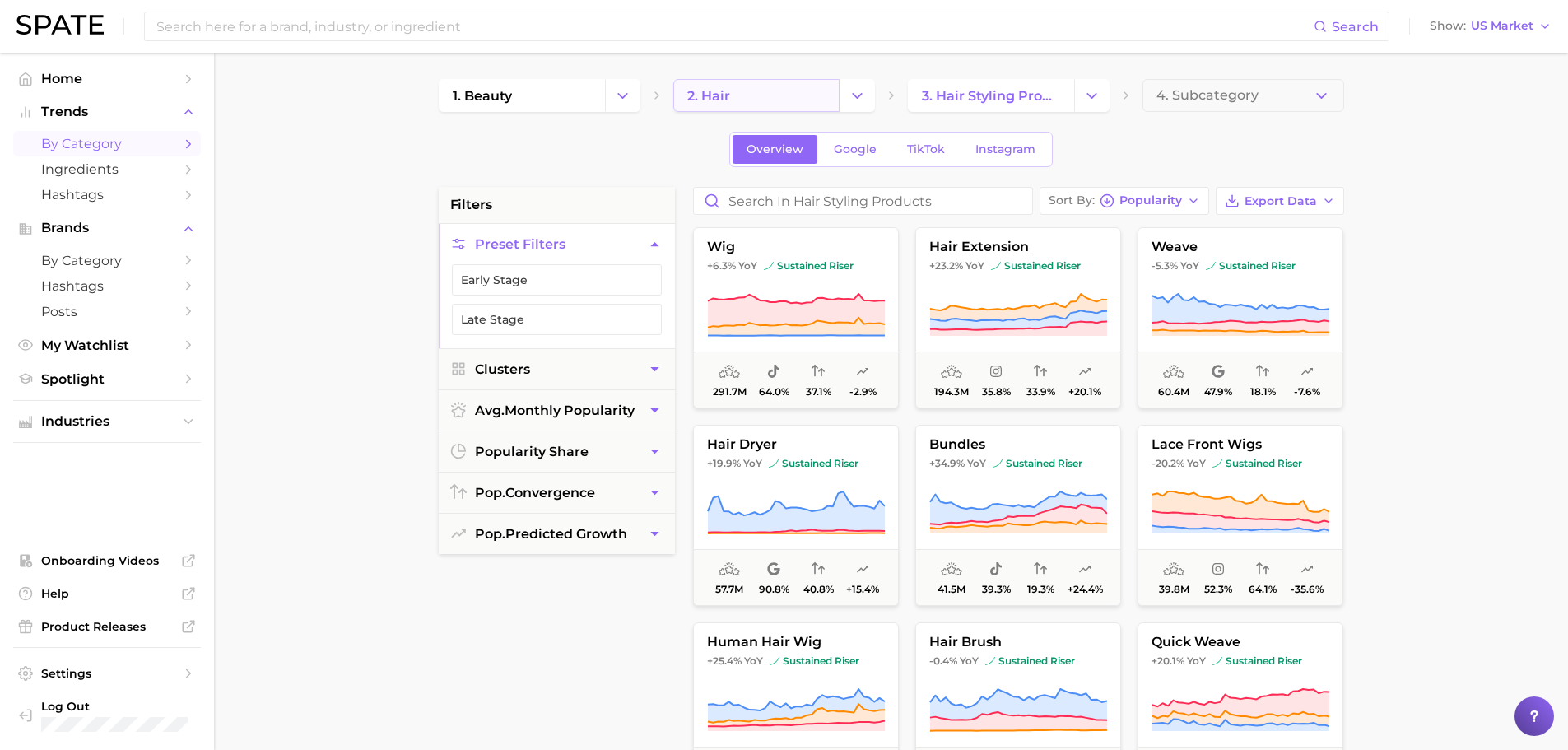
click at [798, 105] on link "2. hair" at bounding box center [757, 95] width 167 height 33
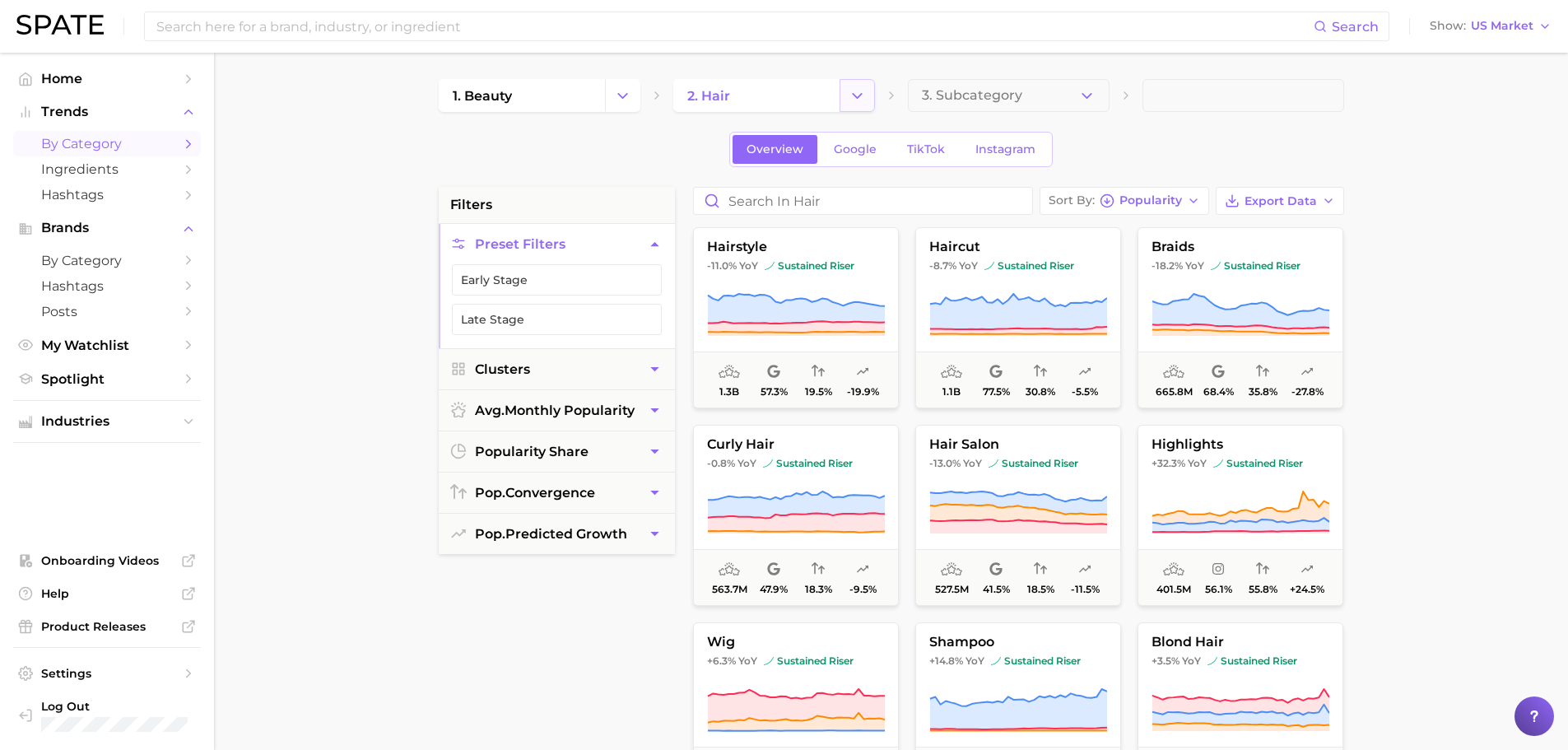
click at [851, 96] on icon "Change Category" at bounding box center [857, 95] width 17 height 17
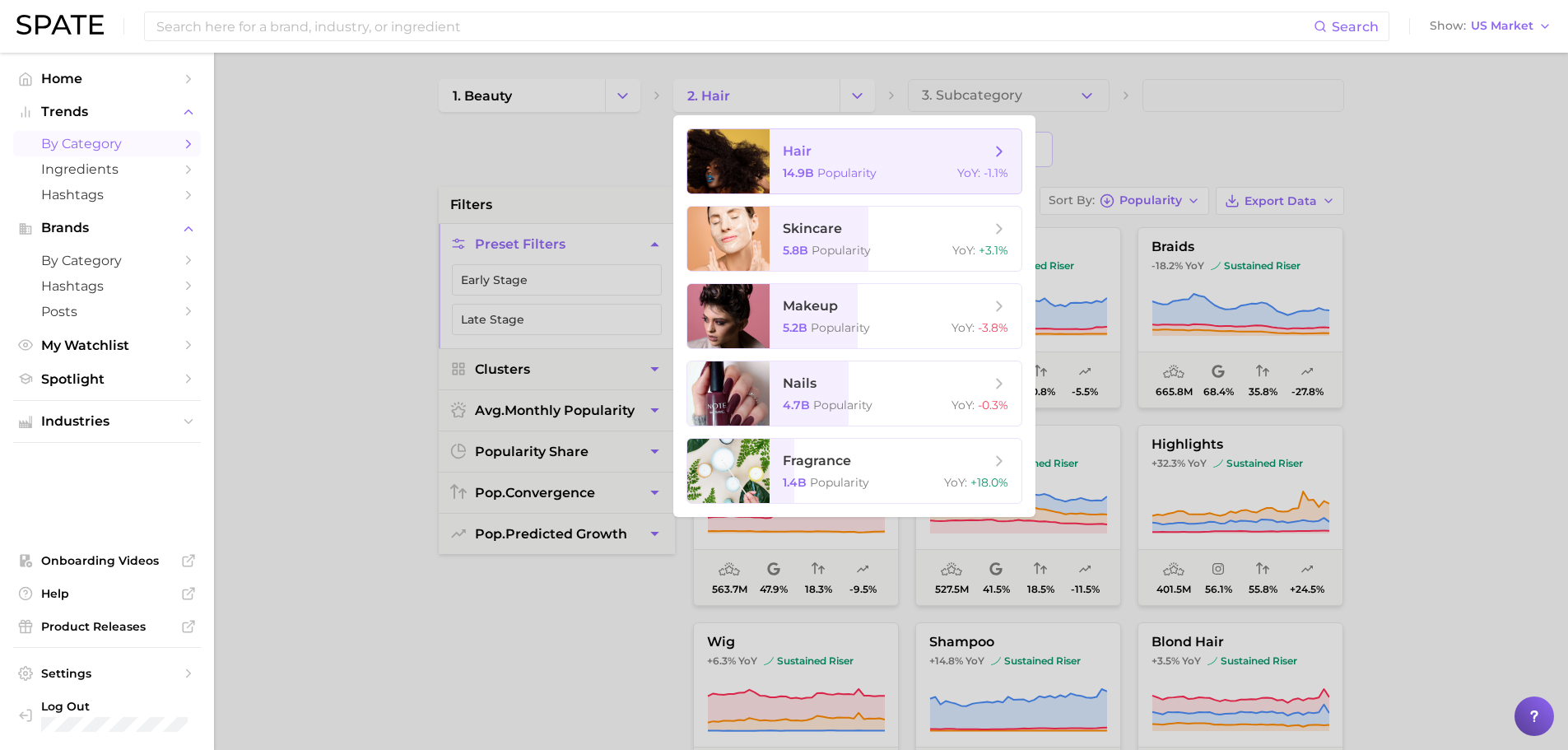
click at [876, 143] on span "hair" at bounding box center [887, 152] width 208 height 18
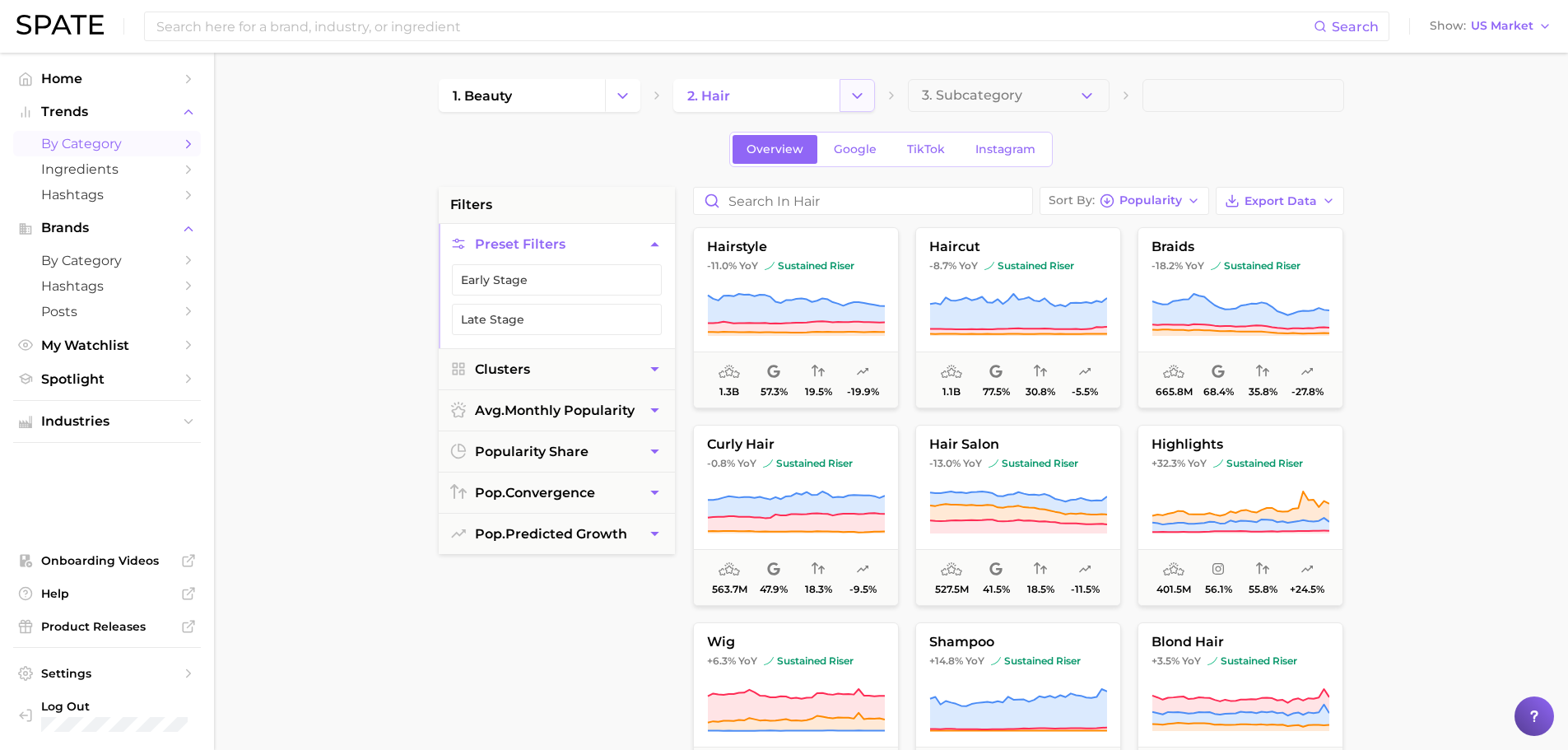
click at [868, 98] on button "Change Category" at bounding box center [858, 95] width 35 height 33
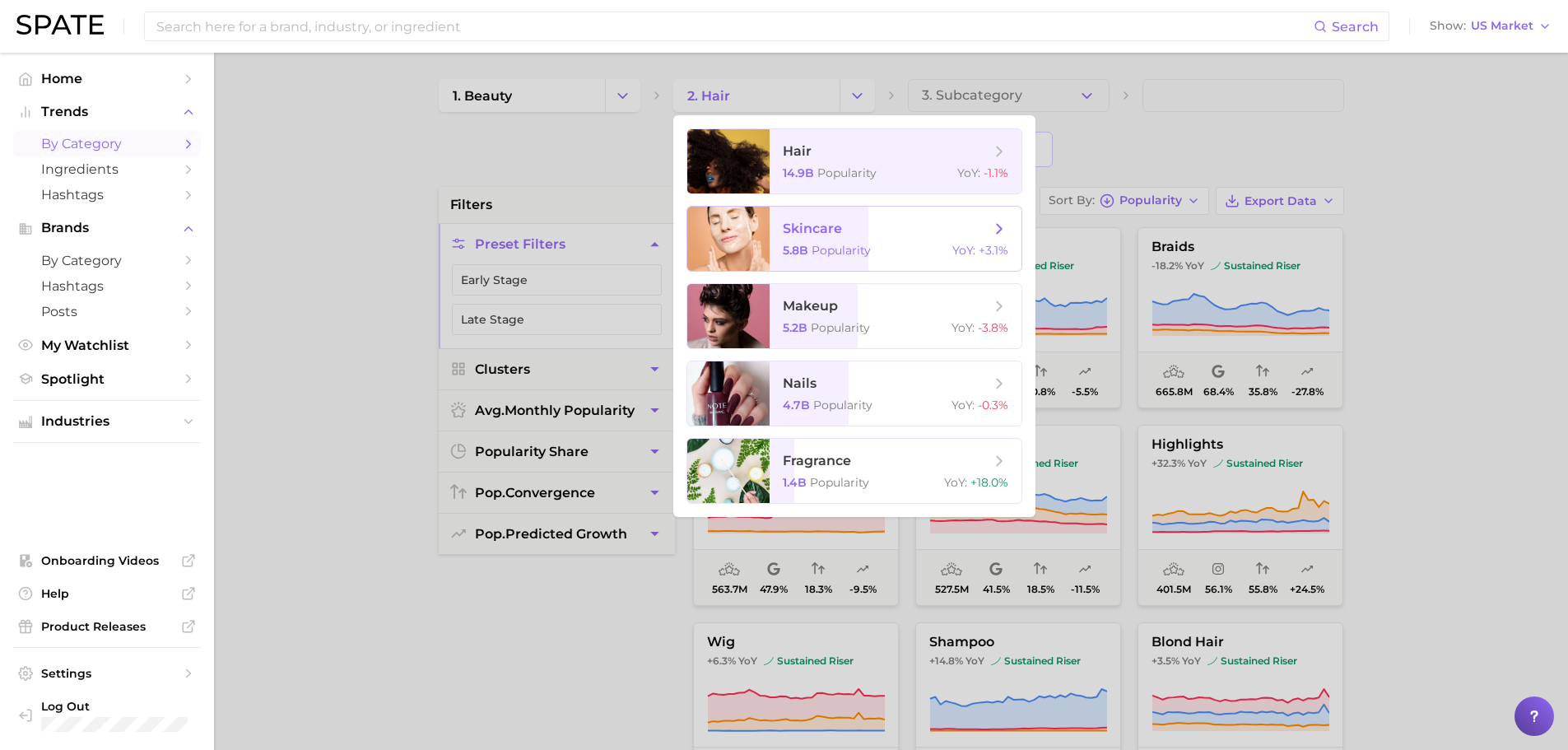
click at [953, 224] on span "skincare" at bounding box center [887, 229] width 208 height 18
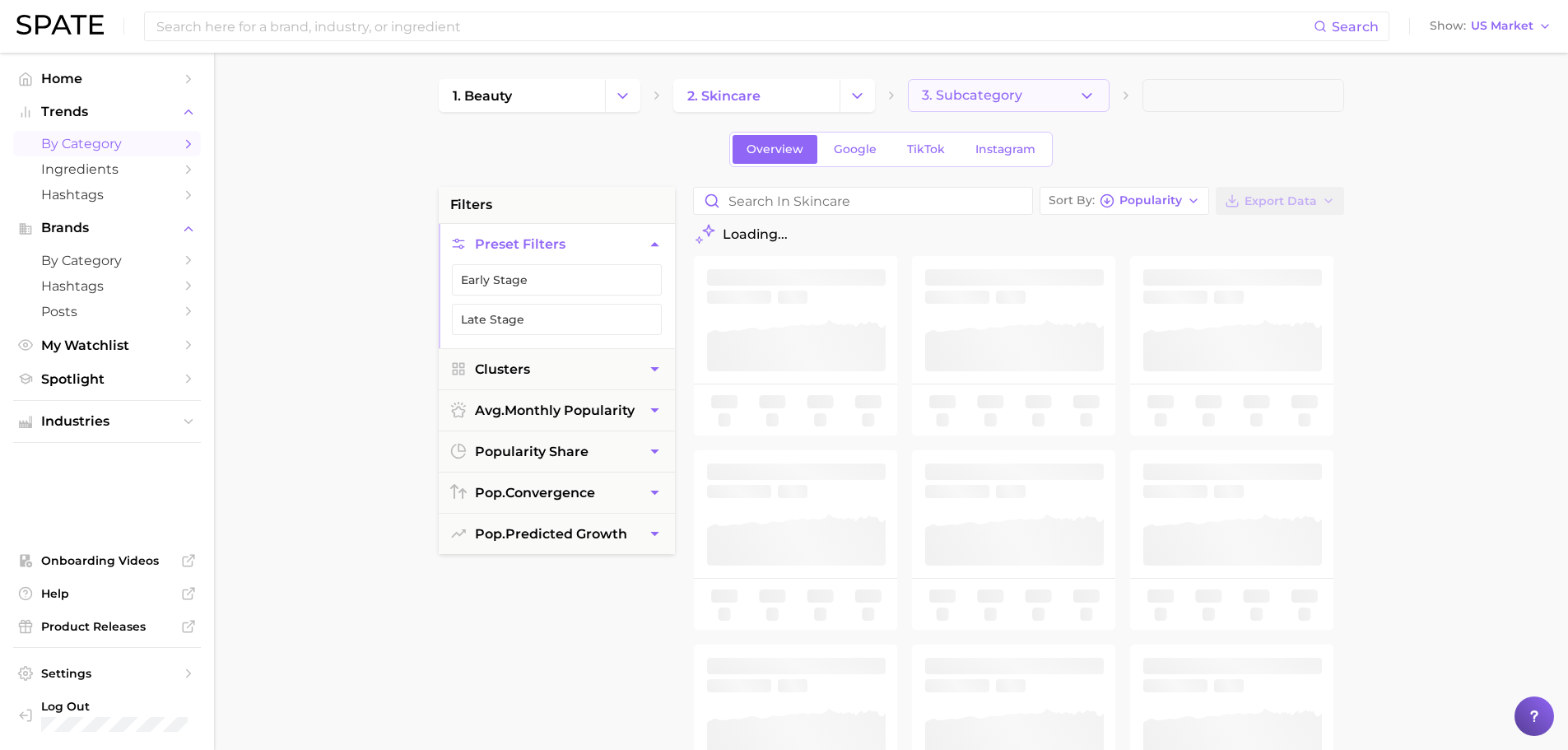
click at [1066, 87] on button "3. Subcategory" at bounding box center [1008, 95] width 201 height 33
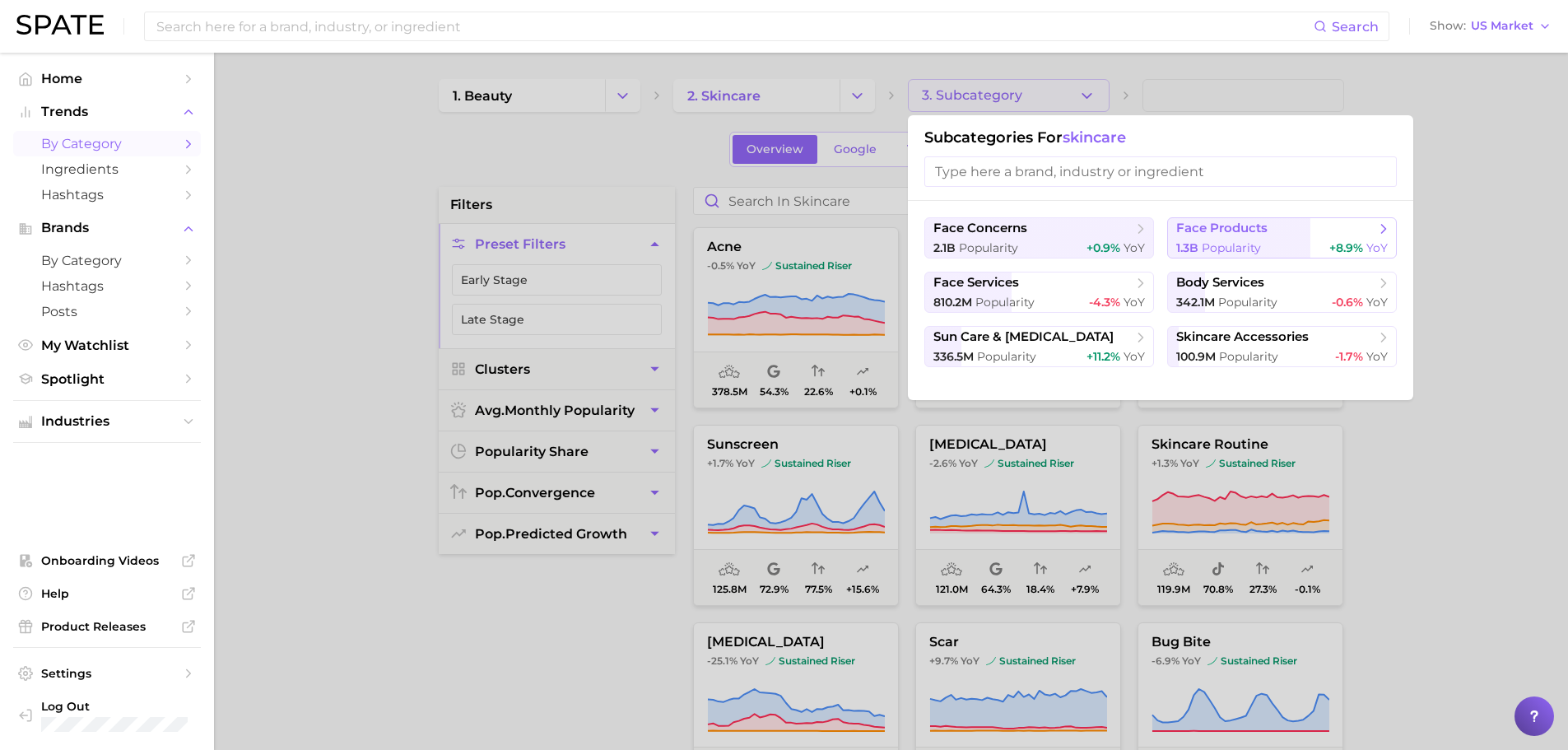
click at [1258, 222] on span "face products" at bounding box center [1222, 229] width 91 height 16
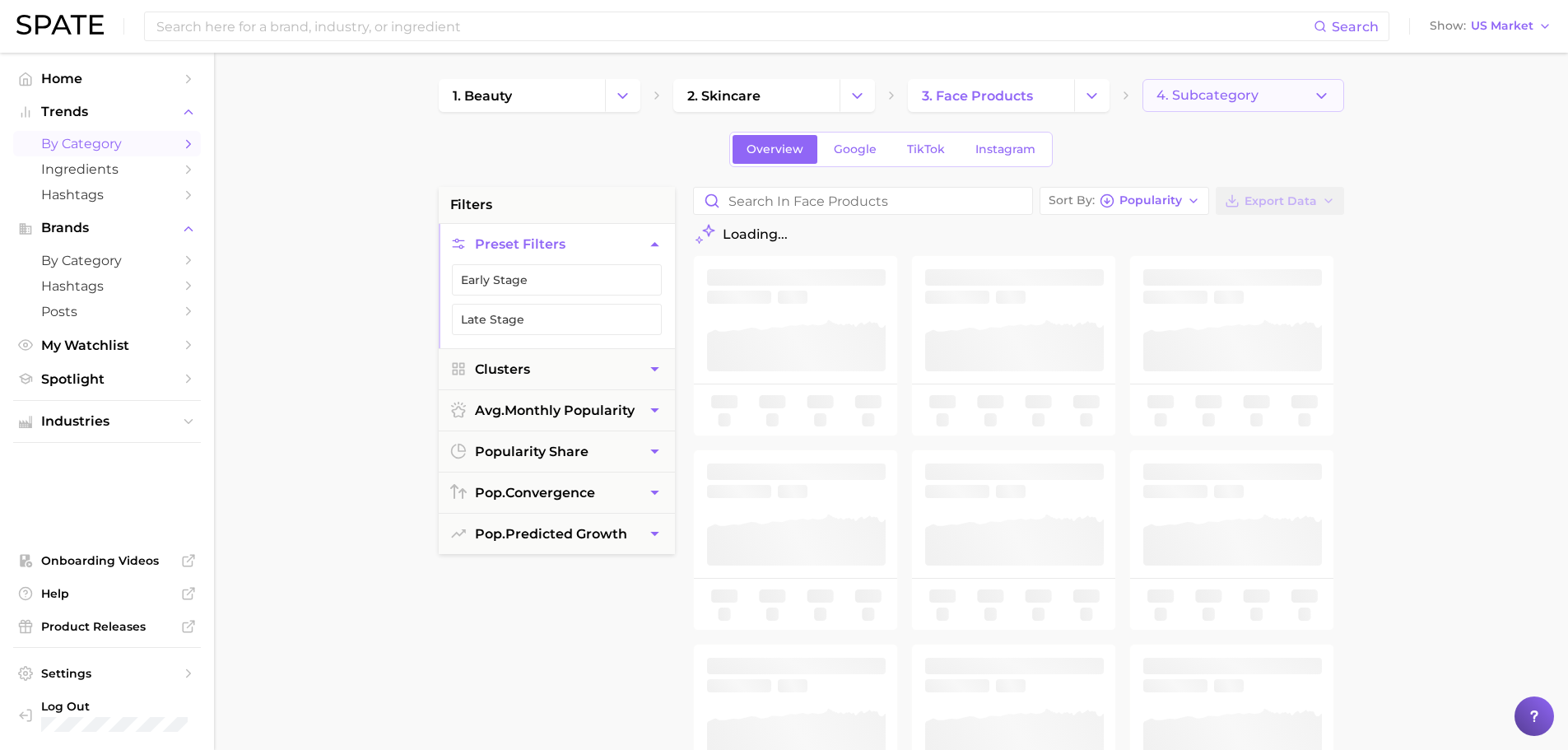
click at [1239, 96] on span "4. Subcategory" at bounding box center [1207, 95] width 102 height 15
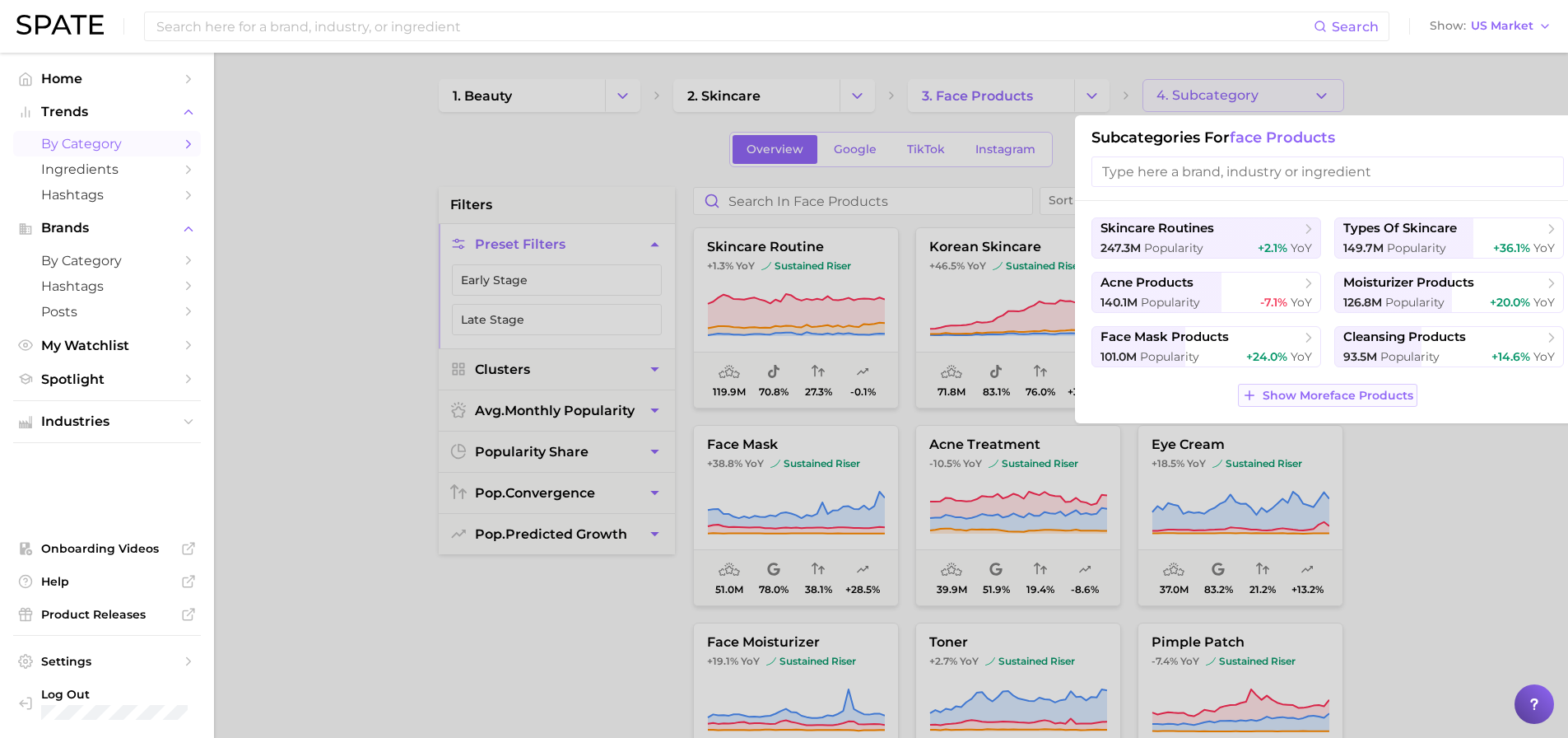
click at [1340, 396] on span "Show More face products" at bounding box center [1338, 396] width 151 height 14
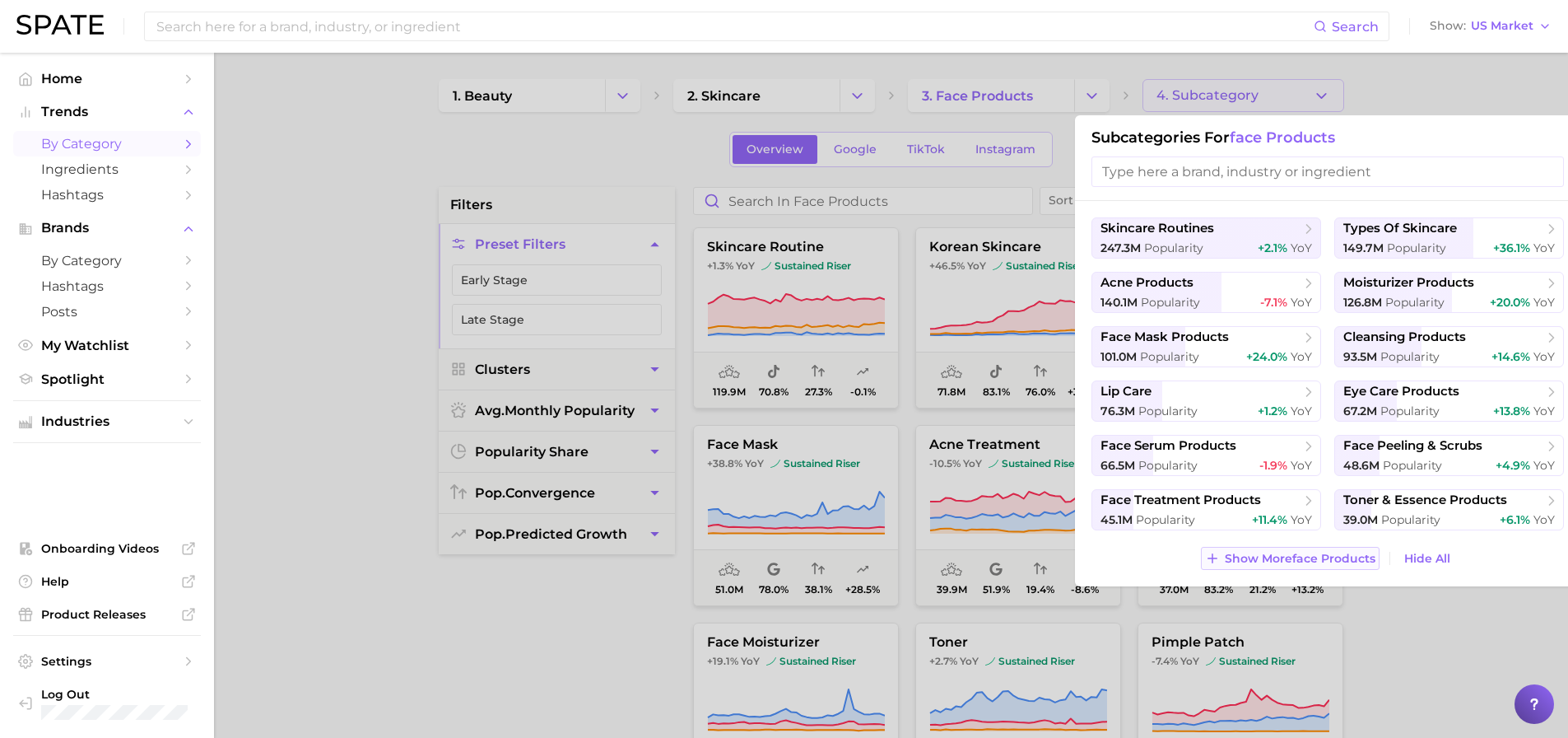
click at [1279, 550] on button "Show More face products" at bounding box center [1290, 558] width 178 height 23
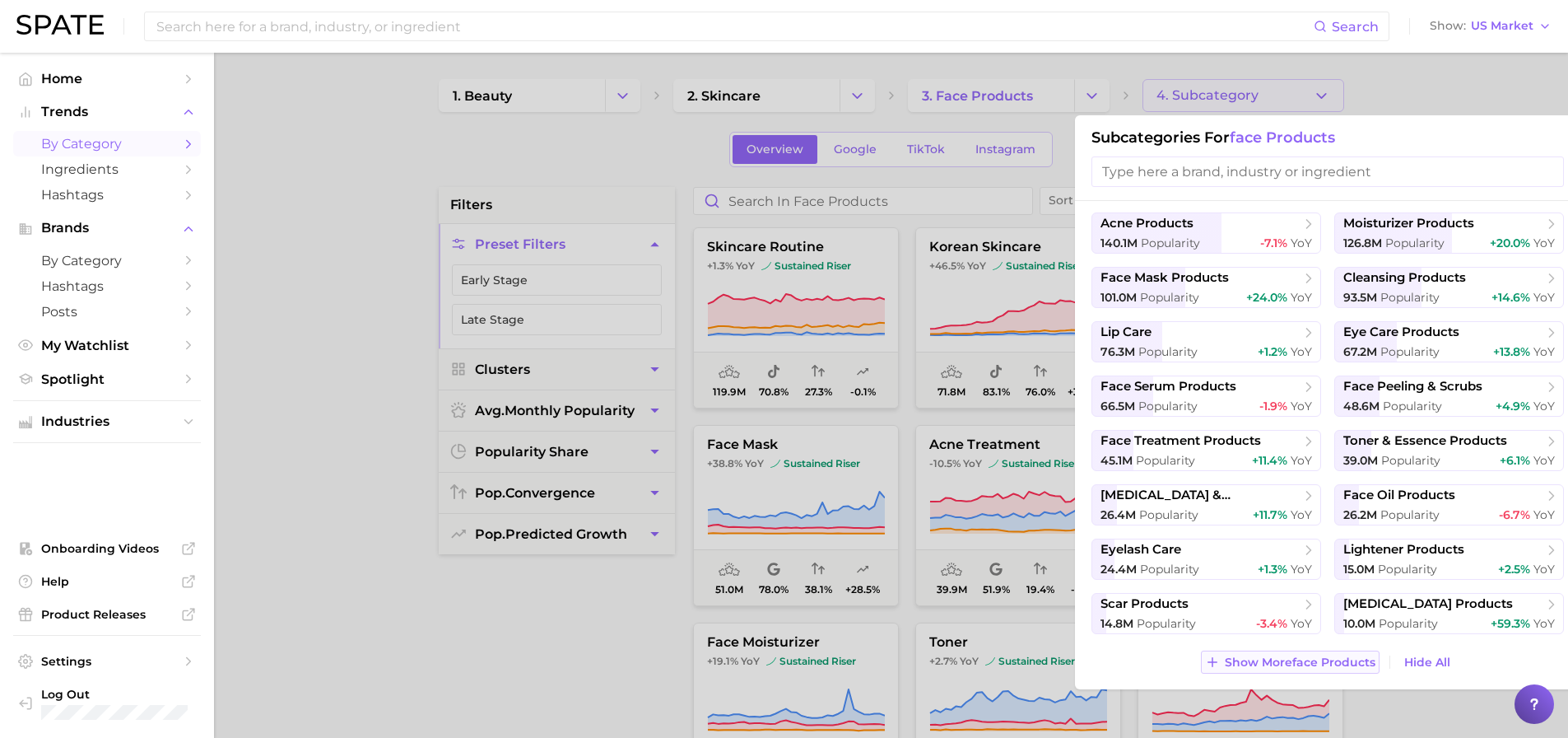
scroll to position [60, 0]
click at [1311, 663] on span "Show More face products" at bounding box center [1300, 662] width 151 height 14
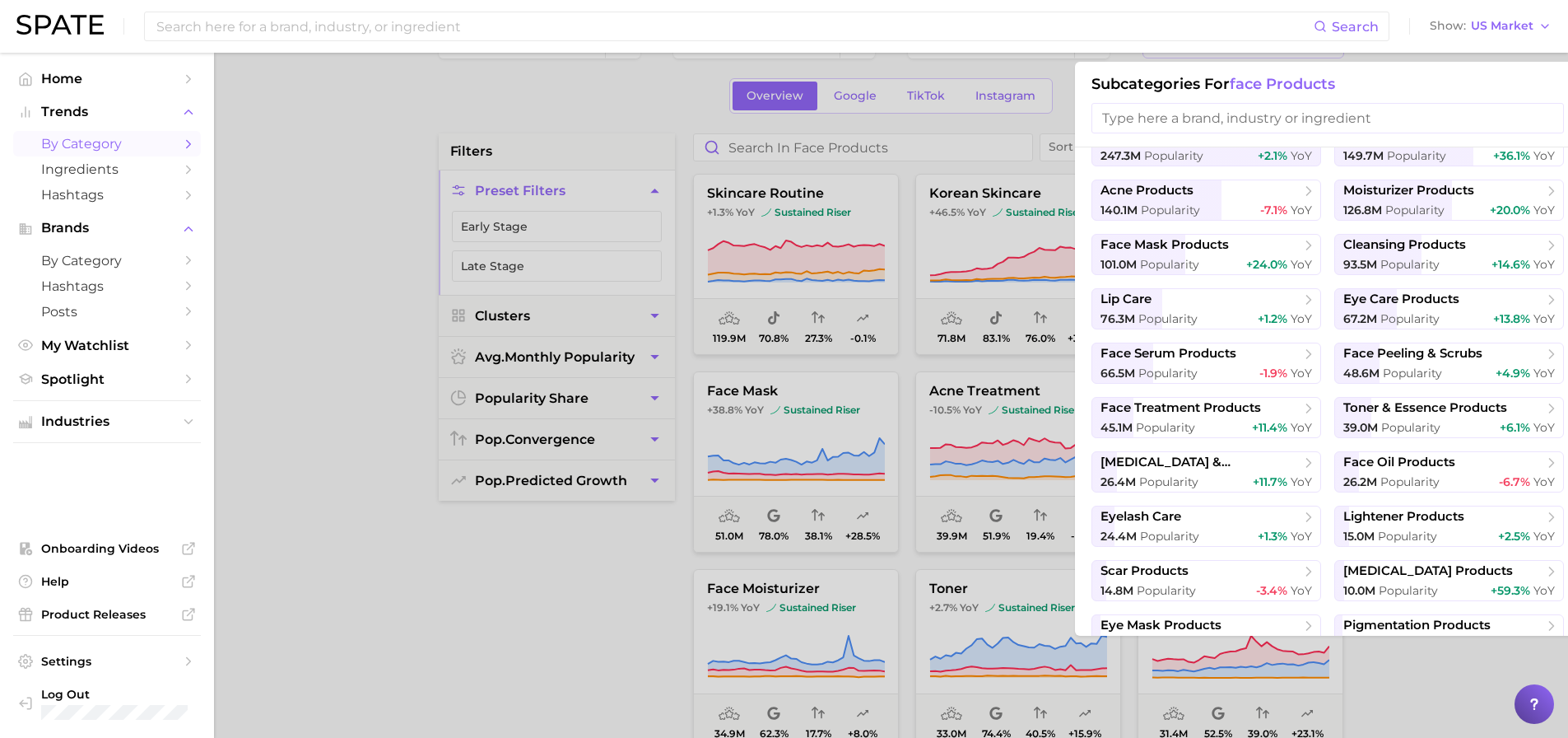
scroll to position [0, 0]
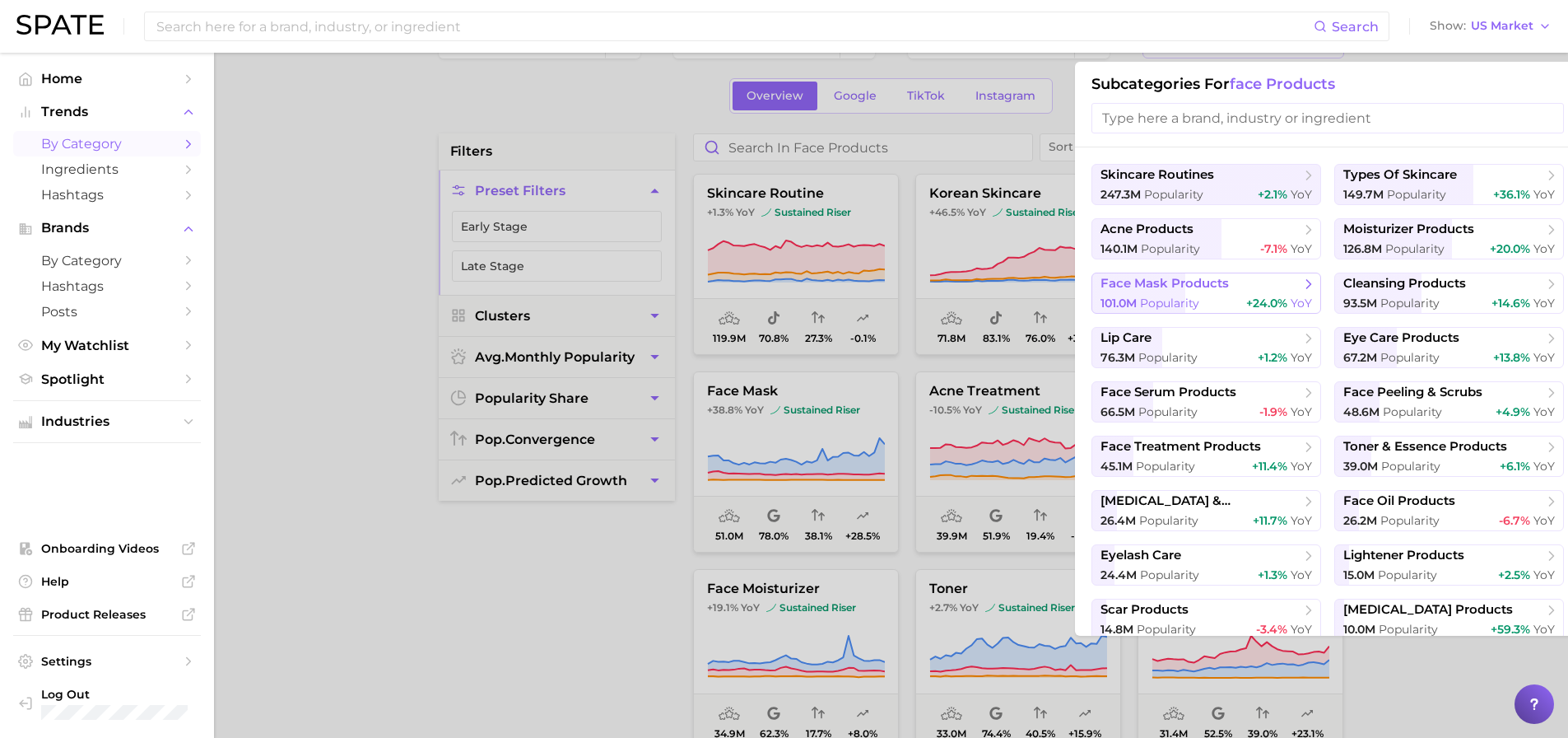
click at [1227, 292] on span "face mask products" at bounding box center [1201, 284] width 200 height 17
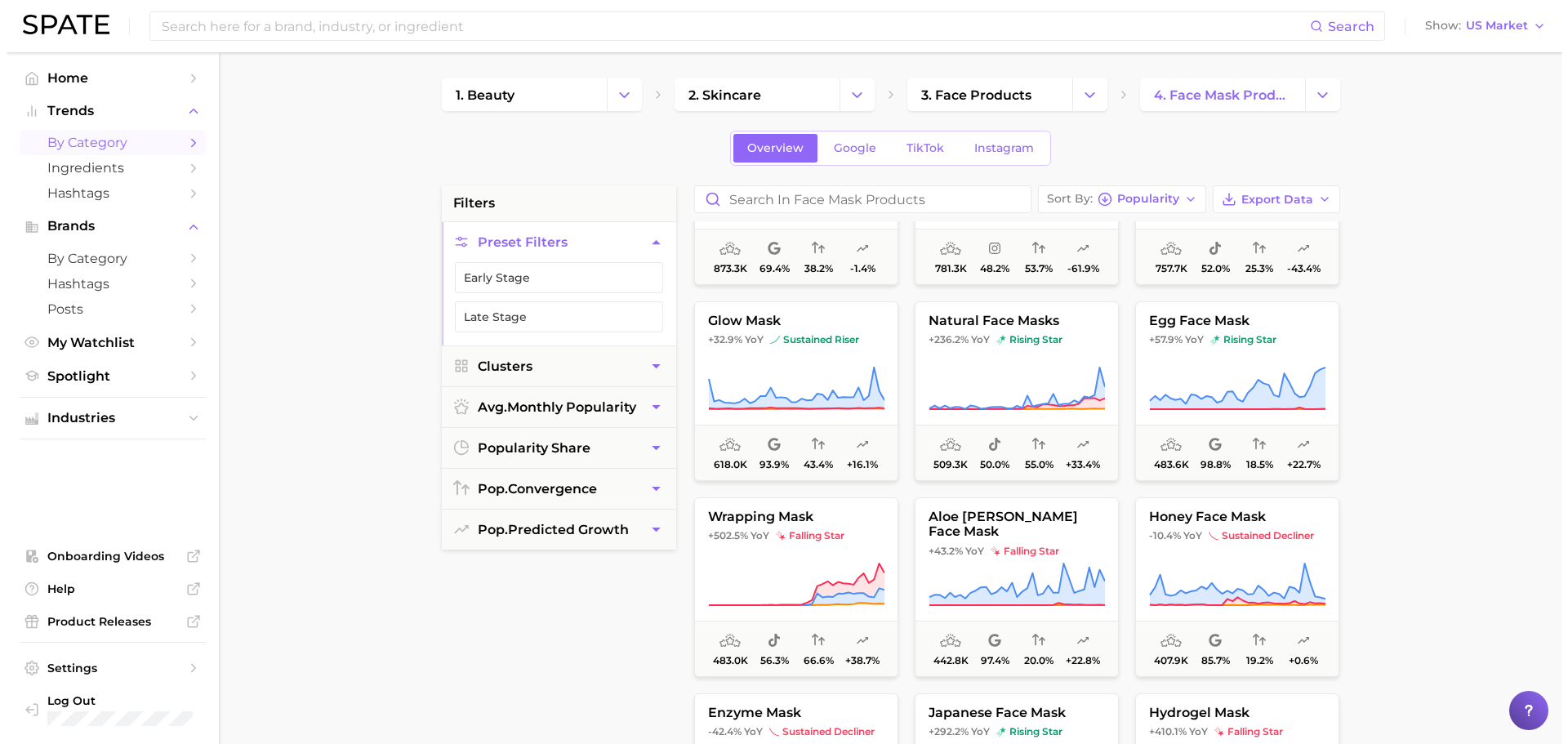
scroll to position [1514, 0]
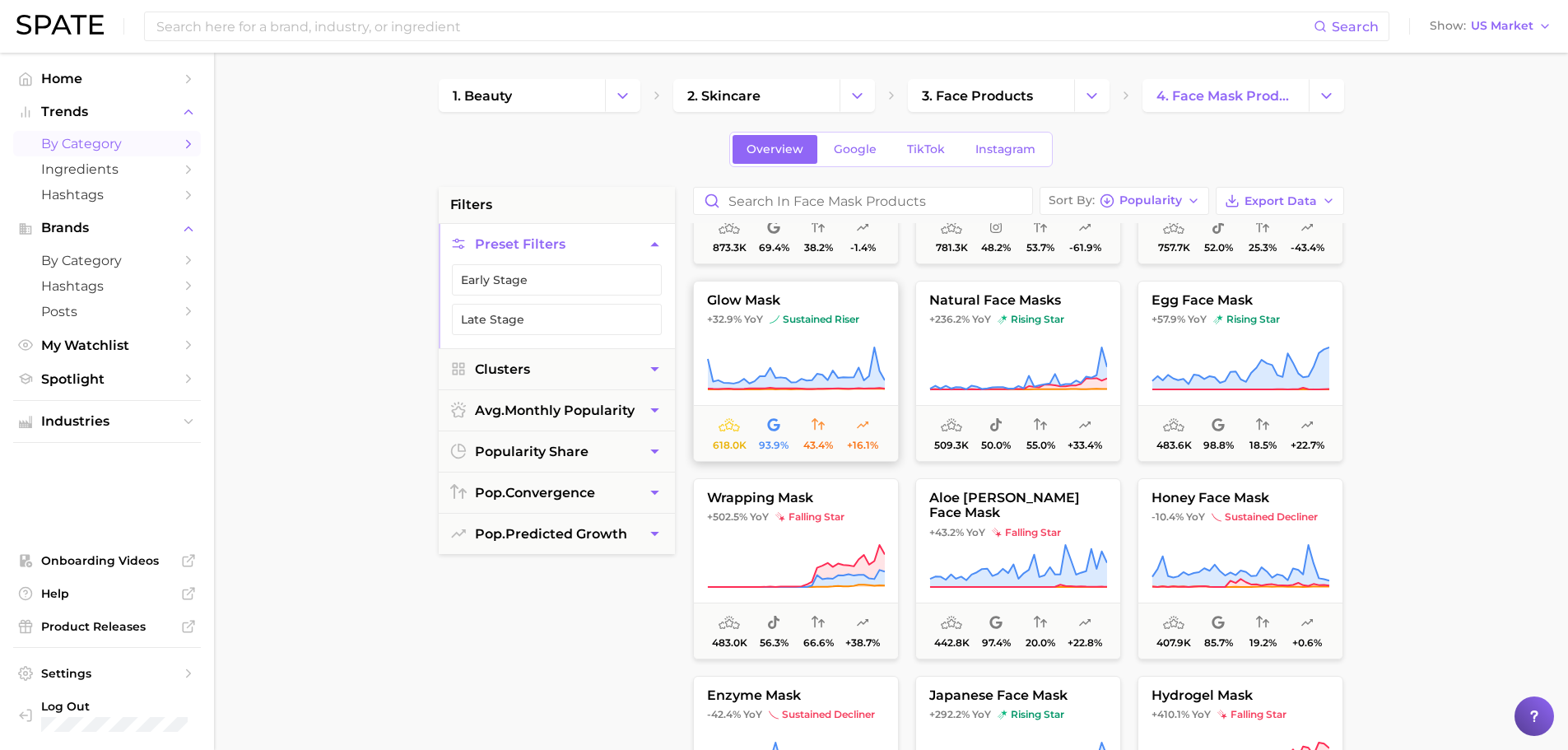
click at [801, 363] on icon at bounding box center [796, 369] width 178 height 46
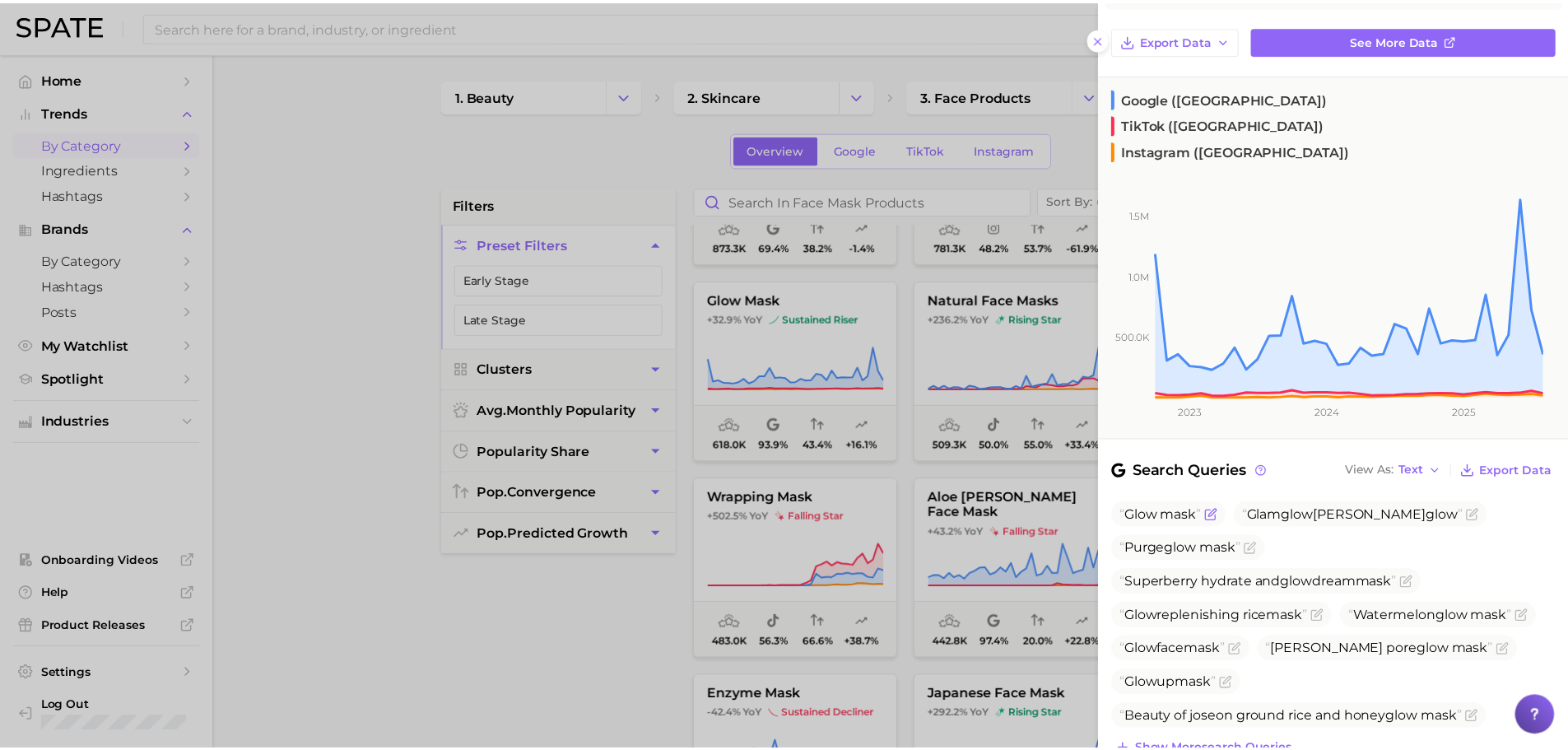
scroll to position [147, 0]
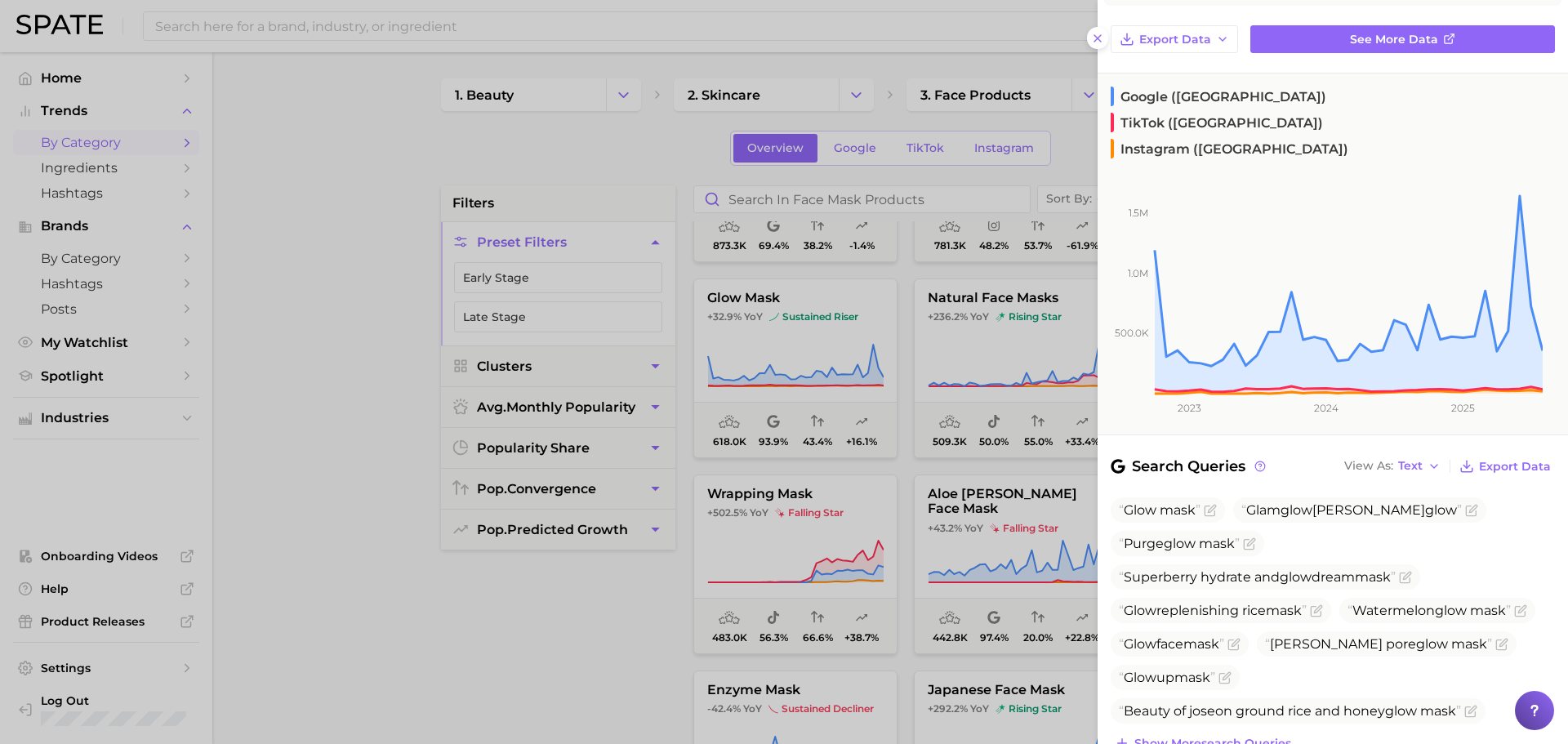
click at [854, 683] on div at bounding box center [784, 372] width 1568 height 744
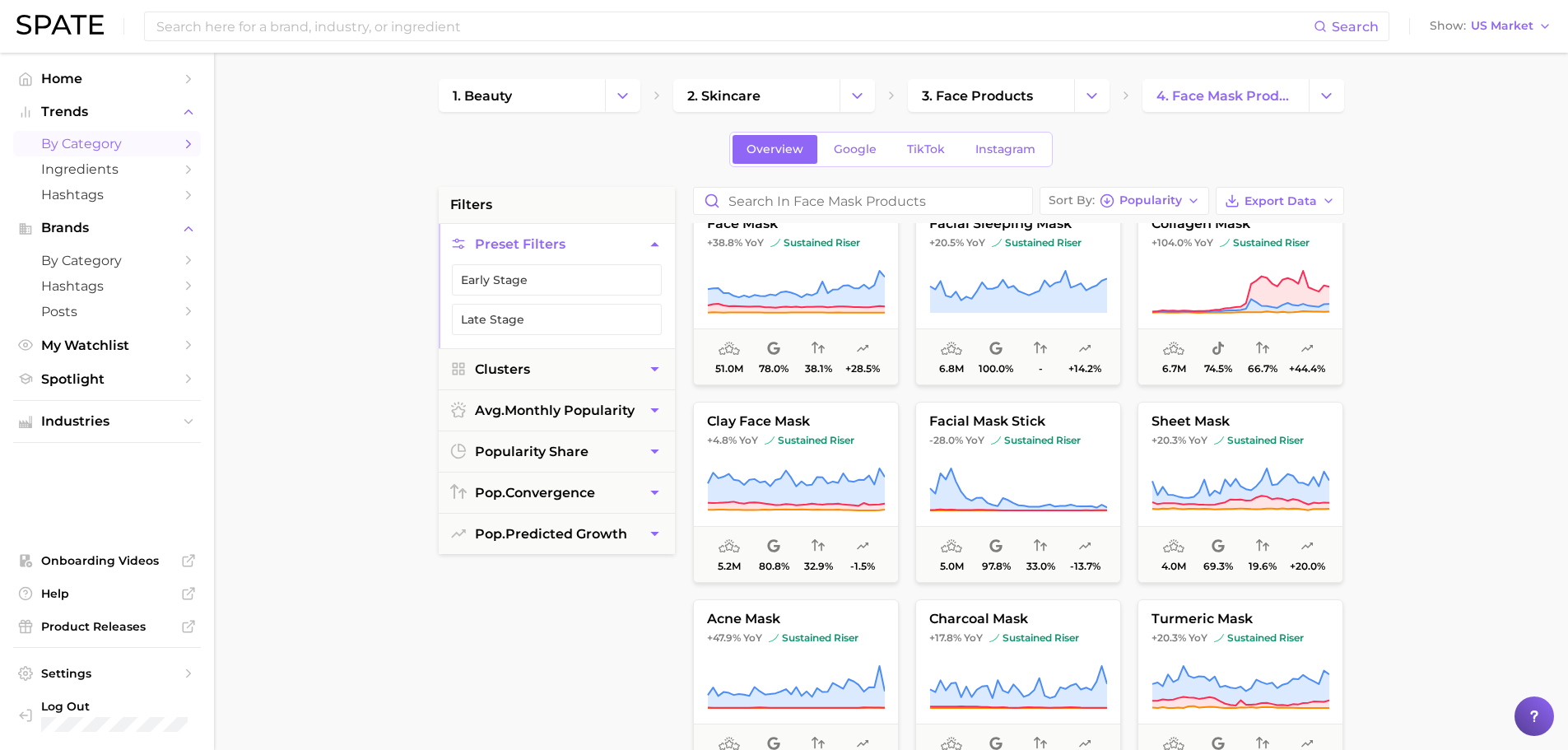
scroll to position [0, 0]
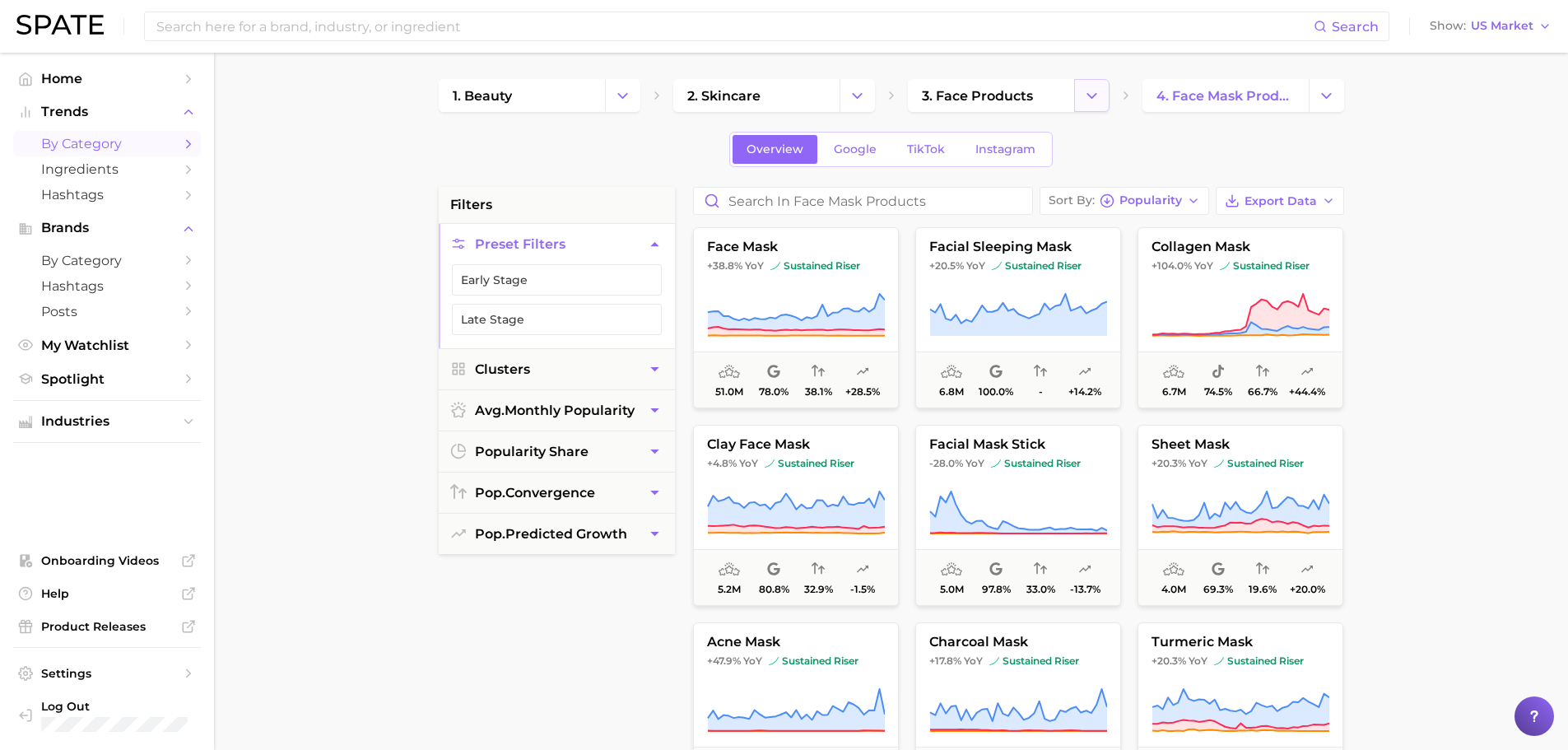
click at [1089, 95] on polyline "Change Category" at bounding box center [1092, 95] width 9 height 4
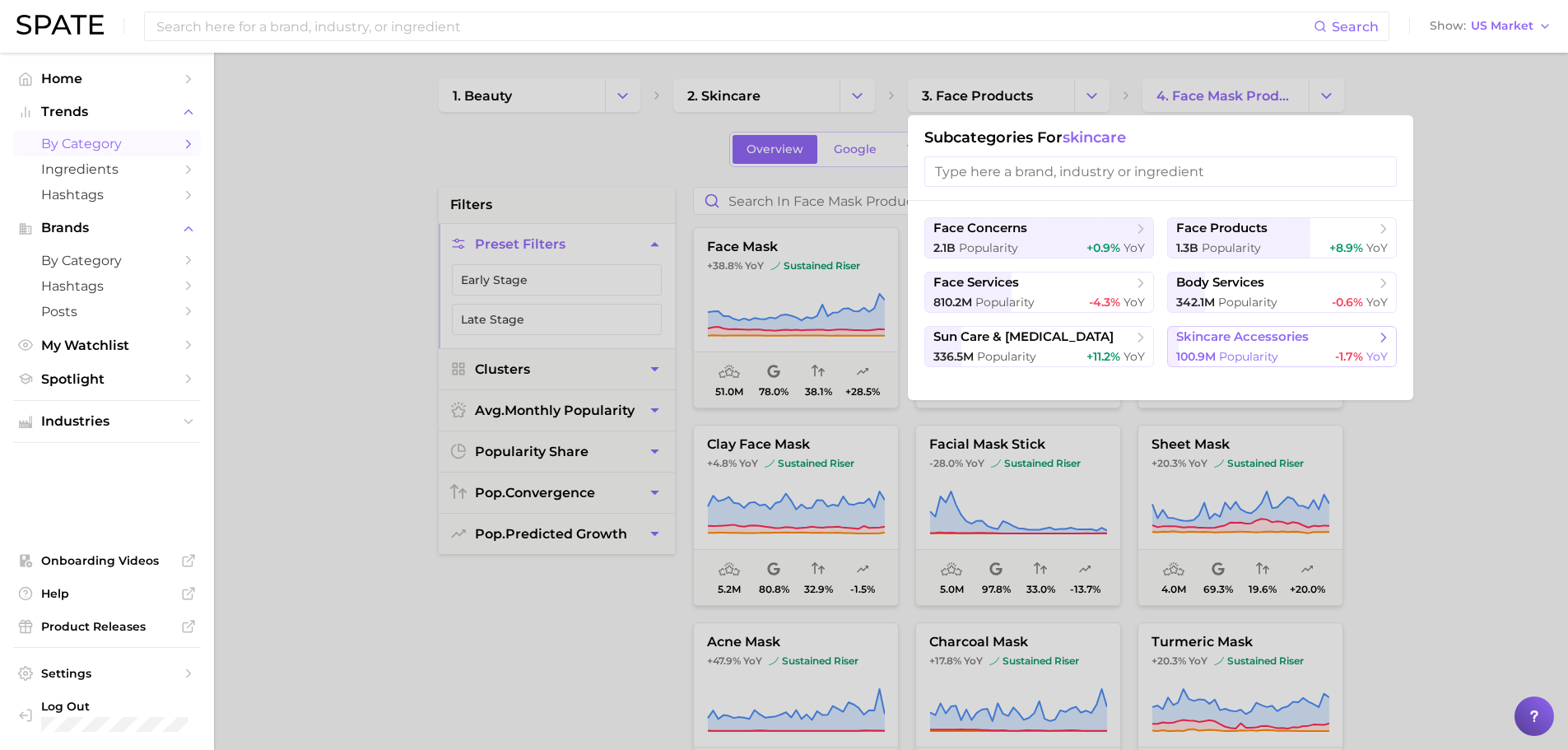
click at [1219, 349] on span "100.9m Popularity" at bounding box center [1227, 357] width 102 height 16
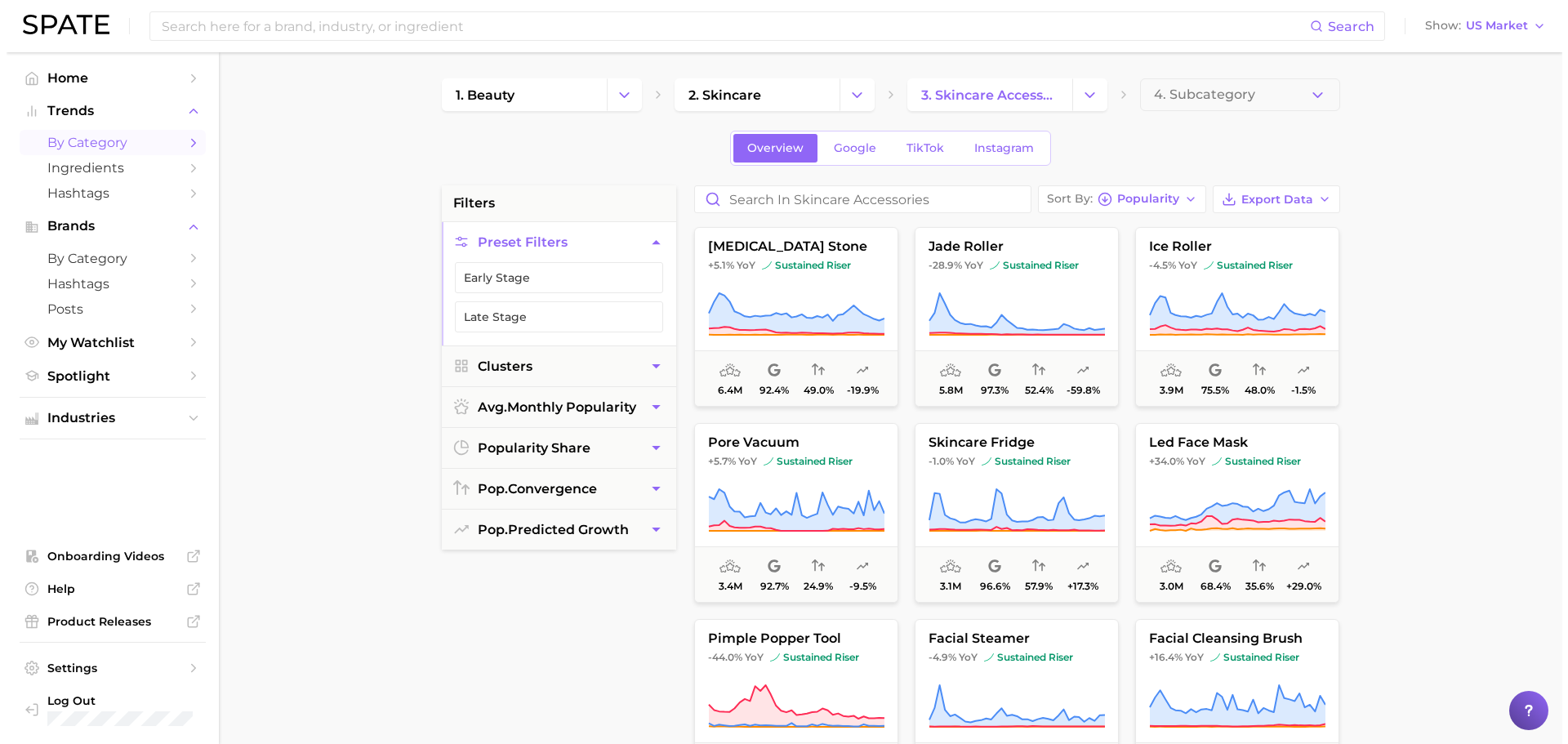
scroll to position [198, 0]
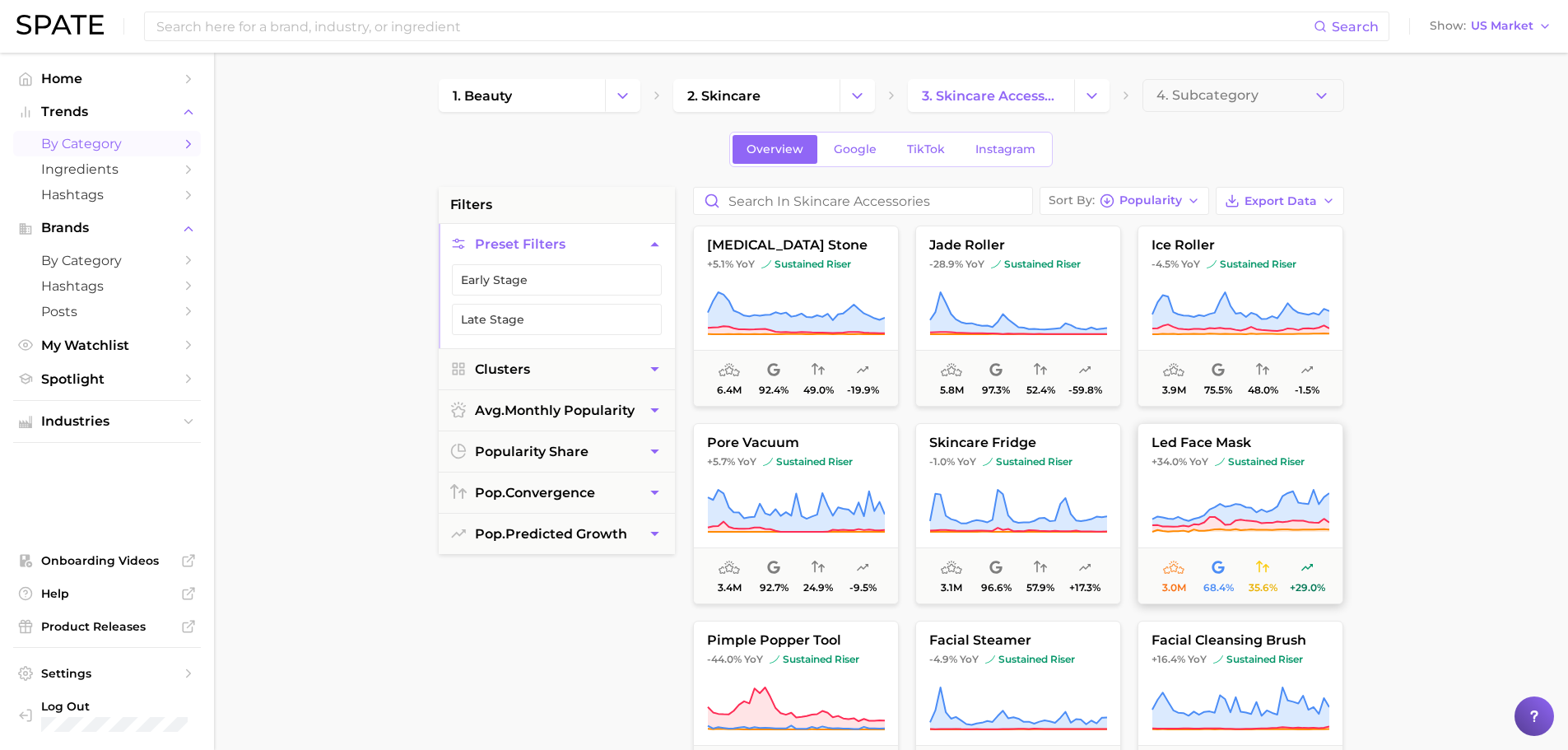
click at [1196, 474] on button "led face mask +34.0% YoY sustained riser 3.0m 68.4% 35.6% +29.0%" at bounding box center [1241, 513] width 206 height 181
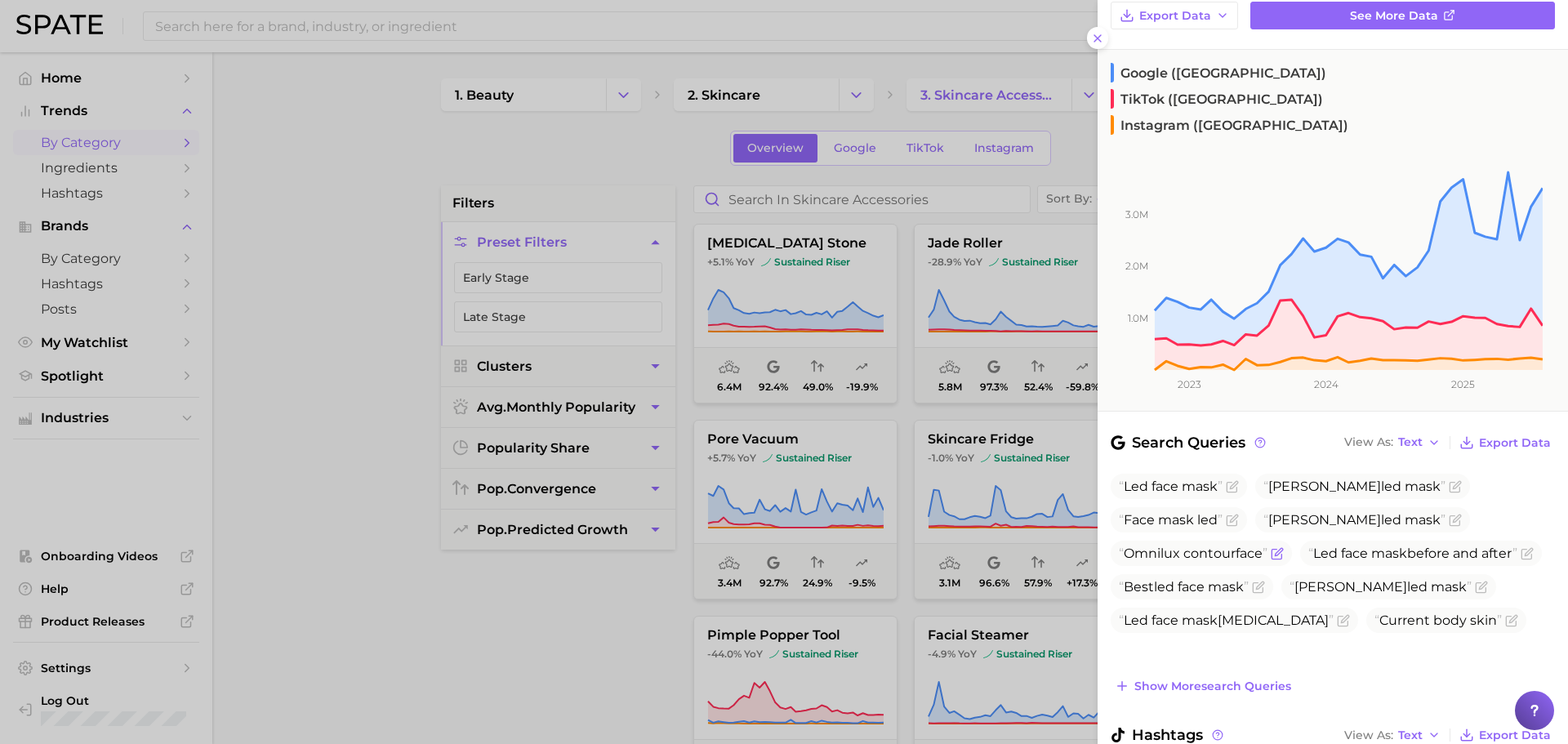
scroll to position [171, 0]
click at [1295, 674] on button "Show more search queries" at bounding box center [1204, 685] width 185 height 23
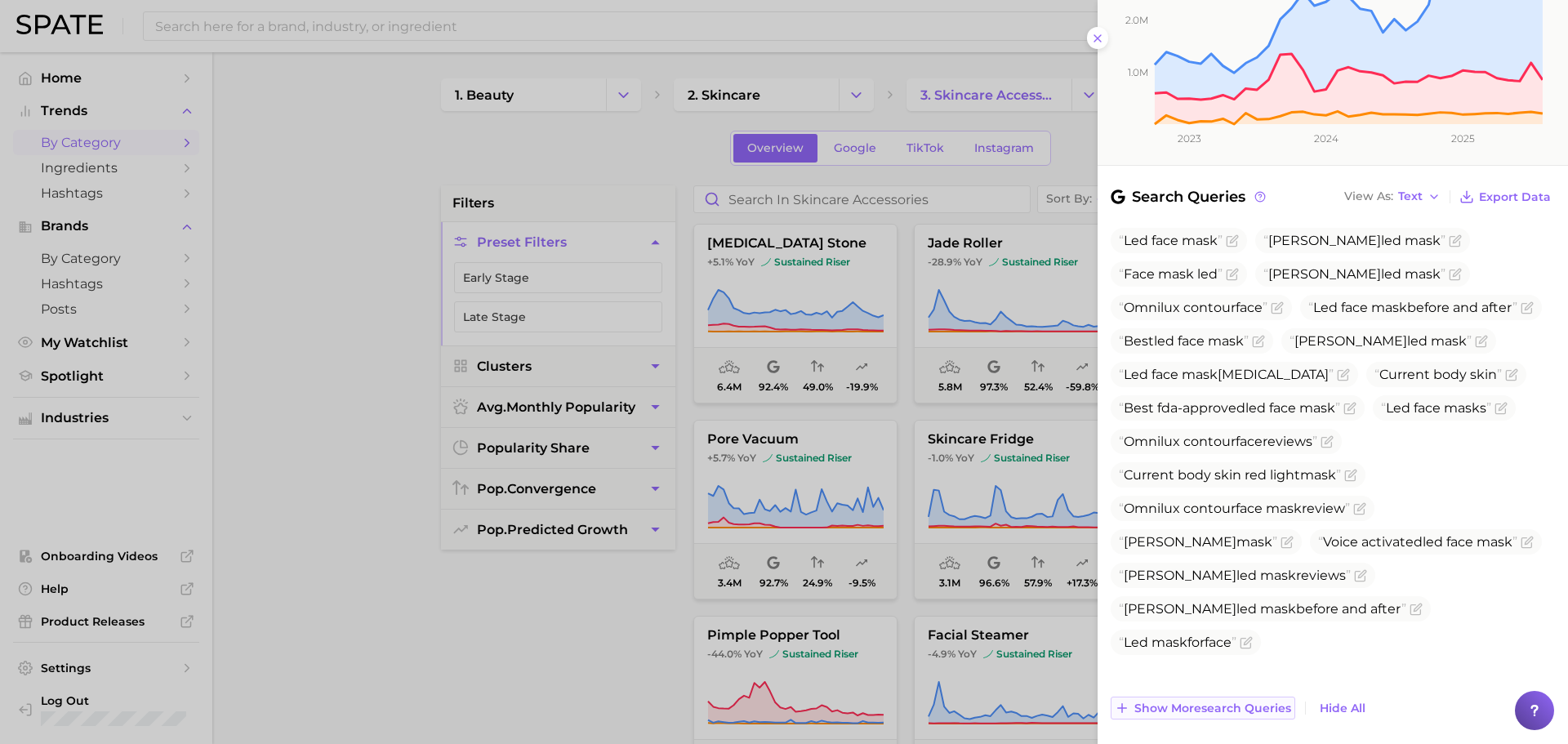
scroll to position [433, 0]
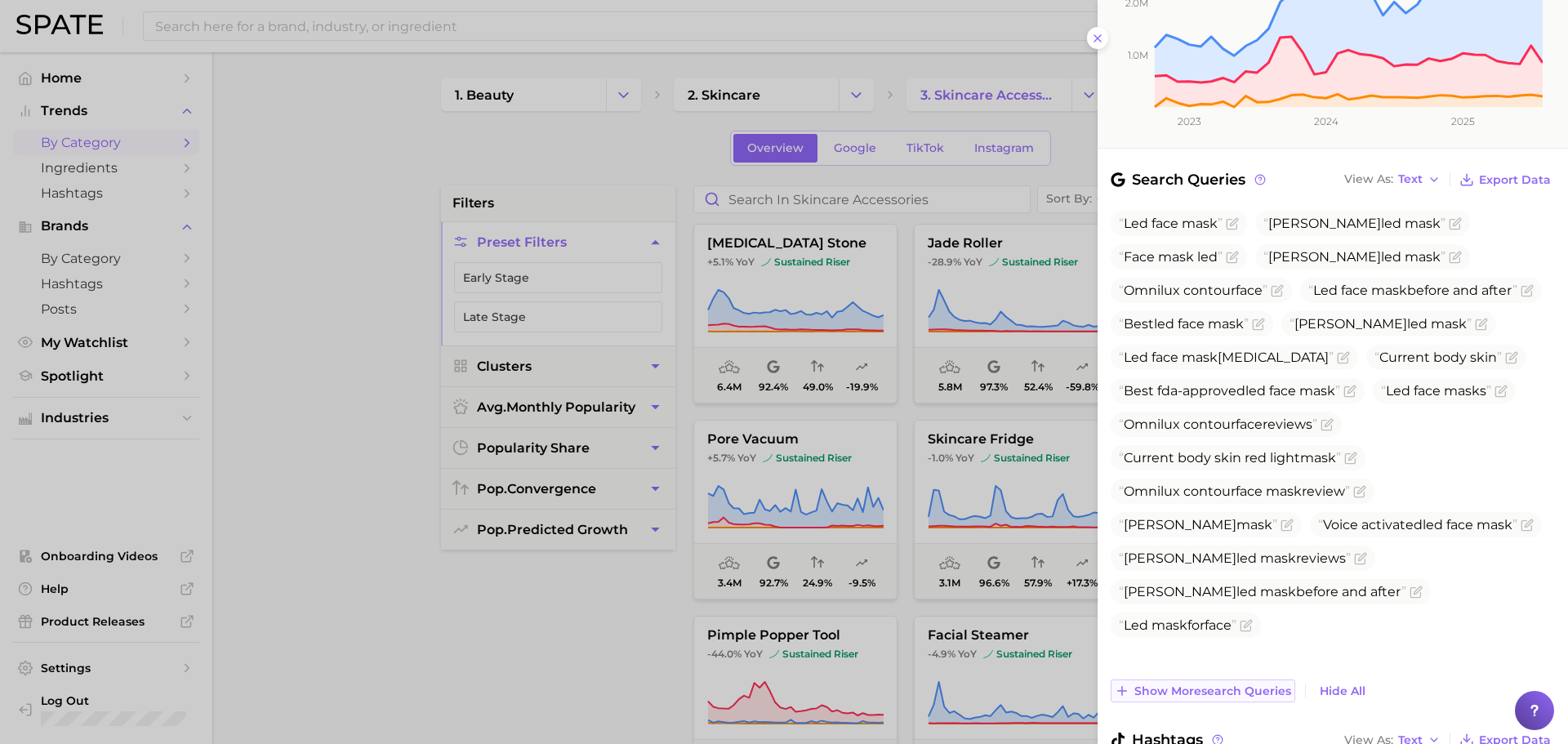
click at [1295, 679] on button "Show more search queries" at bounding box center [1204, 690] width 185 height 23
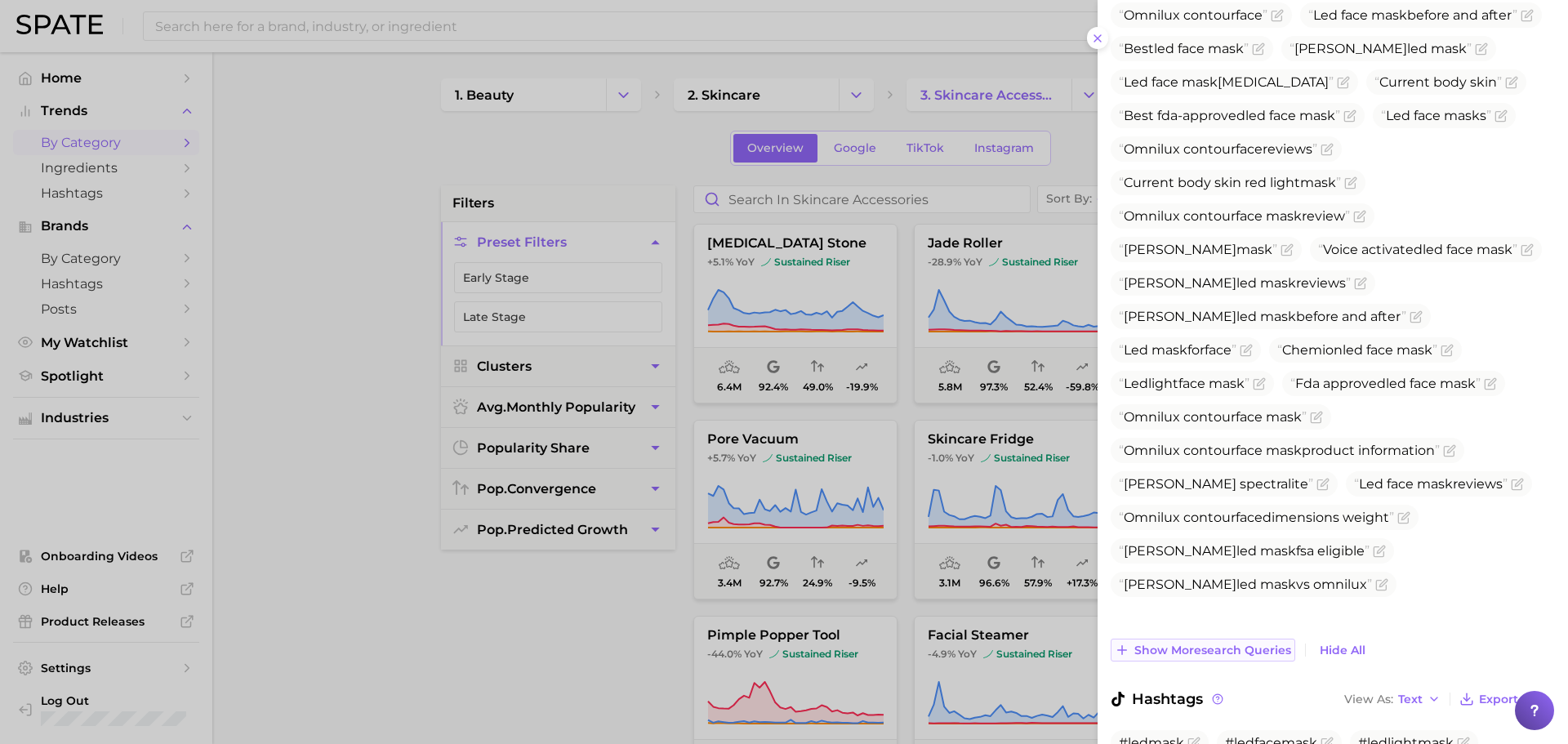
scroll to position [709, 0]
click at [1283, 643] on span "Show more search queries" at bounding box center [1213, 650] width 157 height 14
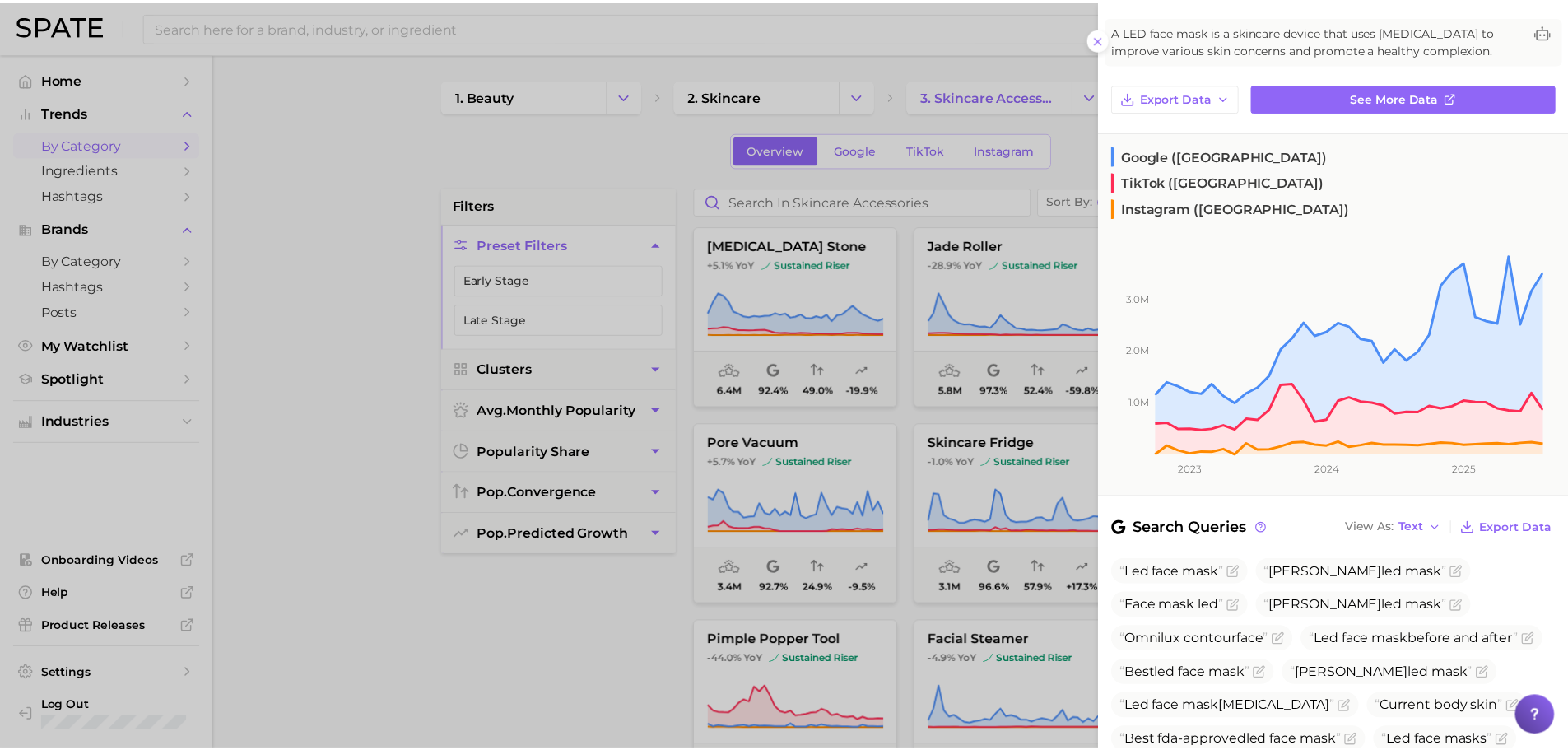
scroll to position [0, 0]
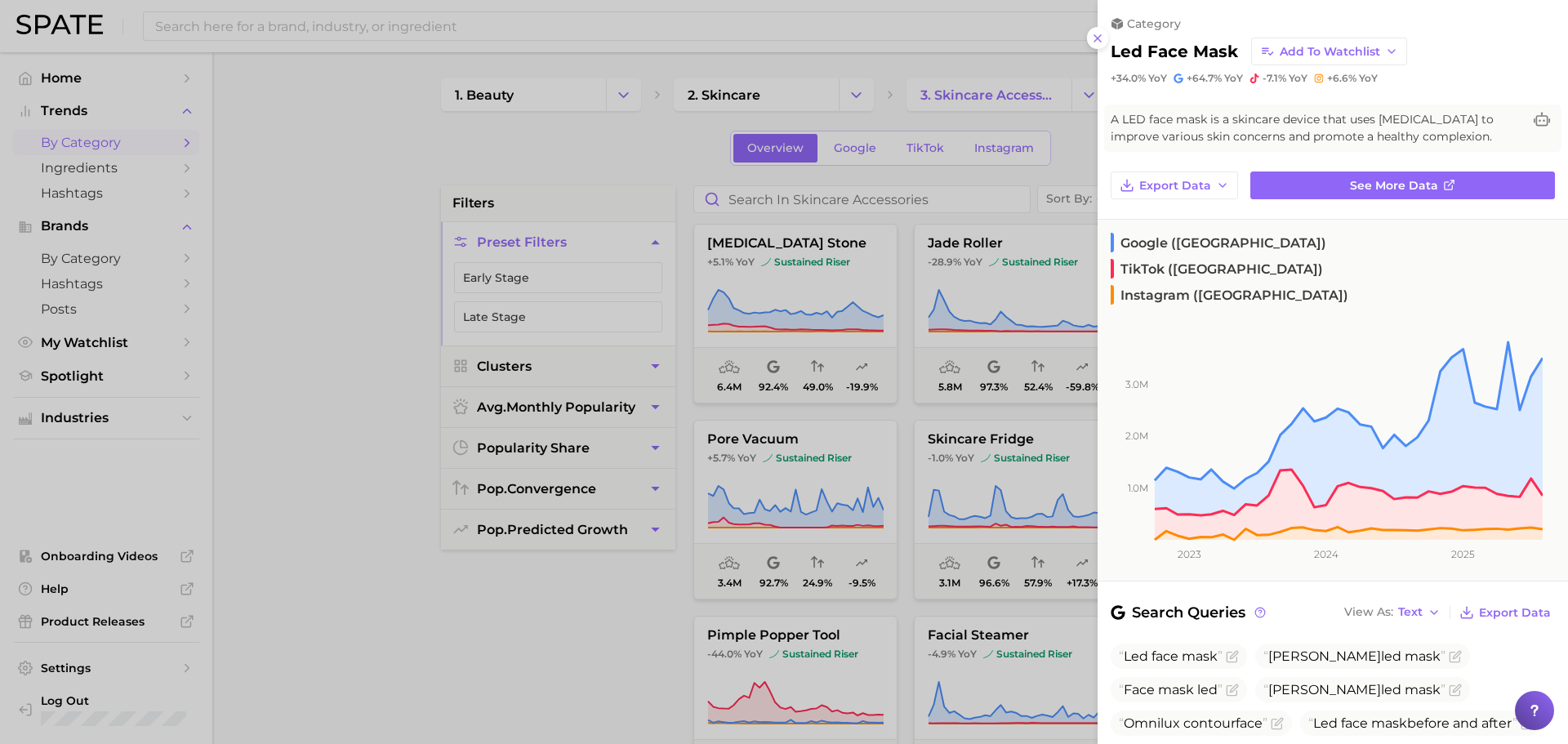
click at [959, 595] on div at bounding box center [784, 372] width 1568 height 744
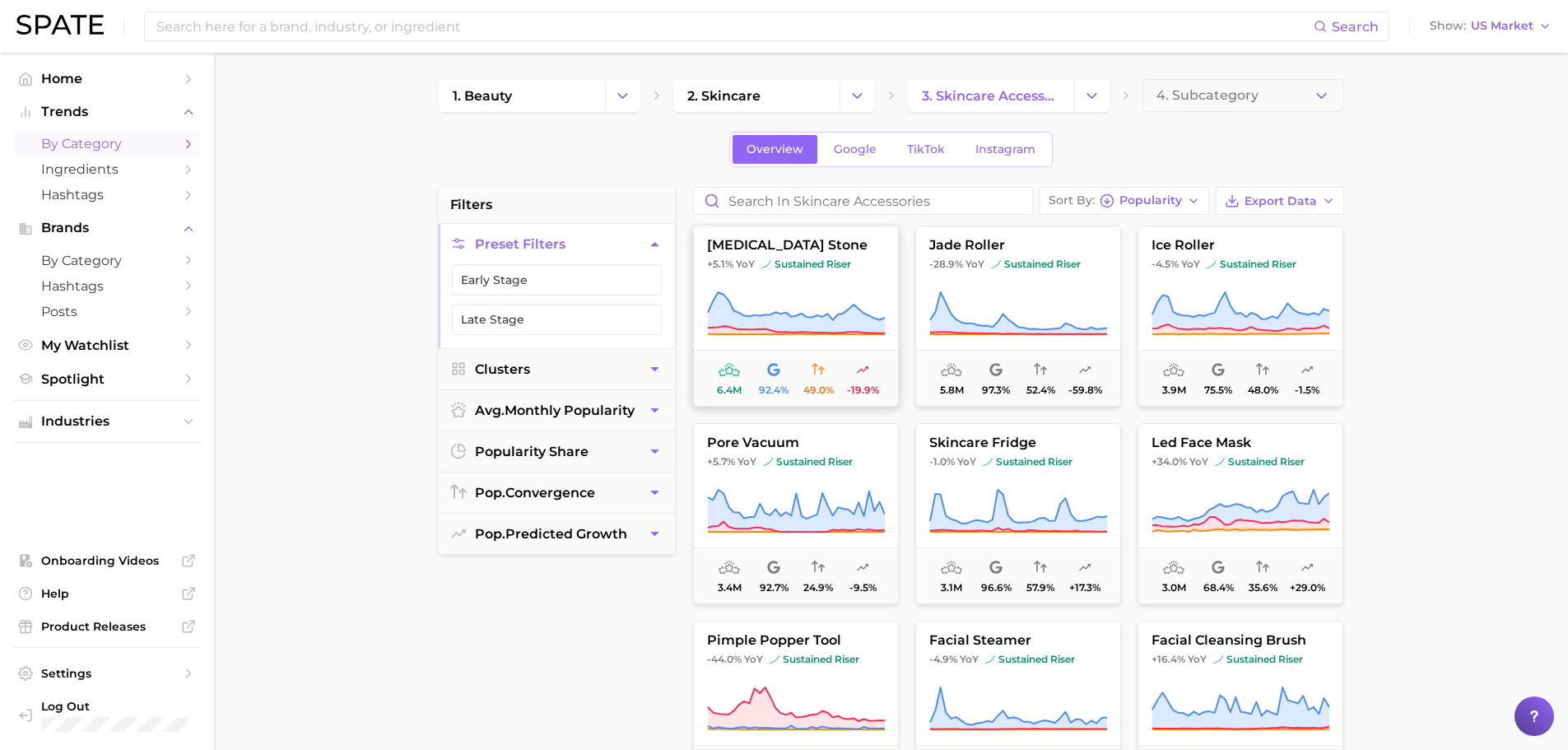
click at [778, 309] on icon at bounding box center [796, 314] width 178 height 46
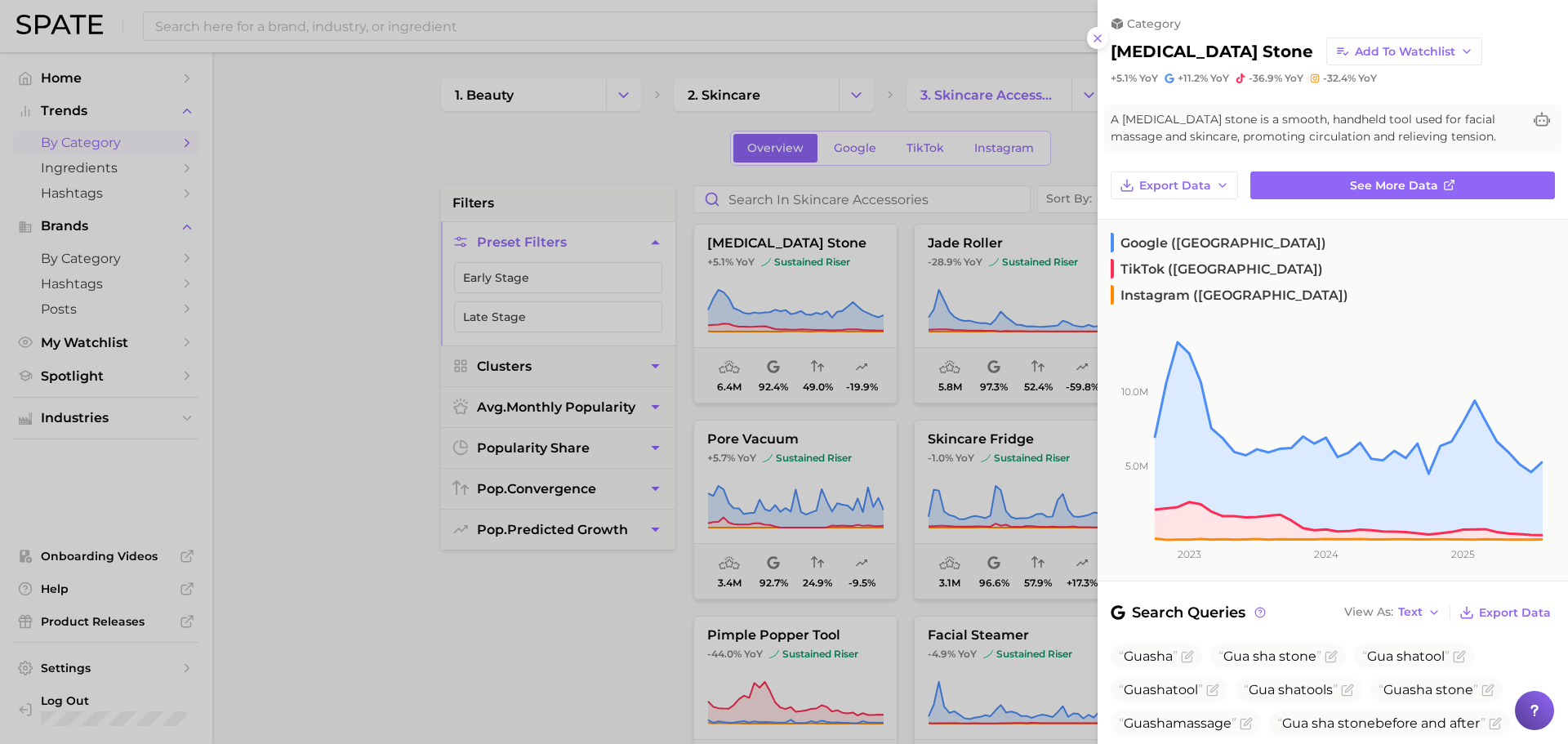
click at [977, 424] on div at bounding box center [784, 372] width 1568 height 744
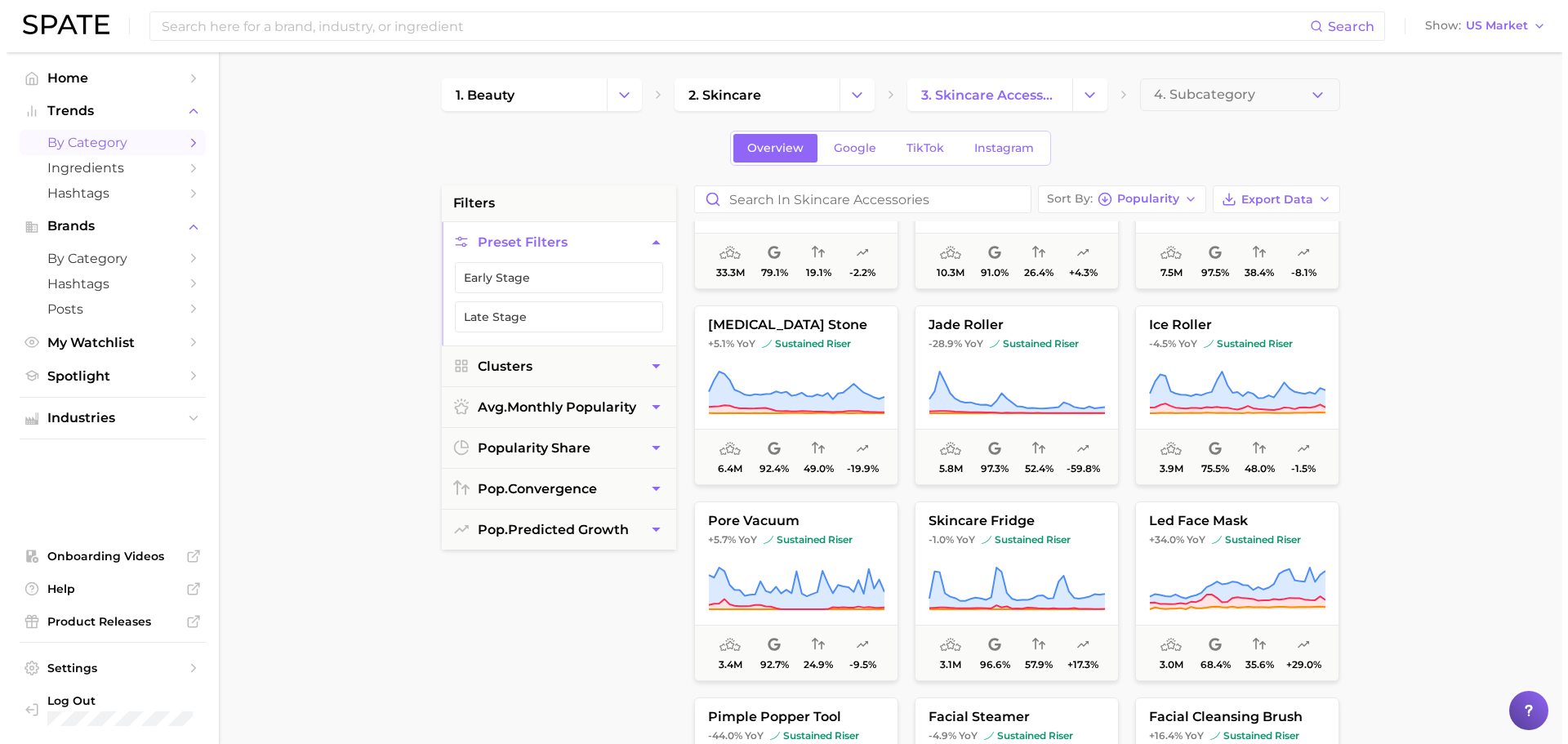
scroll to position [132, 0]
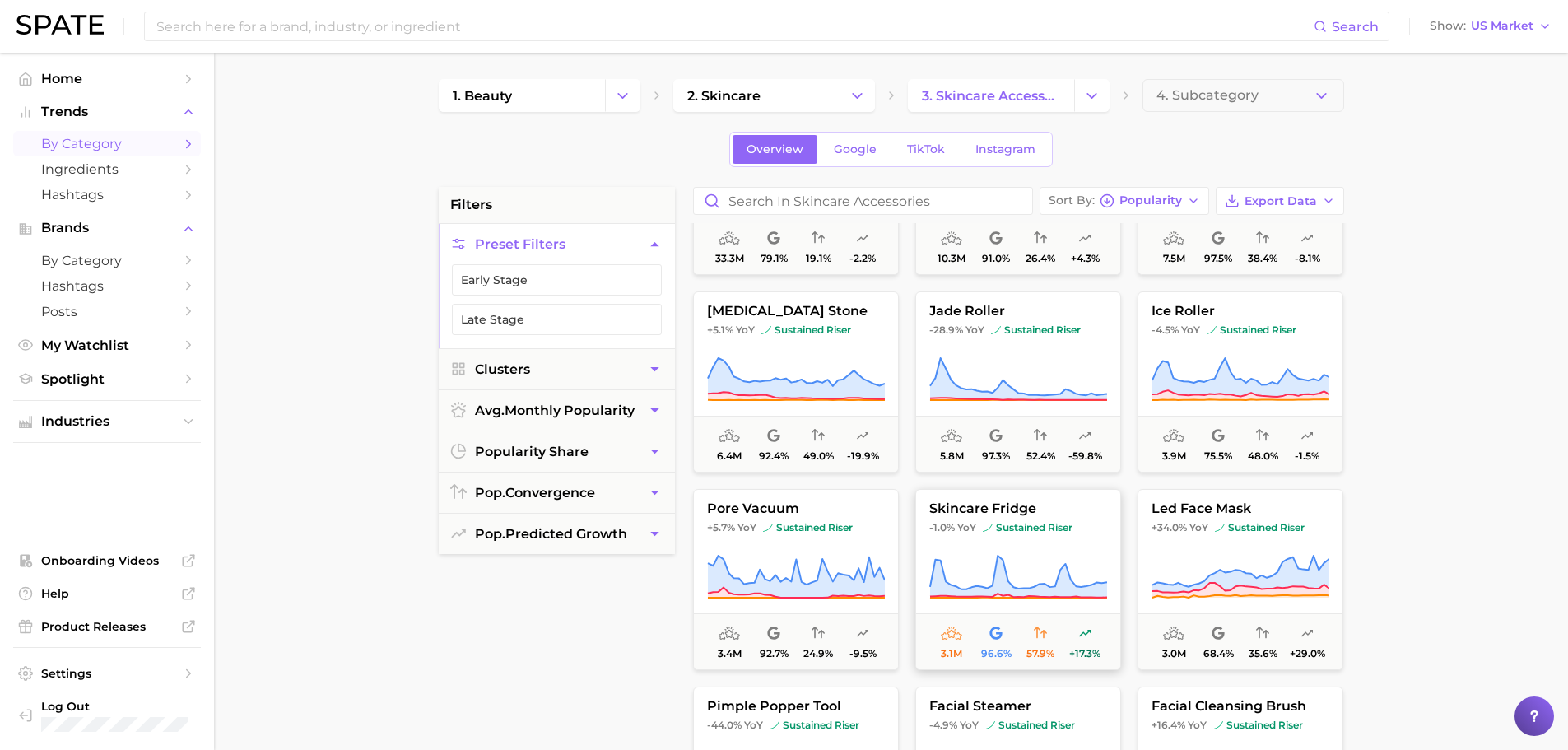
click at [965, 535] on button "skincare fridge -1.0% YoY sustained riser 3.1m 96.6% 57.9% +17.3%" at bounding box center [1018, 579] width 206 height 181
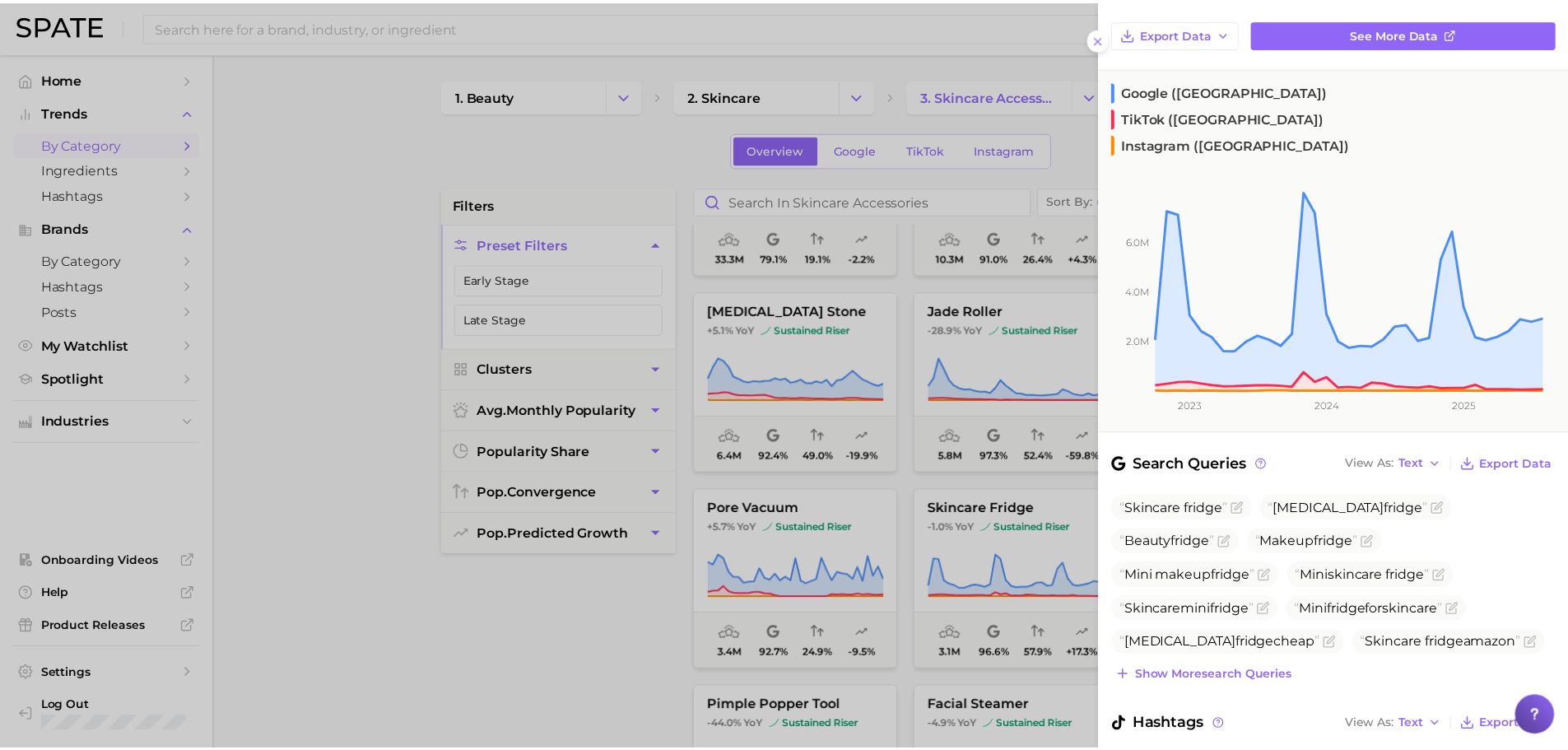
scroll to position [173, 0]
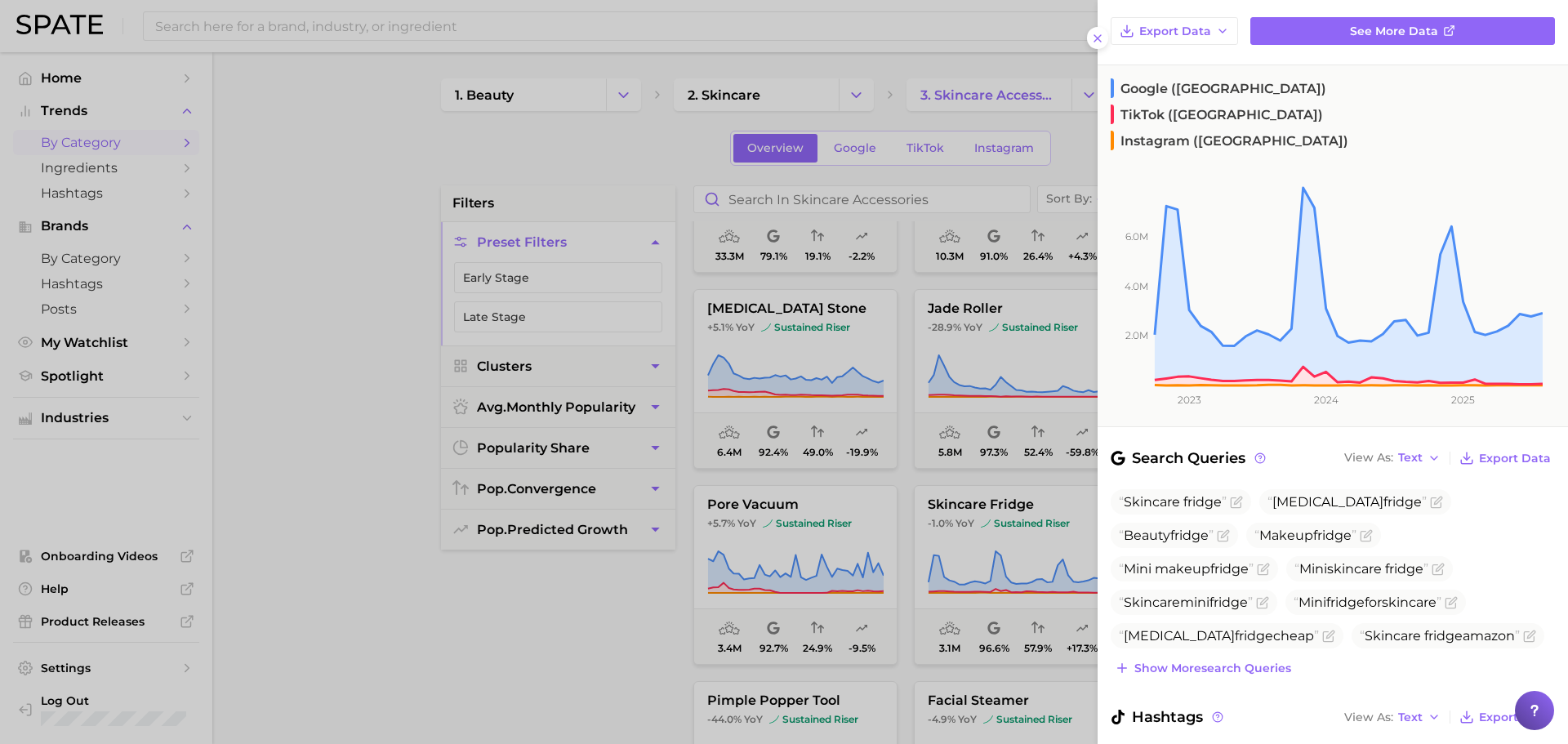
click at [851, 552] on div at bounding box center [784, 372] width 1568 height 744
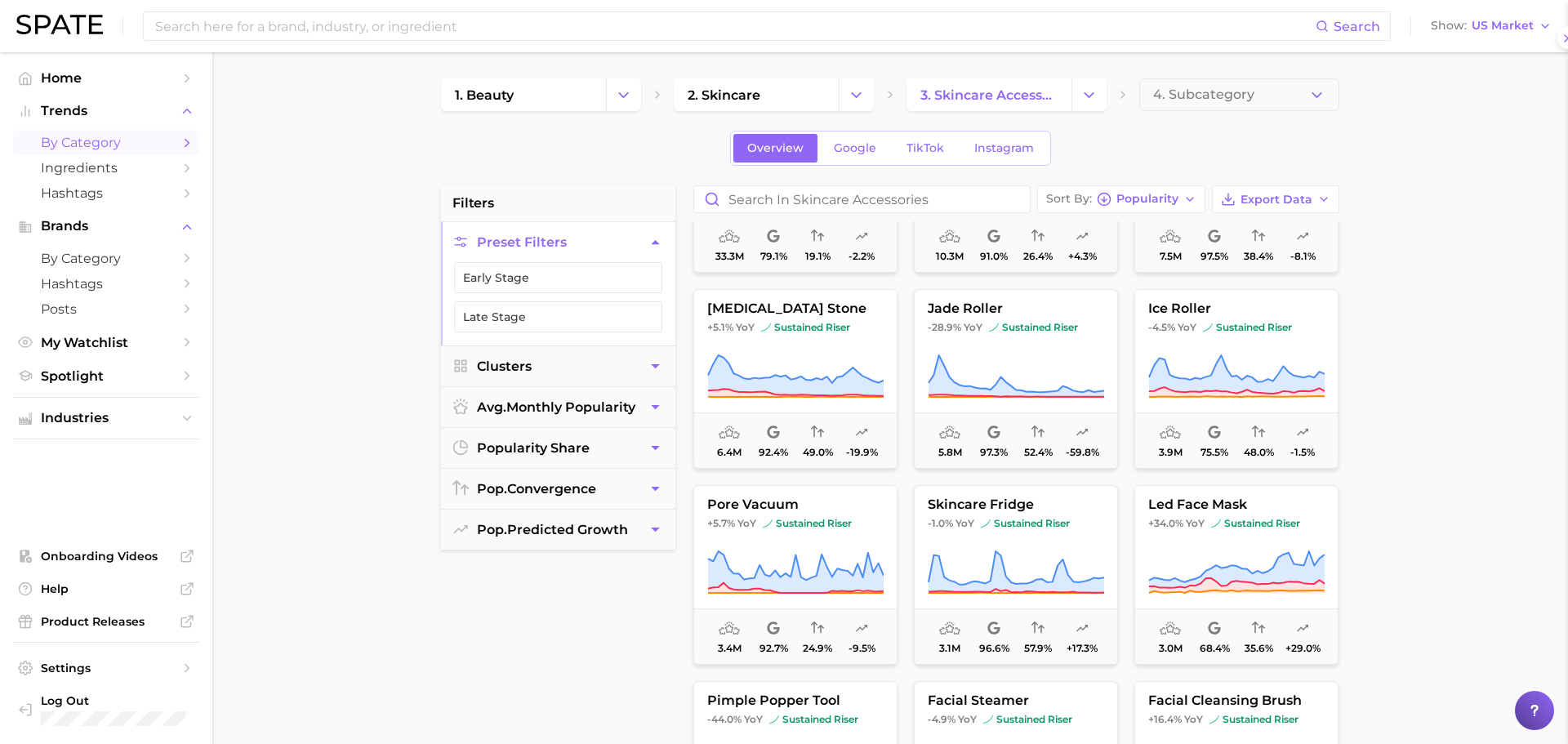
scroll to position [0, 0]
click at [851, 552] on icon at bounding box center [789, 573] width 177 height 46
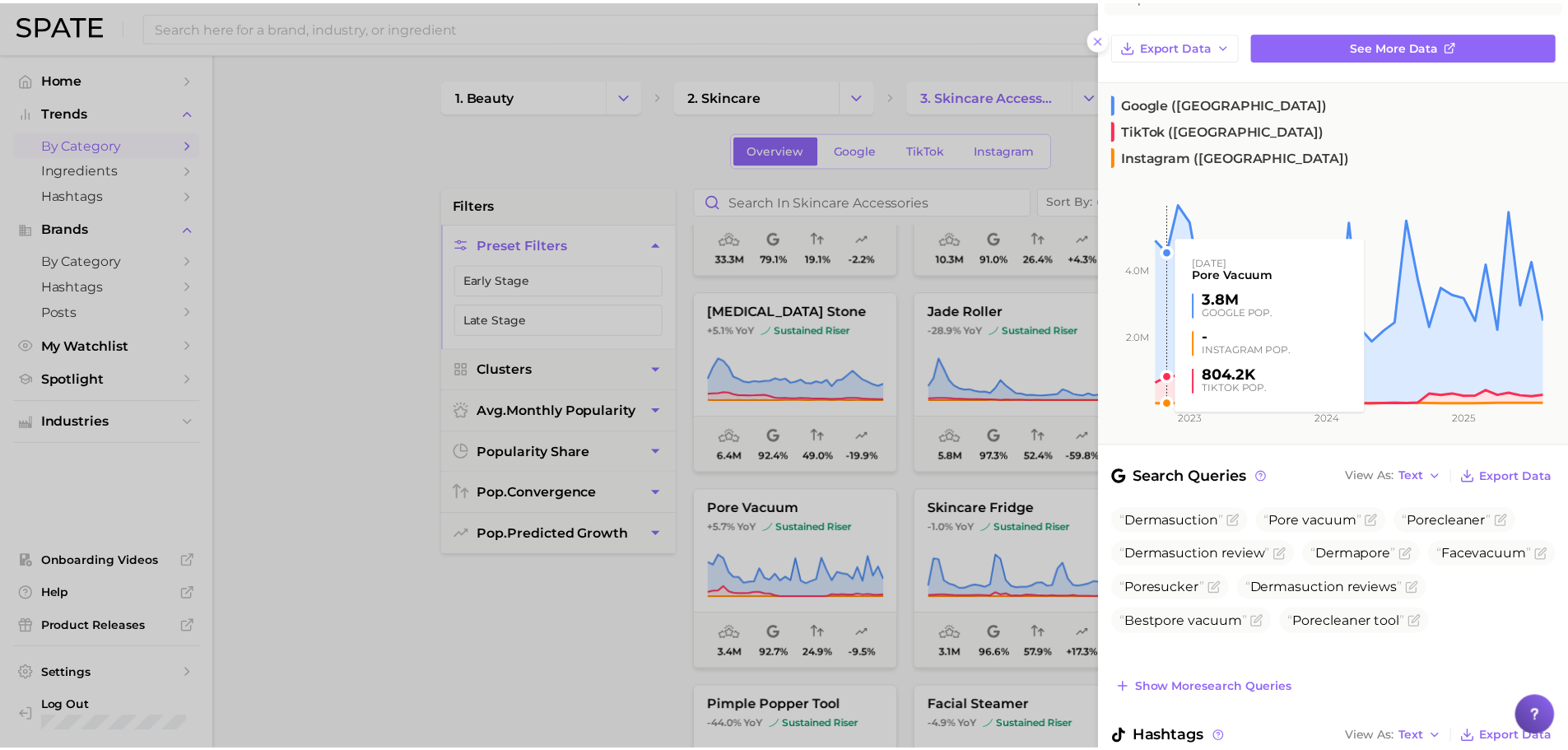
scroll to position [160, 0]
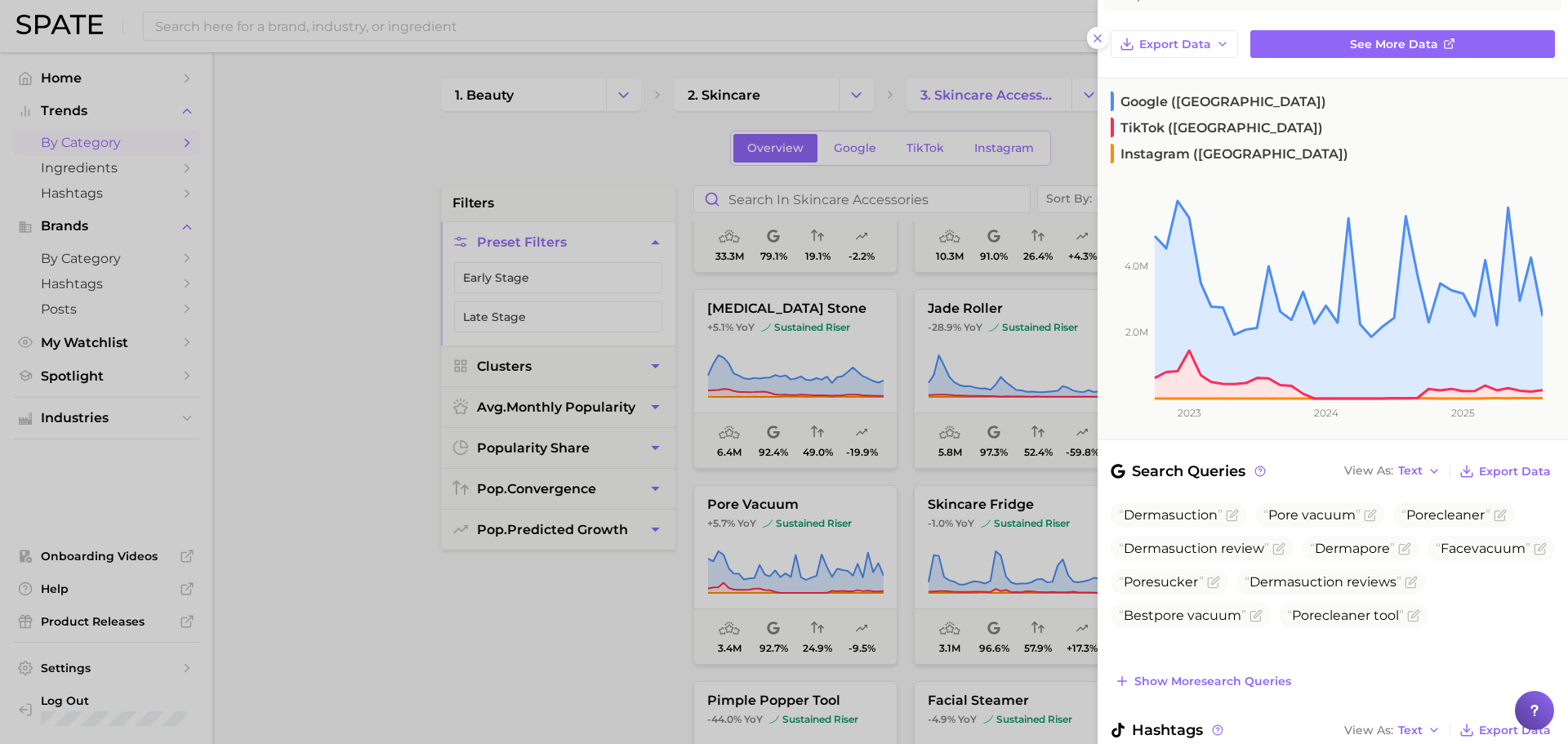
click at [651, 654] on div at bounding box center [784, 372] width 1568 height 744
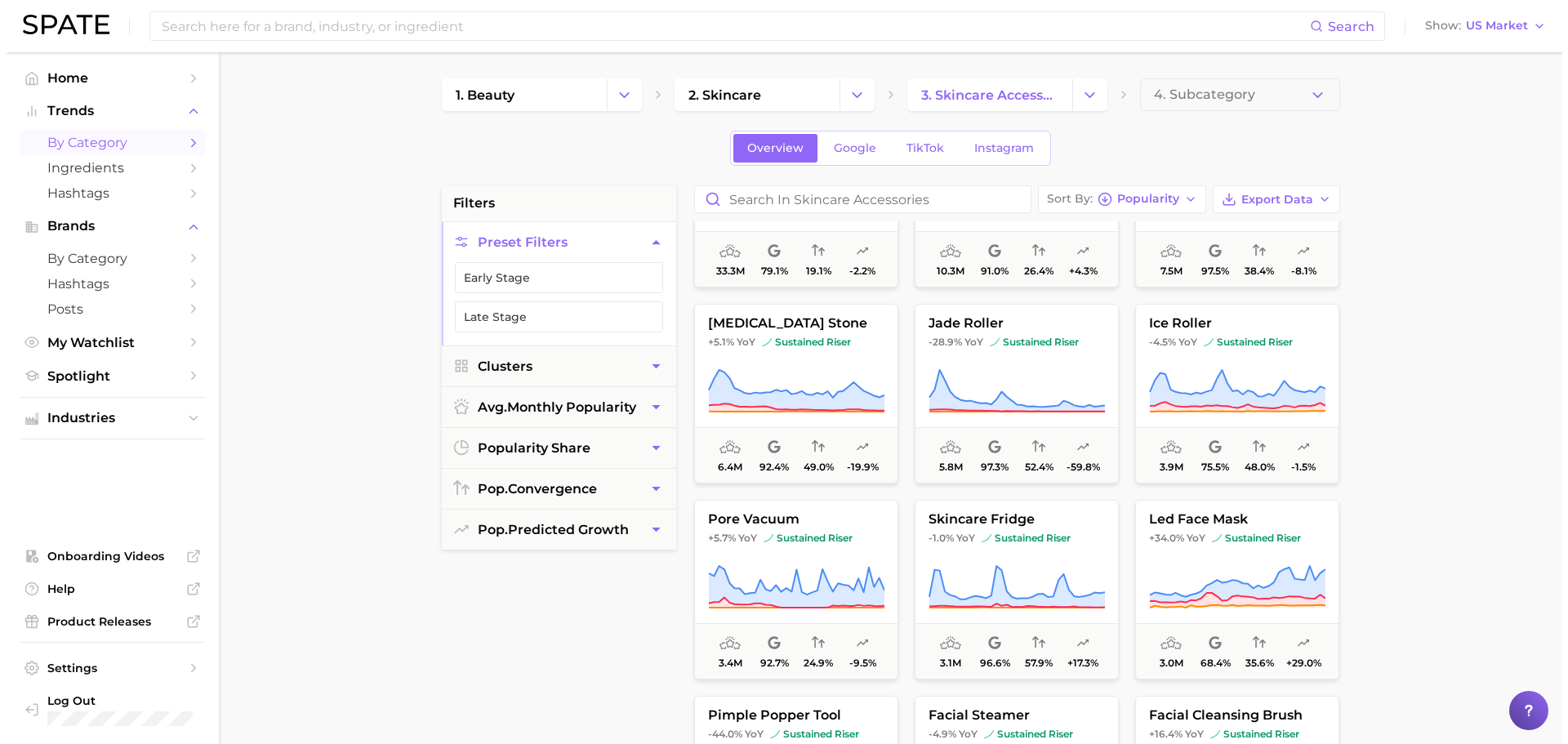
scroll to position [120, 0]
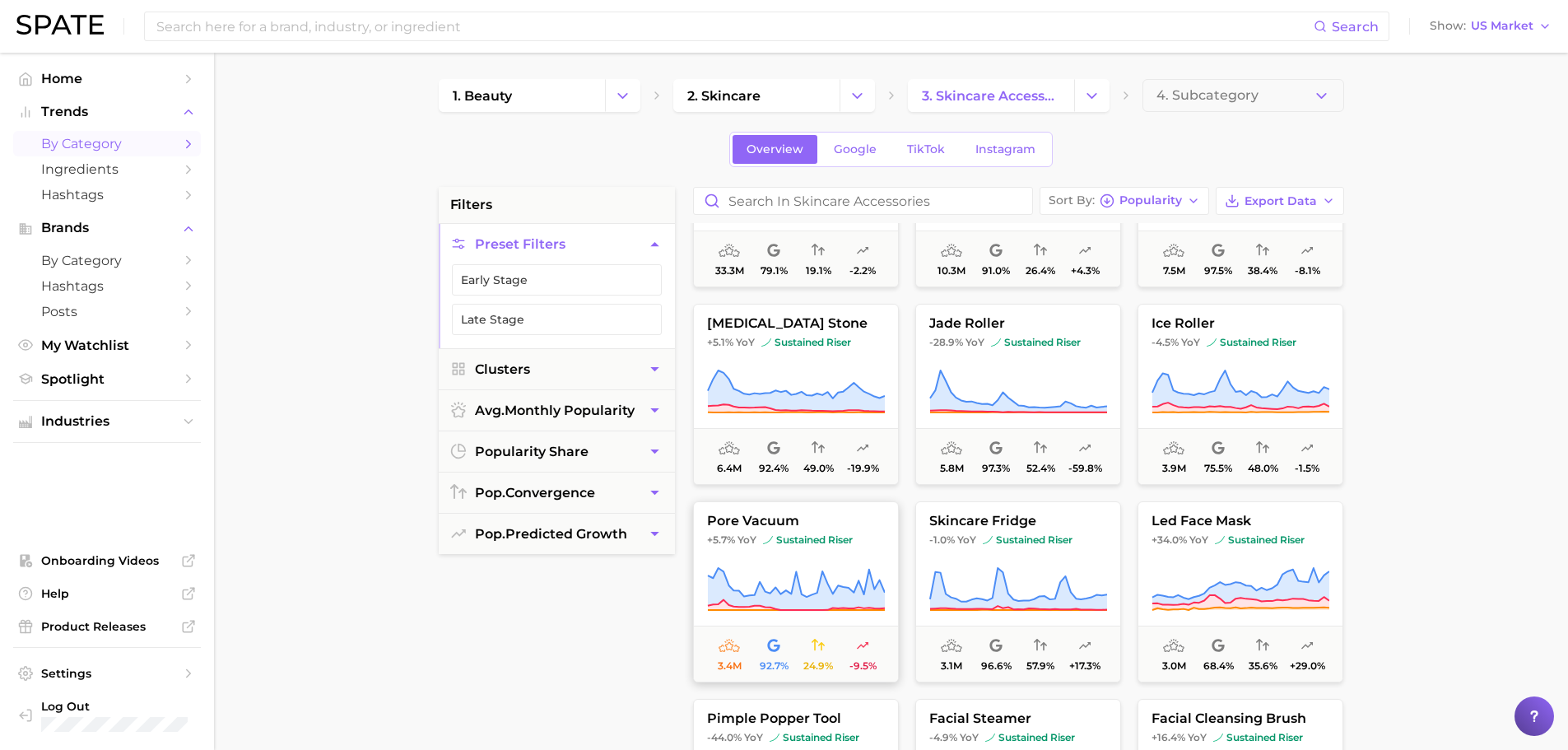
click at [774, 649] on icon at bounding box center [773, 645] width 12 height 13
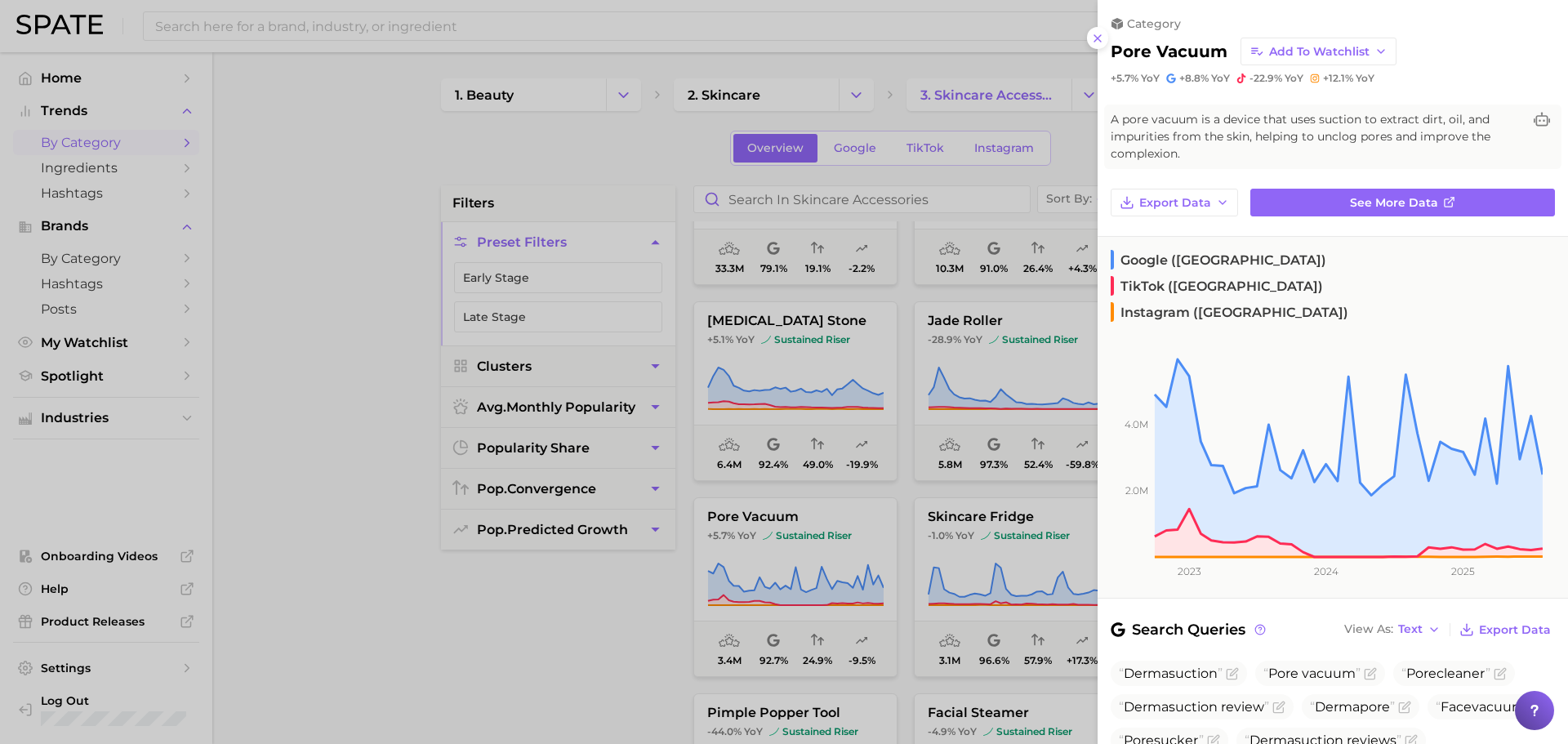
click at [1220, 82] on span "YoY" at bounding box center [1220, 78] width 18 height 13
click at [1220, 76] on span "YoY" at bounding box center [1220, 78] width 18 height 13
click at [1150, 78] on span "YoY" at bounding box center [1150, 78] width 18 height 13
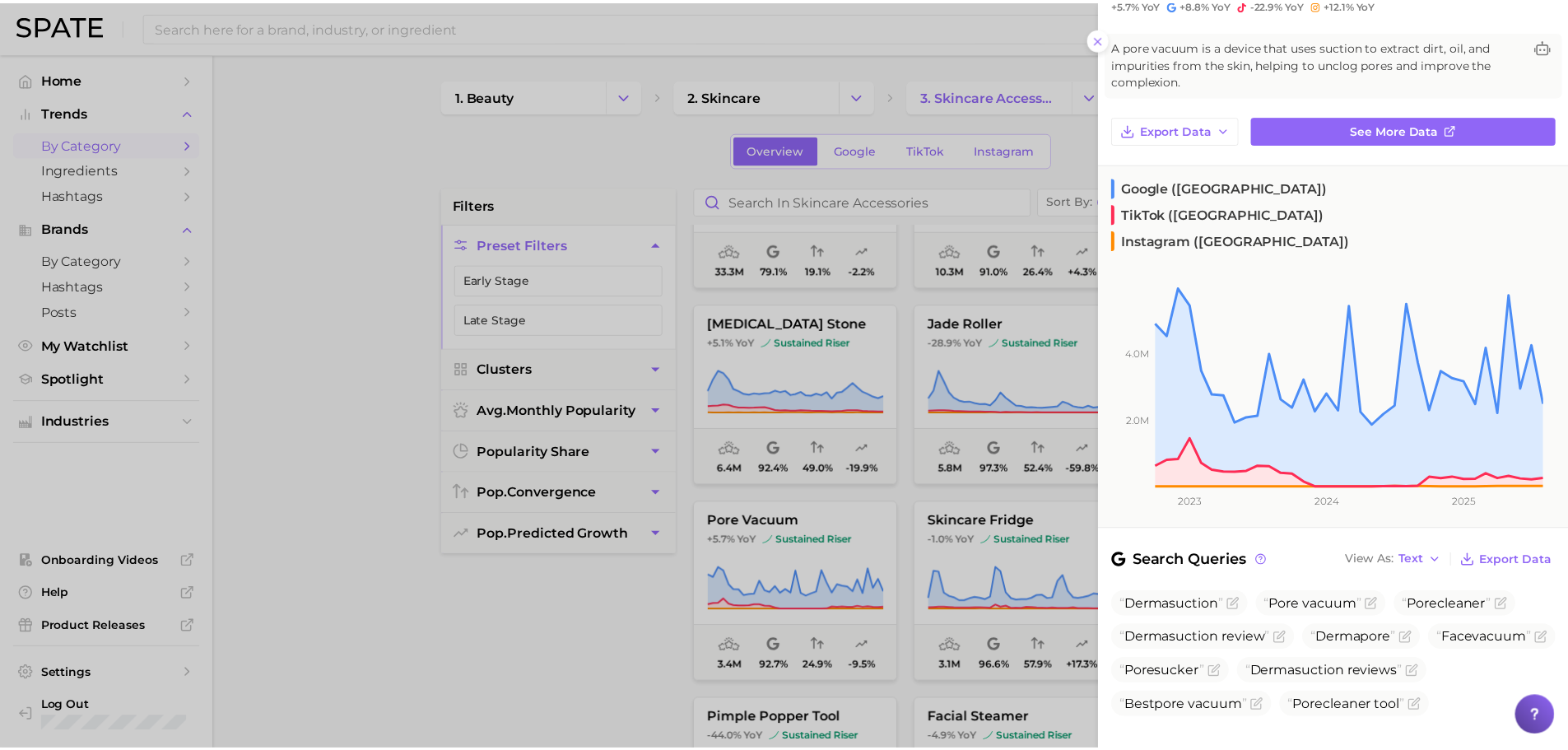
scroll to position [50, 0]
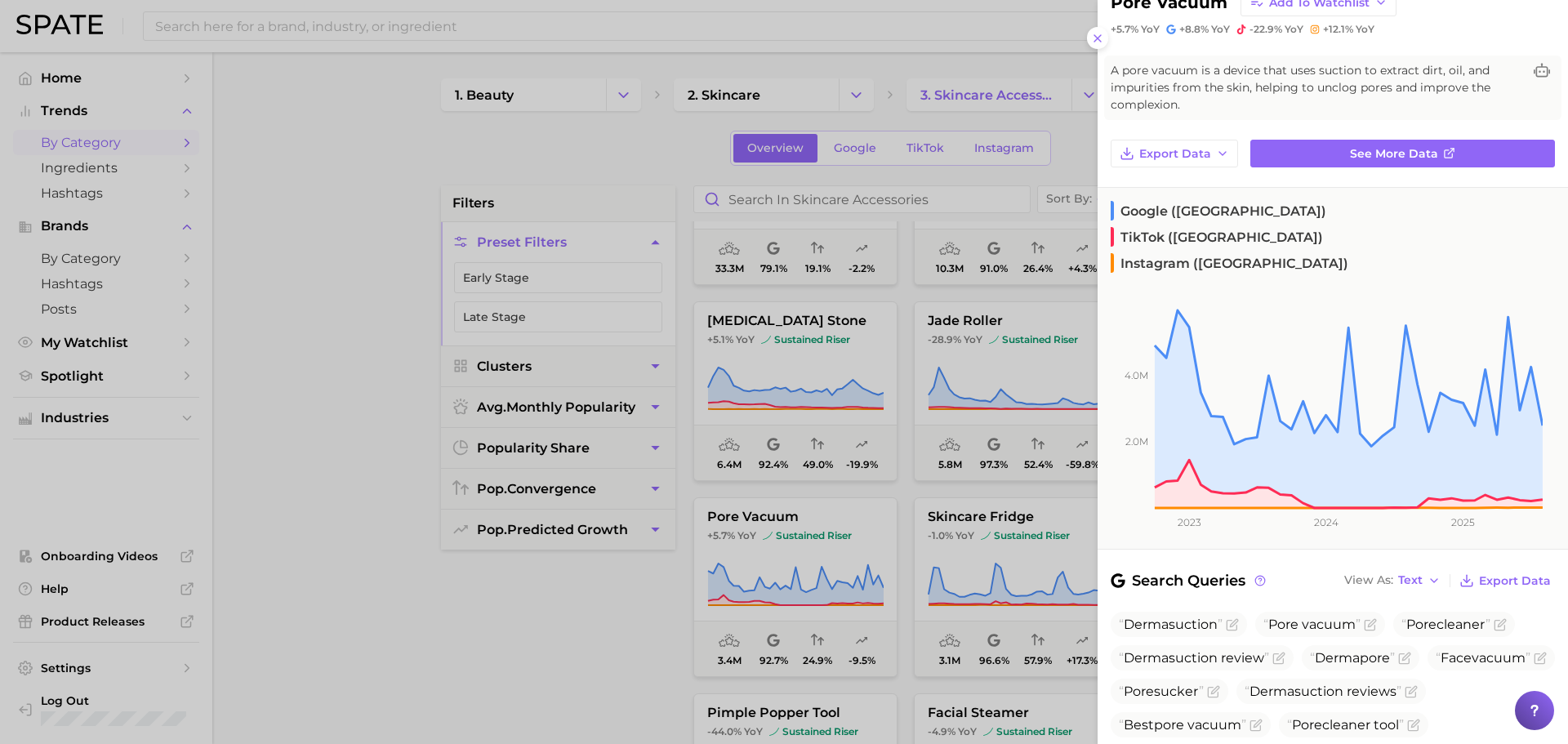
click at [1027, 564] on div at bounding box center [784, 372] width 1568 height 744
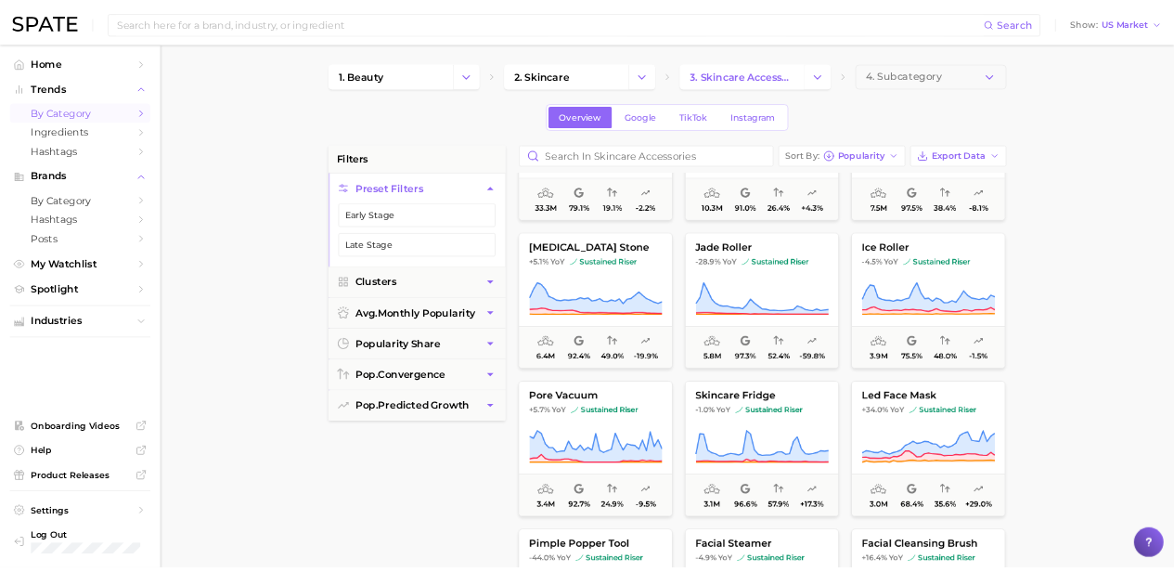
scroll to position [0, 0]
